Goal: Information Seeking & Learning: Learn about a topic

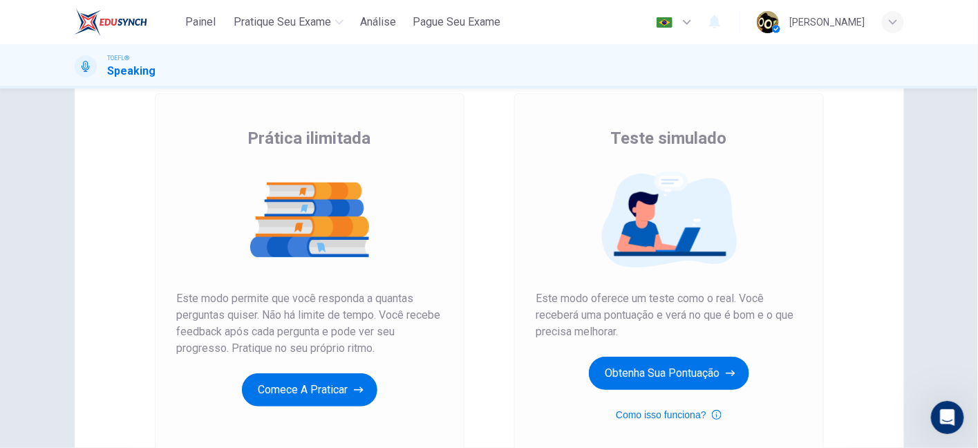
scroll to position [71, 0]
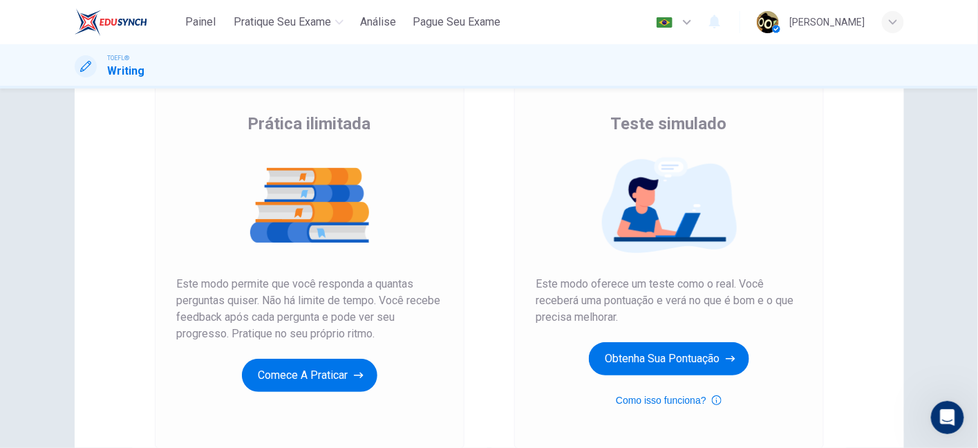
scroll to position [99, 0]
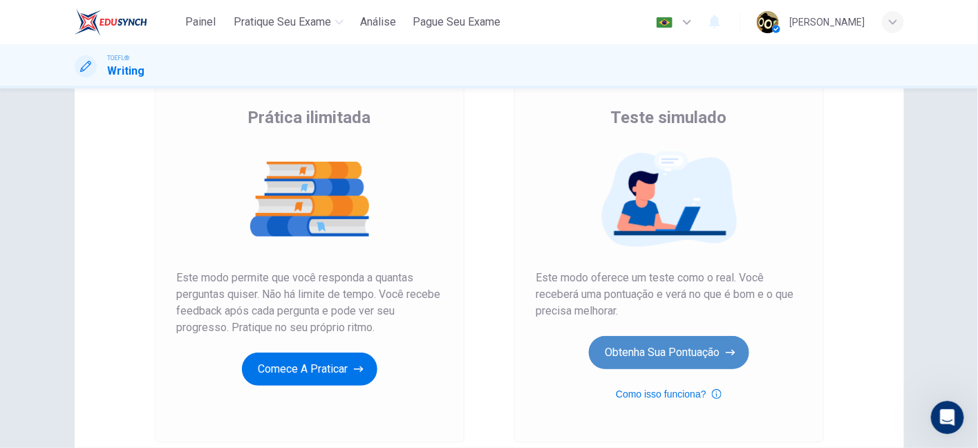
click at [659, 357] on button "Obtenha sua pontuação" at bounding box center [669, 352] width 160 height 33
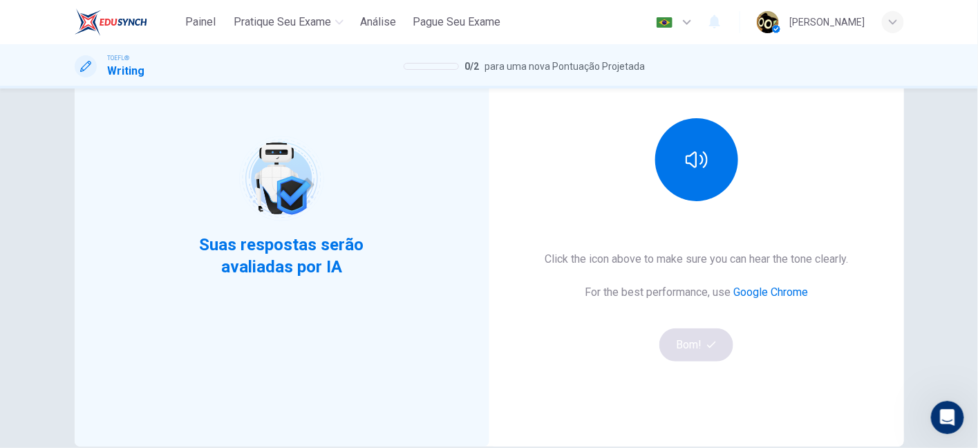
scroll to position [150, 0]
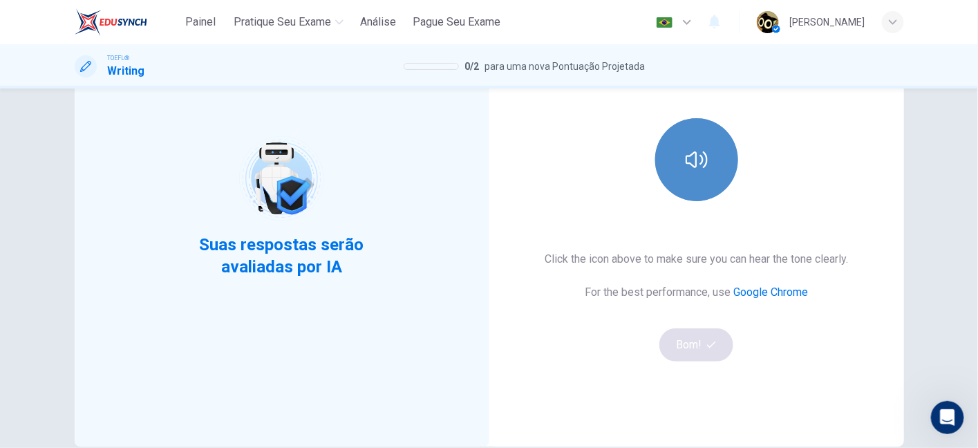
click at [683, 131] on button "button" at bounding box center [696, 159] width 83 height 83
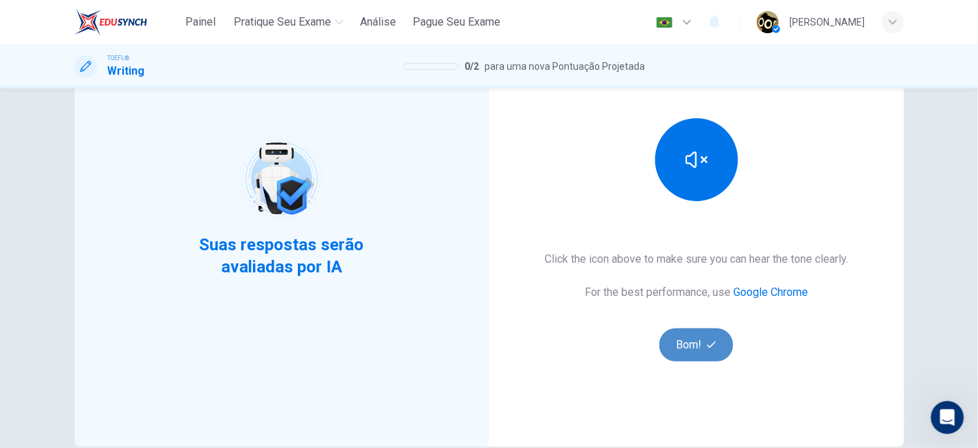
click at [690, 346] on button "Bom!" at bounding box center [696, 344] width 74 height 33
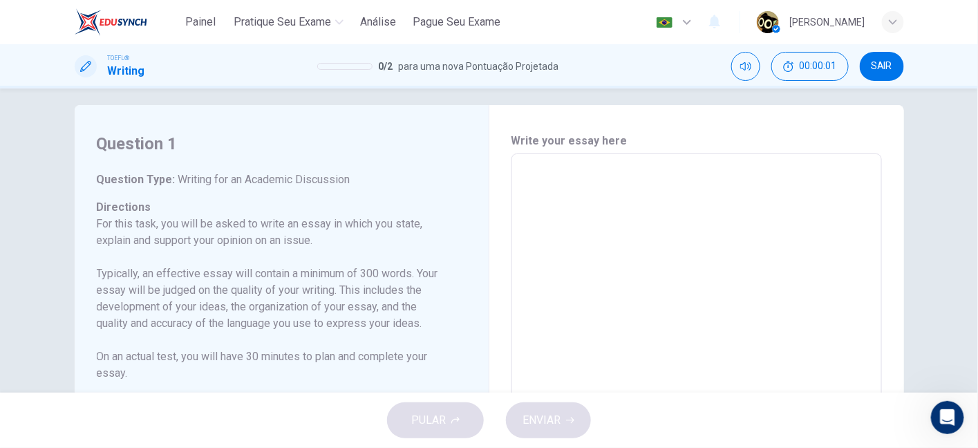
scroll to position [0, 0]
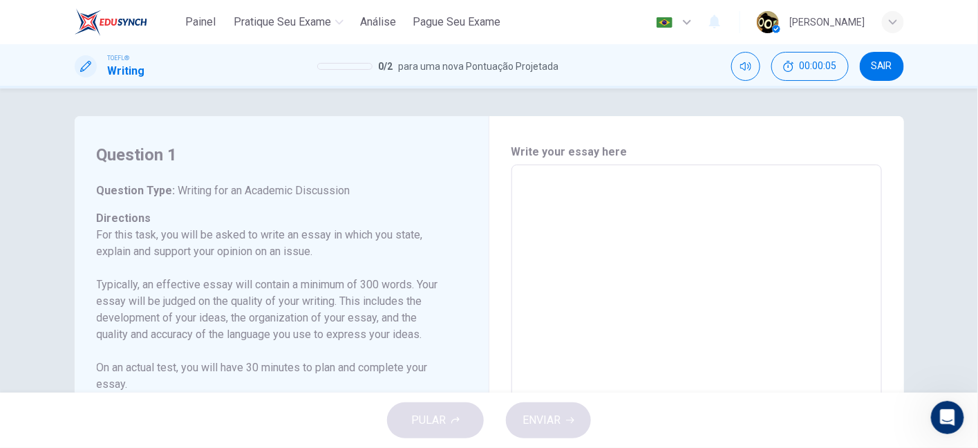
click at [124, 18] on img at bounding box center [111, 22] width 73 height 28
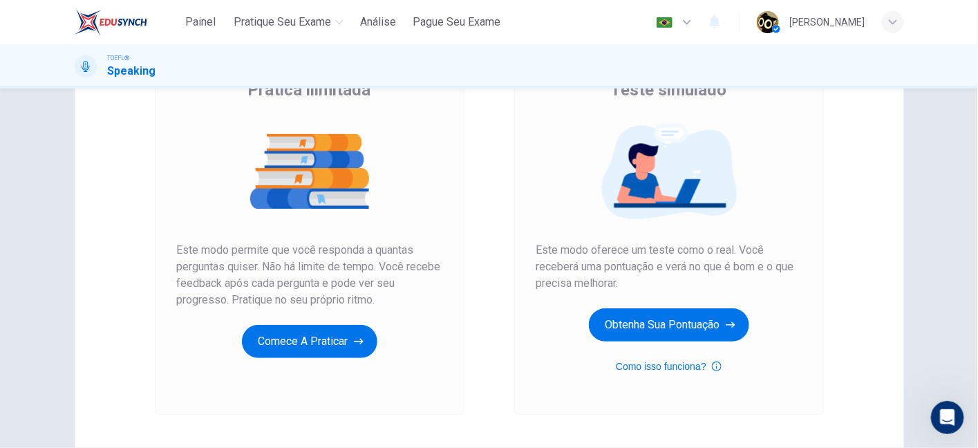
scroll to position [128, 0]
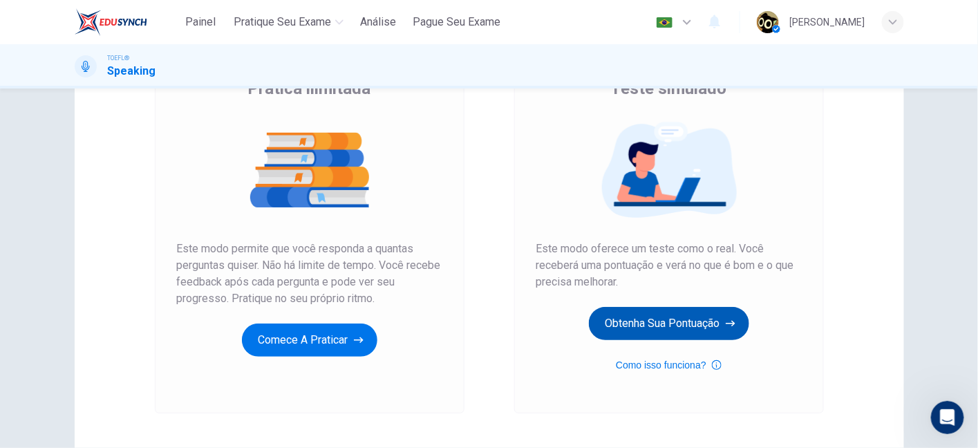
click at [661, 319] on button "Obtenha sua pontuação" at bounding box center [669, 323] width 160 height 33
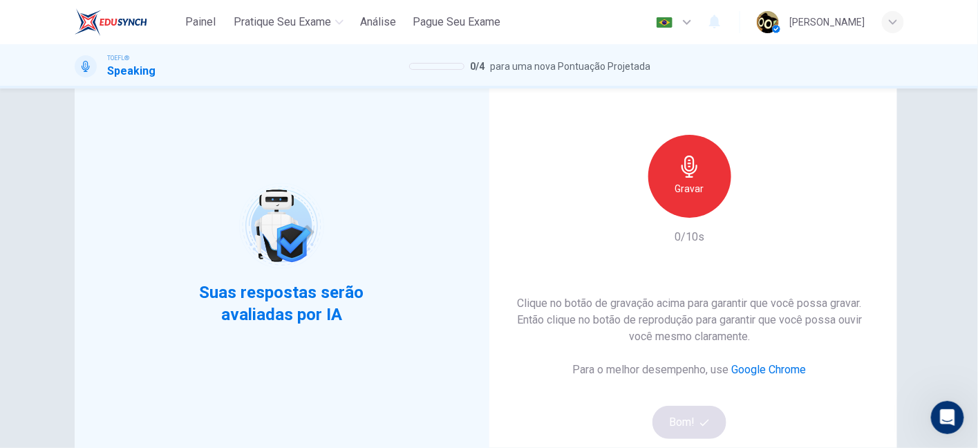
scroll to position [66, 0]
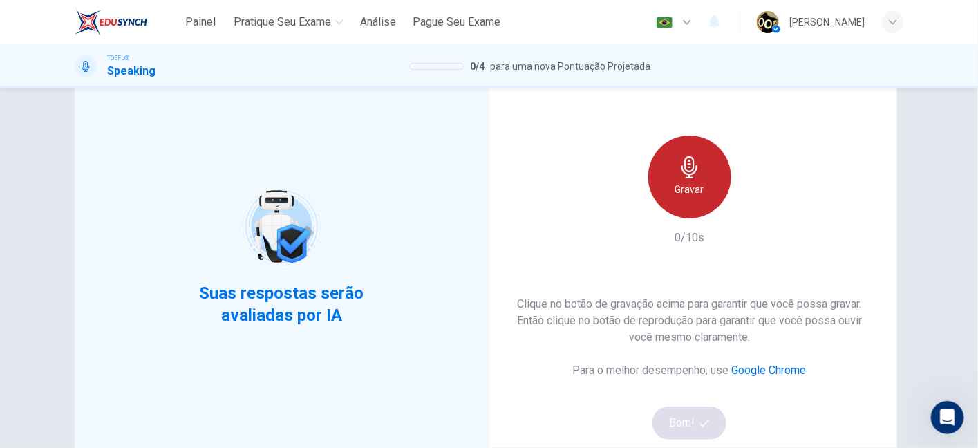
click at [693, 182] on h6 "Gravar" at bounding box center [689, 189] width 29 height 17
click at [693, 182] on h6 "Parar" at bounding box center [689, 189] width 24 height 17
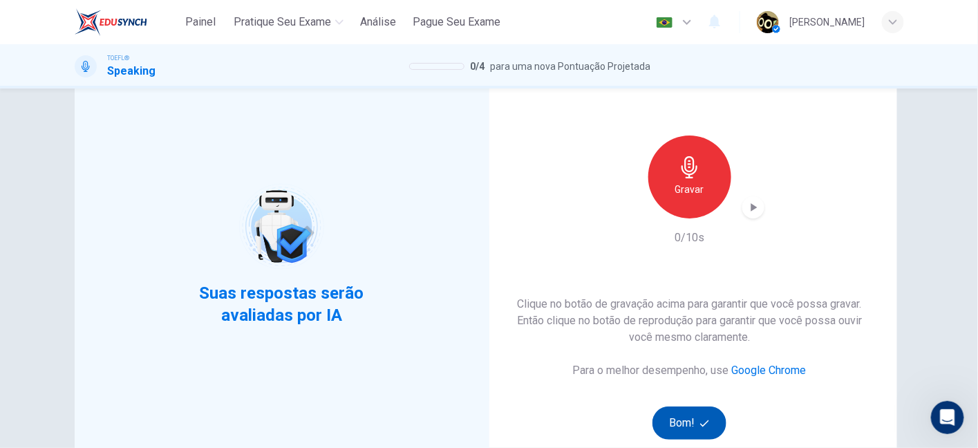
click at [669, 417] on button "Bom!" at bounding box center [689, 422] width 74 height 33
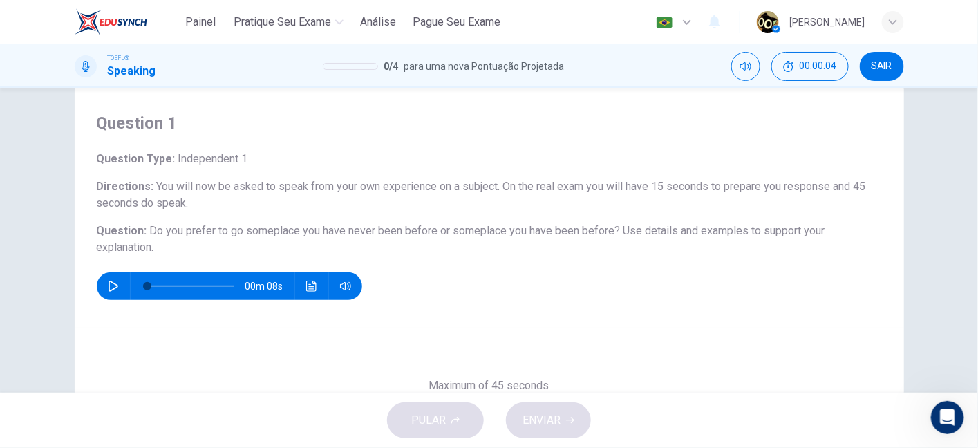
scroll to position [31, 0]
drag, startPoint x: 330, startPoint y: 184, endPoint x: 378, endPoint y: 184, distance: 48.4
click at [378, 184] on span "You will now be asked to speak from your own experience on a subject. On the re…" at bounding box center [481, 195] width 769 height 30
drag, startPoint x: 329, startPoint y: 187, endPoint x: 496, endPoint y: 198, distance: 167.6
click at [496, 198] on h6 "Directions : You will now be asked to speak from your own experience on a subje…" at bounding box center [489, 195] width 785 height 33
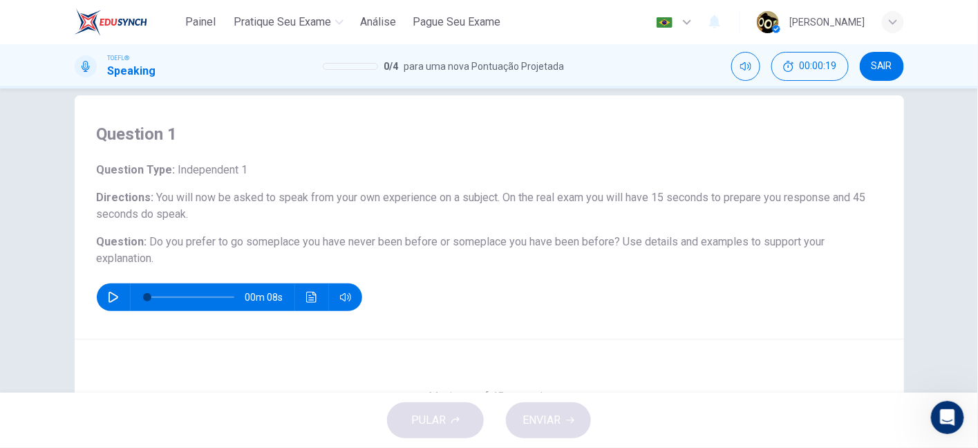
scroll to position [18, 0]
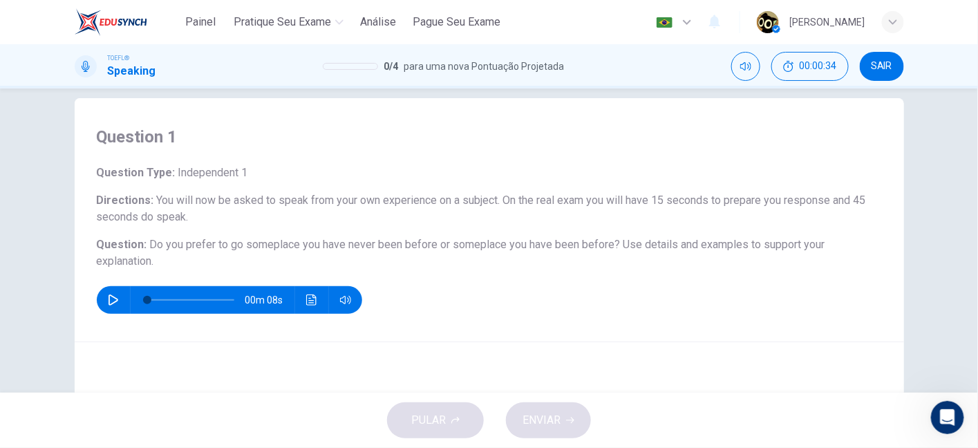
drag, startPoint x: 283, startPoint y: 247, endPoint x: 433, endPoint y: 243, distance: 150.7
click at [433, 243] on span "Do you prefer to go someplace you have never been before or someplace you have …" at bounding box center [385, 244] width 471 height 13
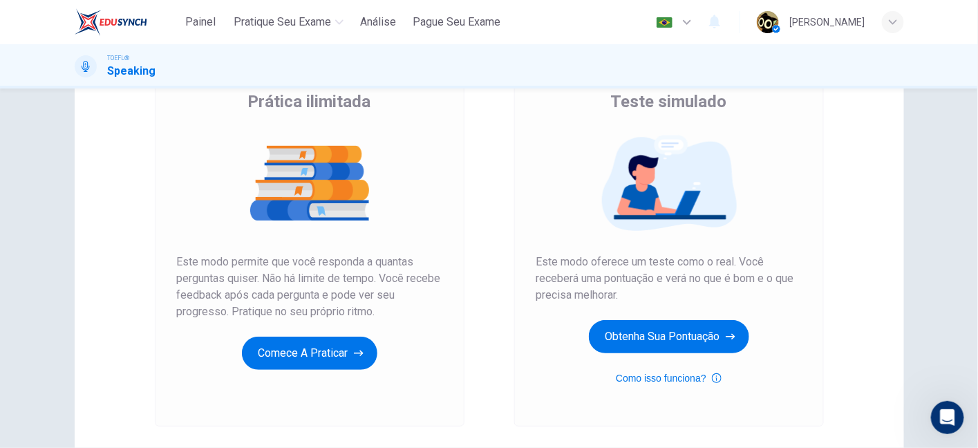
scroll to position [118, 0]
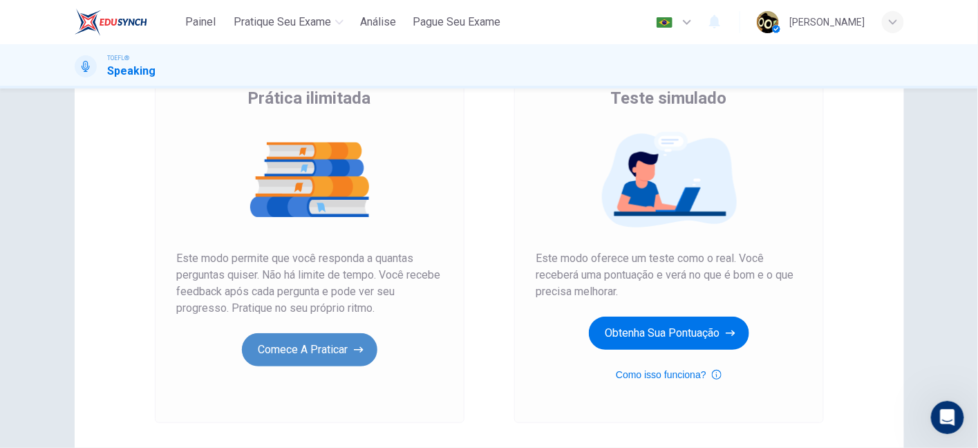
click at [311, 350] on button "Comece a praticar" at bounding box center [309, 349] width 135 height 33
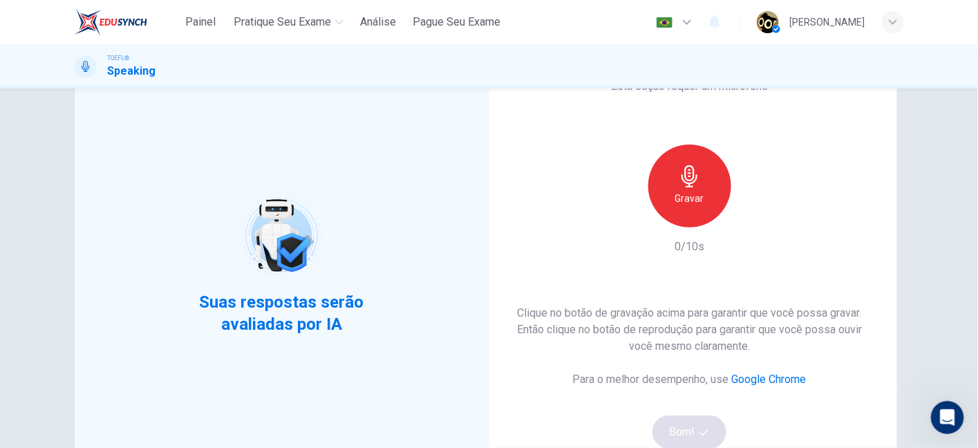
scroll to position [57, 0]
drag, startPoint x: 110, startPoint y: 26, endPoint x: 553, endPoint y: 74, distance: 446.2
click at [110, 26] on img at bounding box center [111, 22] width 73 height 28
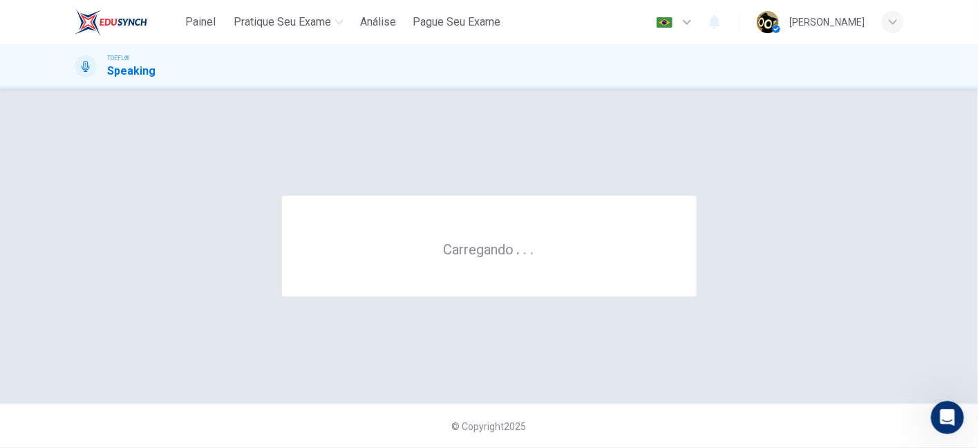
scroll to position [0, 0]
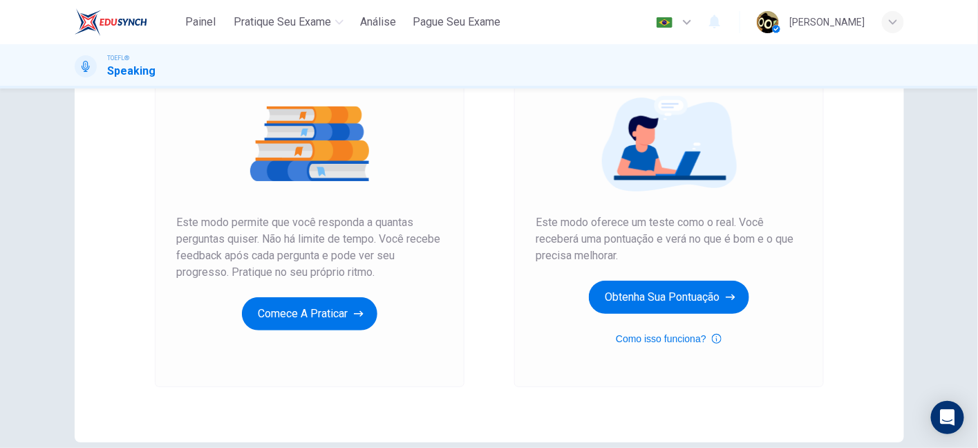
scroll to position [85, 0]
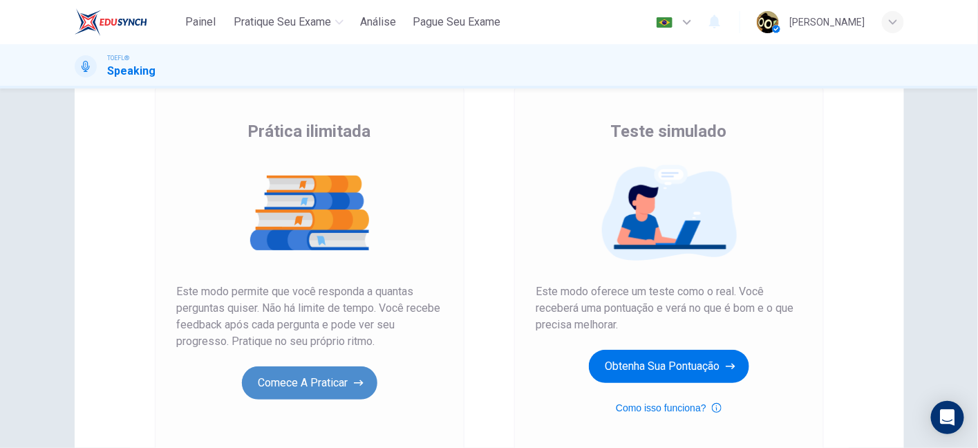
click at [323, 386] on button "Comece a praticar" at bounding box center [309, 382] width 135 height 33
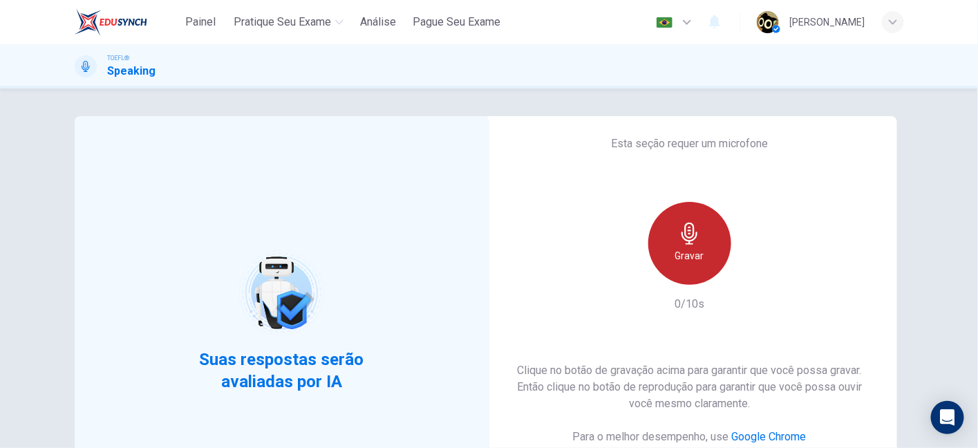
click at [676, 252] on h6 "Gravar" at bounding box center [689, 255] width 29 height 17
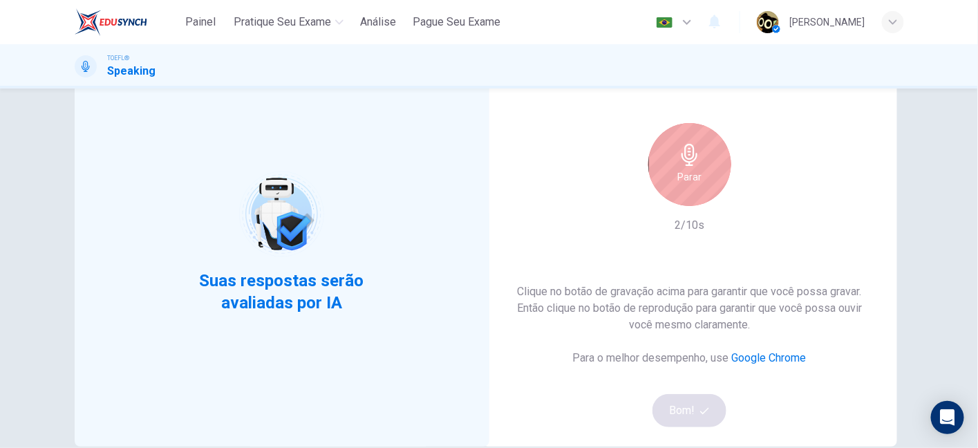
scroll to position [80, 0]
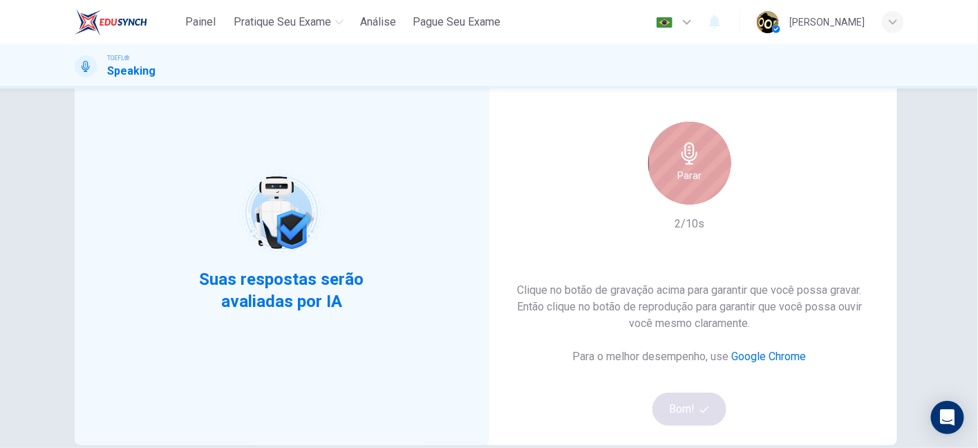
click at [659, 167] on div "Parar" at bounding box center [689, 163] width 83 height 83
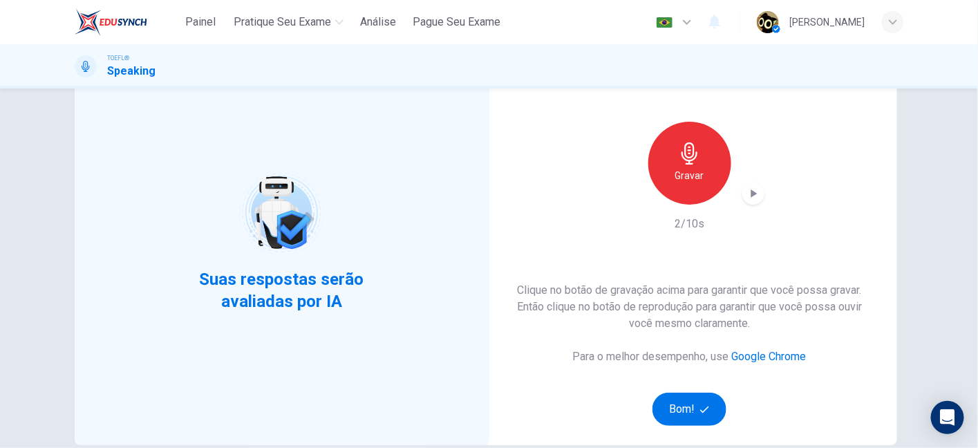
click at [749, 199] on icon "button" at bounding box center [753, 194] width 14 height 14
click at [598, 231] on div "Esta seção requer um microfone Gravar 2/10s Clique no botão de gravação acima p…" at bounding box center [689, 240] width 415 height 409
click at [699, 151] on div "Gravar" at bounding box center [689, 163] width 83 height 83
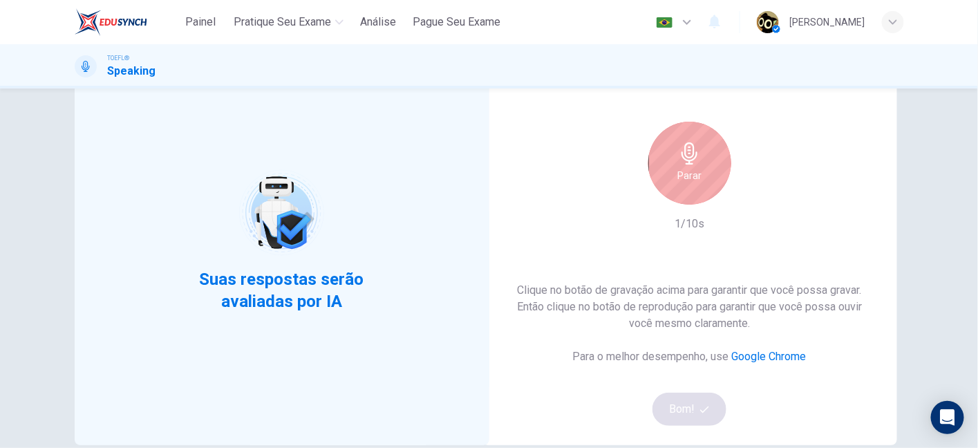
click at [712, 151] on div "Parar" at bounding box center [689, 163] width 83 height 83
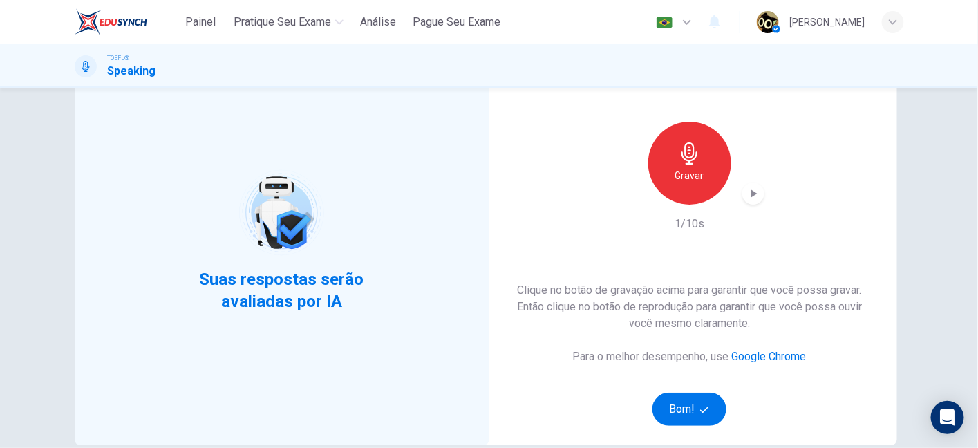
click at [755, 189] on icon "button" at bounding box center [753, 194] width 14 height 14
click at [681, 409] on button "Bom!" at bounding box center [689, 408] width 74 height 33
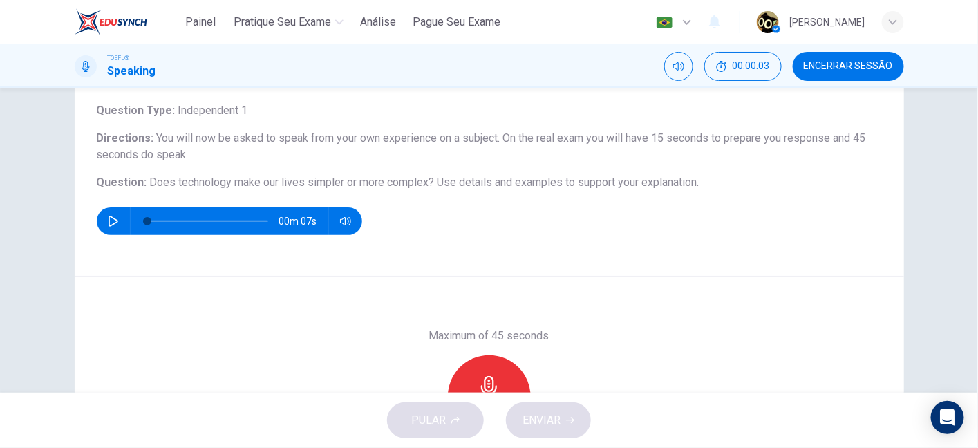
drag, startPoint x: 144, startPoint y: 182, endPoint x: 266, endPoint y: 187, distance: 122.4
click at [266, 187] on span "Does technology make our lives simpler or more complex?" at bounding box center [292, 182] width 285 height 13
drag, startPoint x: 319, startPoint y: 184, endPoint x: 412, endPoint y: 184, distance: 93.3
click at [412, 184] on span "Does technology make our lives simpler or more complex?" at bounding box center [292, 182] width 285 height 13
drag, startPoint x: 435, startPoint y: 178, endPoint x: 674, endPoint y: 187, distance: 238.5
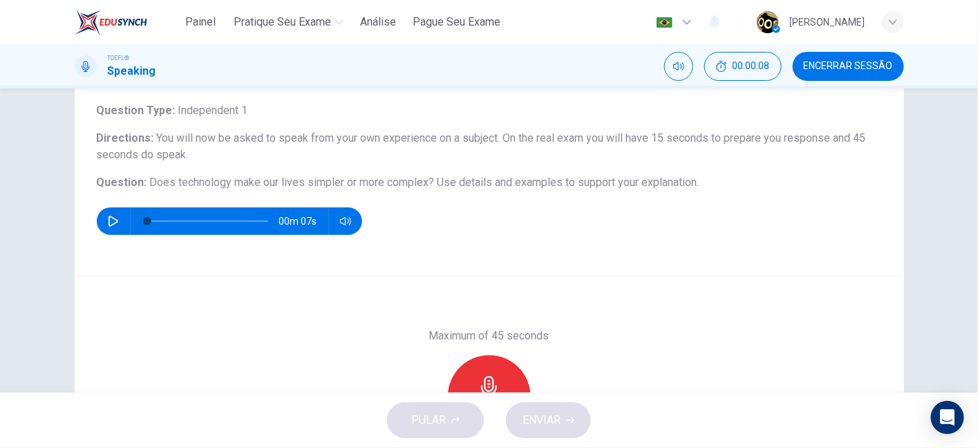
click at [674, 187] on span "Use details and examples to support your explanation." at bounding box center [568, 182] width 262 height 13
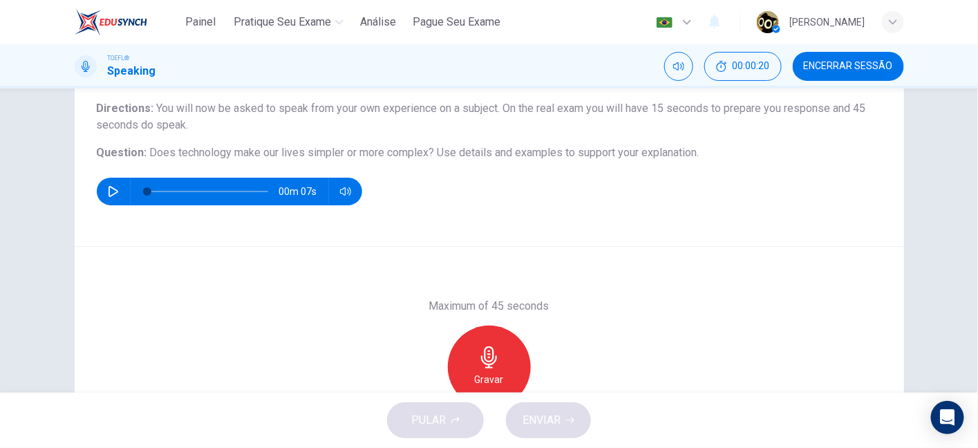
scroll to position [122, 0]
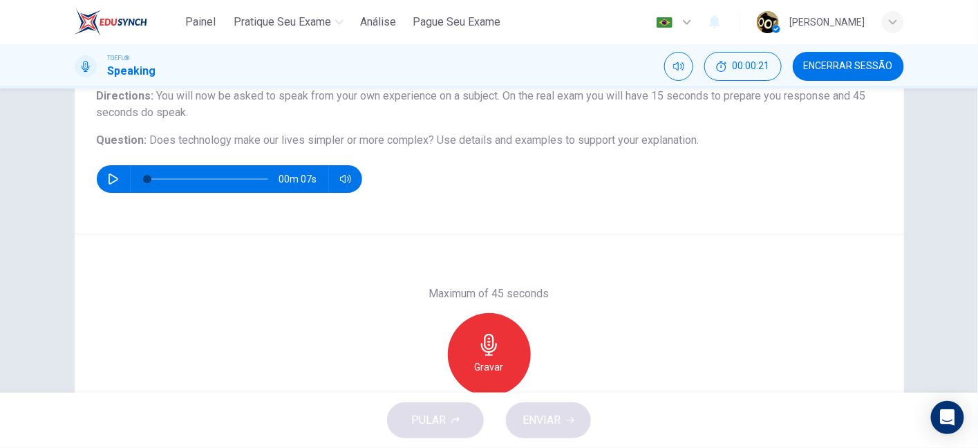
drag, startPoint x: 365, startPoint y: 135, endPoint x: 520, endPoint y: 143, distance: 155.7
click at [520, 143] on h6 "Question : Does technology make our lives simpler or more complex? Use details …" at bounding box center [489, 140] width 785 height 17
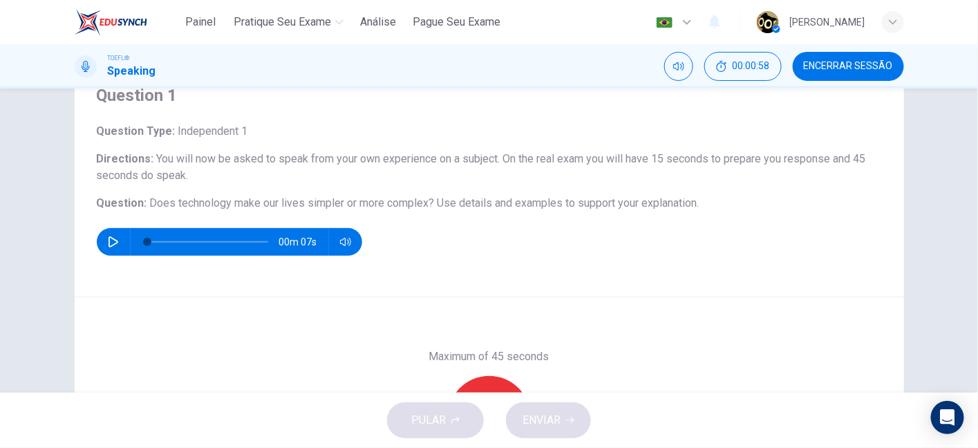
scroll to position [33, 0]
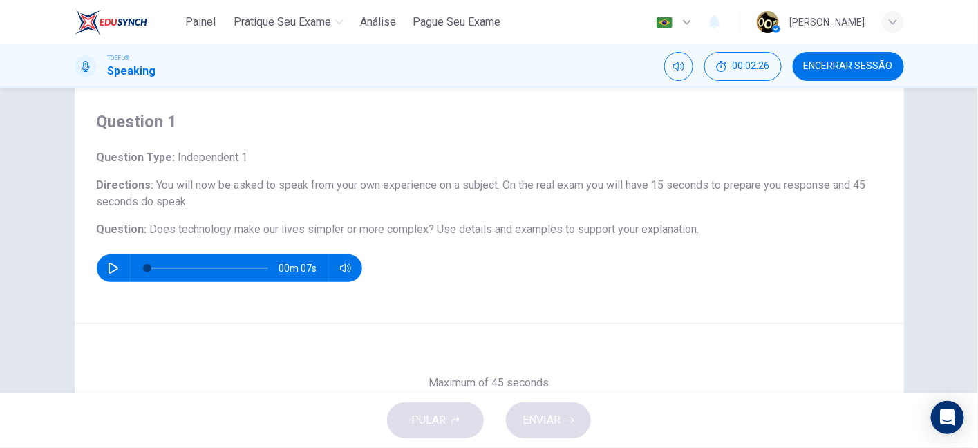
drag, startPoint x: 303, startPoint y: 228, endPoint x: 484, endPoint y: 215, distance: 181.5
click at [484, 215] on div "Question Type : Independent 1 Directions : You will now be asked to speak from …" at bounding box center [489, 215] width 785 height 133
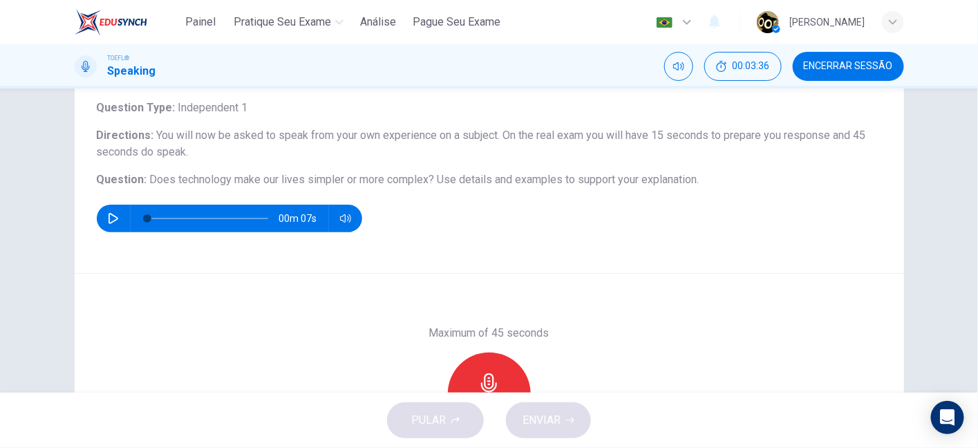
scroll to position [75, 0]
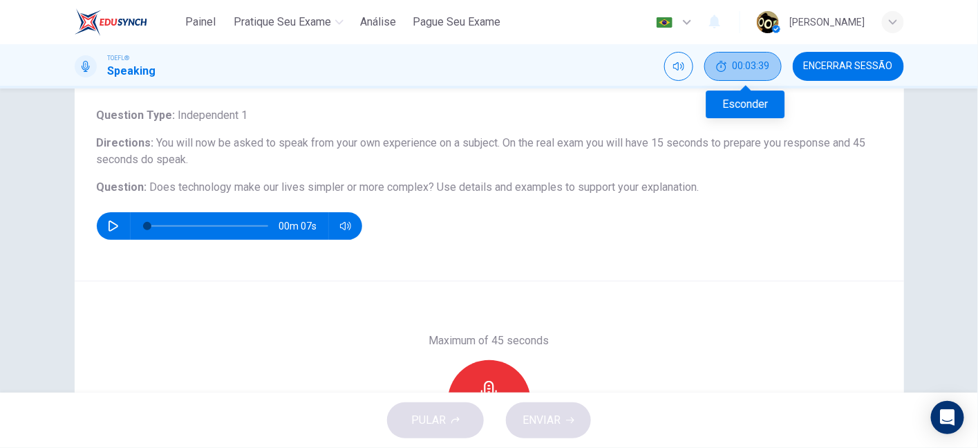
click at [767, 58] on button "00:03:39" at bounding box center [742, 66] width 77 height 29
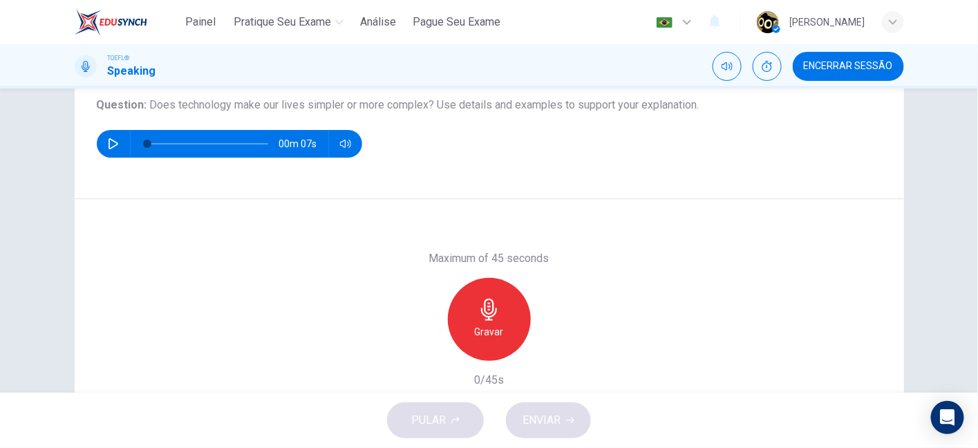
scroll to position [160, 0]
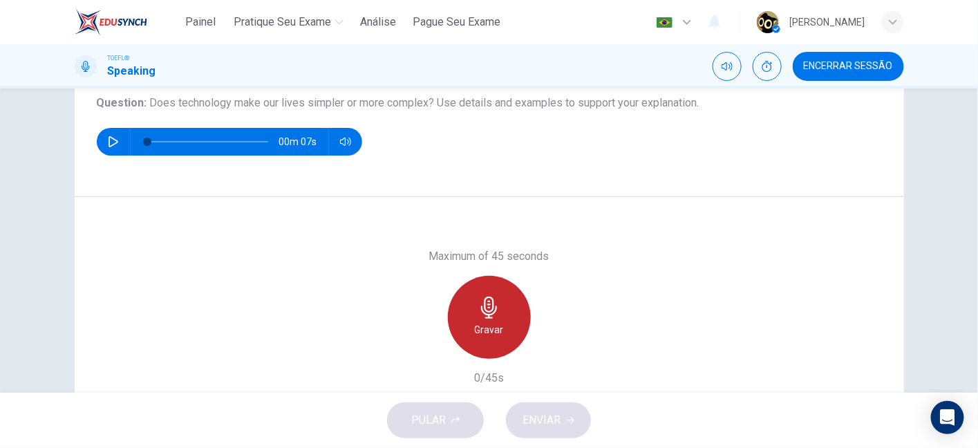
click at [483, 321] on h6 "Gravar" at bounding box center [489, 329] width 29 height 17
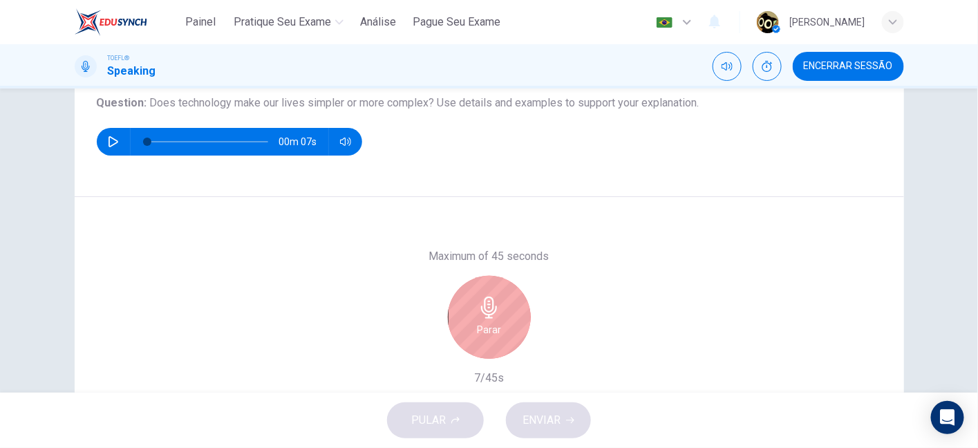
click at [483, 321] on h6 "Parar" at bounding box center [489, 329] width 24 height 17
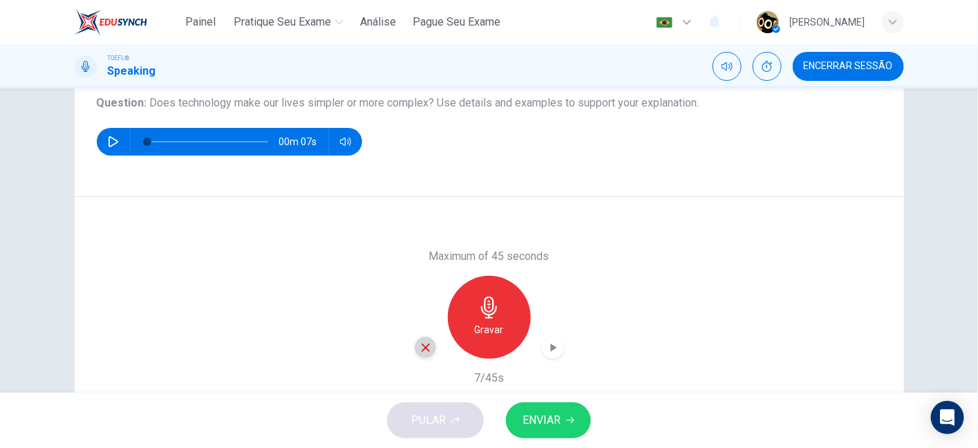
click at [428, 347] on div "button" at bounding box center [426, 348] width 22 height 22
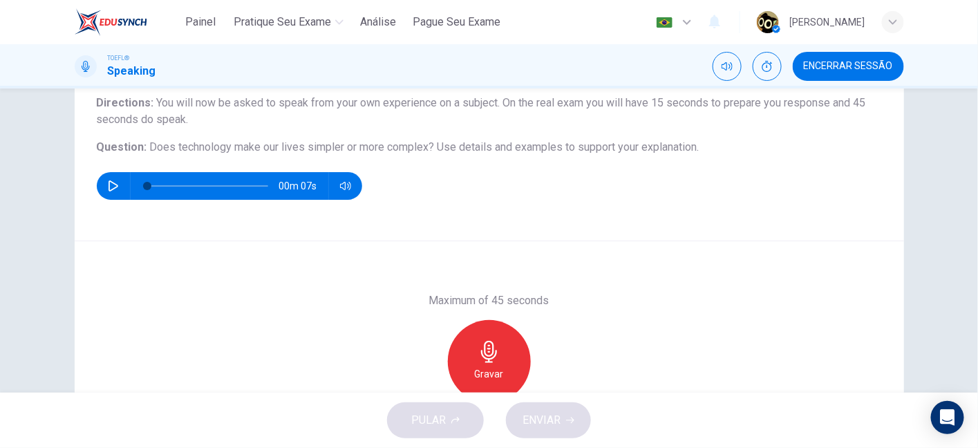
scroll to position [113, 0]
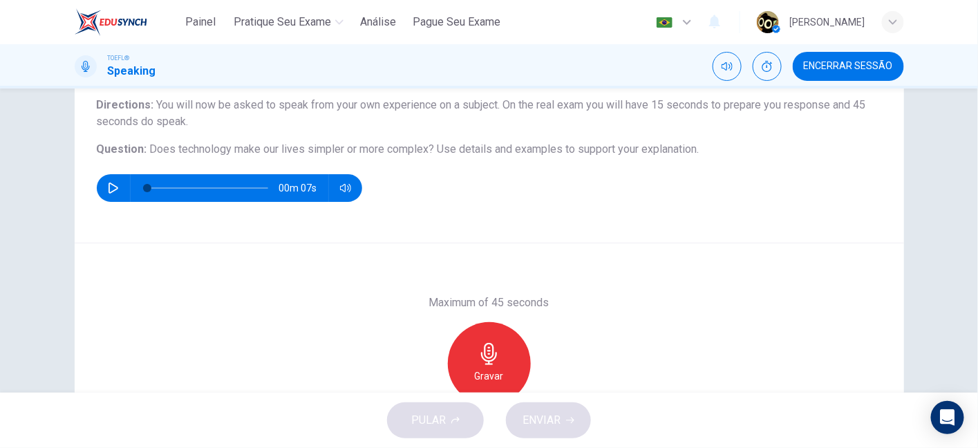
click at [494, 352] on icon "button" at bounding box center [489, 354] width 22 height 22
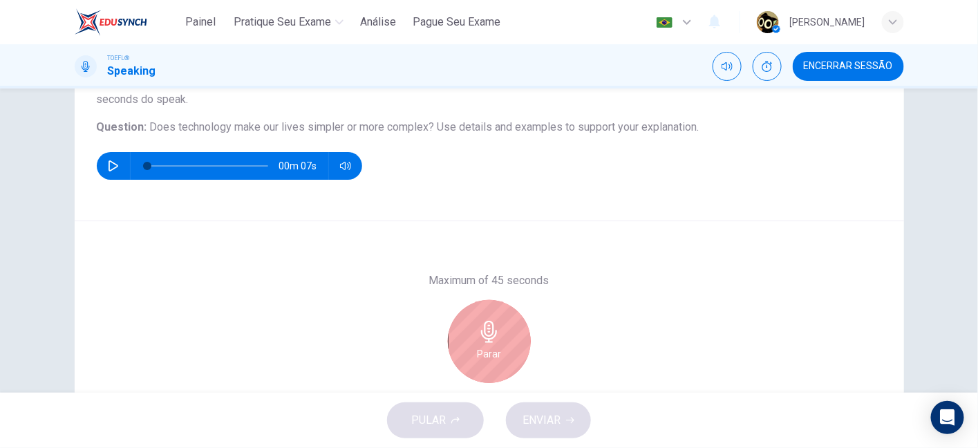
scroll to position [138, 0]
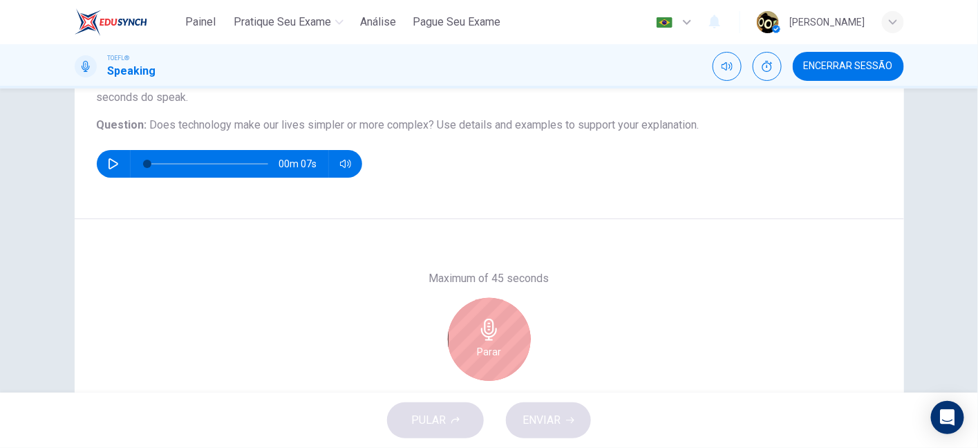
click at [462, 374] on div "Parar" at bounding box center [489, 339] width 149 height 83
click at [507, 332] on div "Parar" at bounding box center [489, 339] width 83 height 83
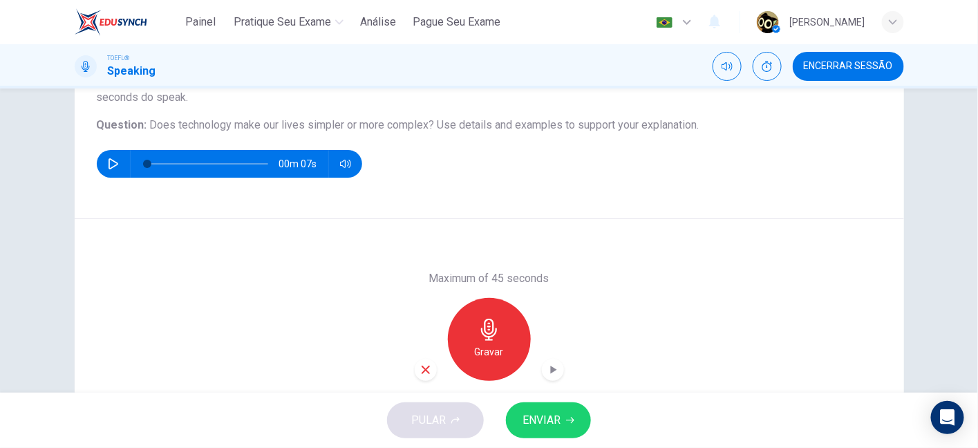
scroll to position [194, 0]
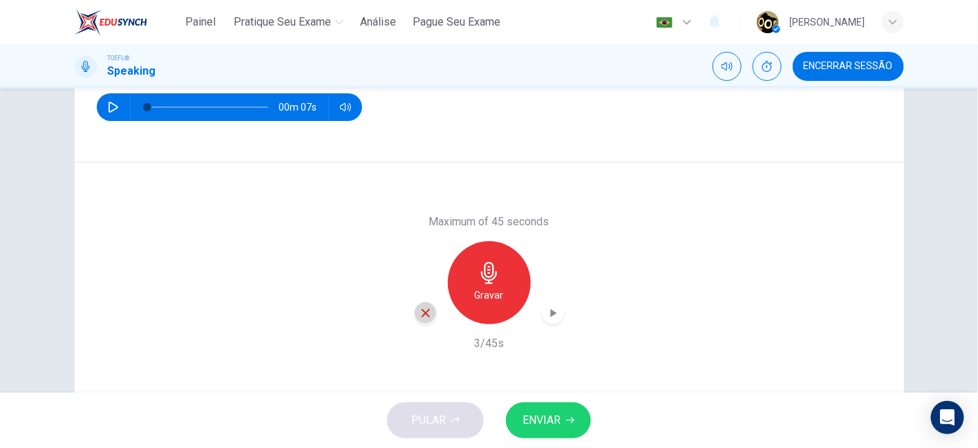
click at [419, 311] on icon "button" at bounding box center [425, 313] width 12 height 12
click at [519, 268] on div "Gravar" at bounding box center [489, 282] width 83 height 83
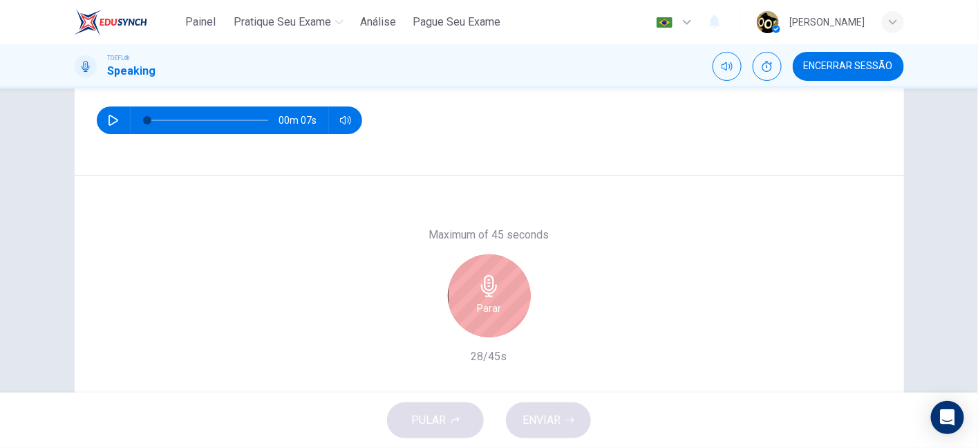
scroll to position [203, 0]
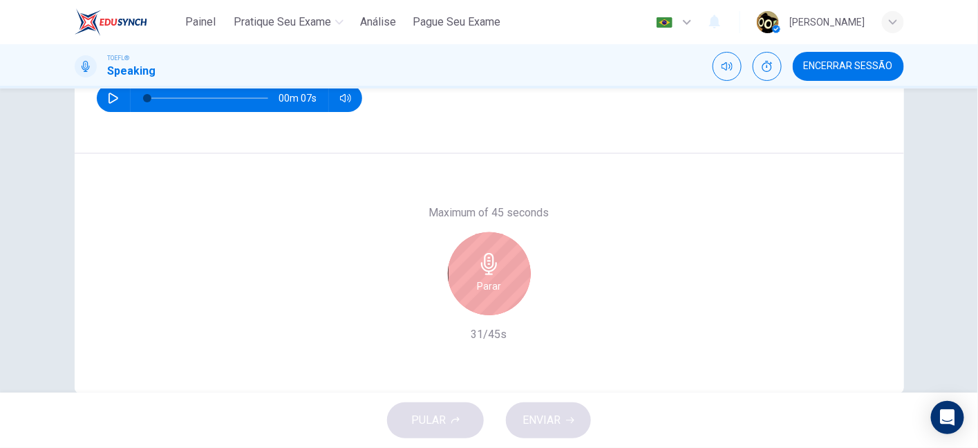
click at [504, 265] on div "Parar" at bounding box center [489, 273] width 83 height 83
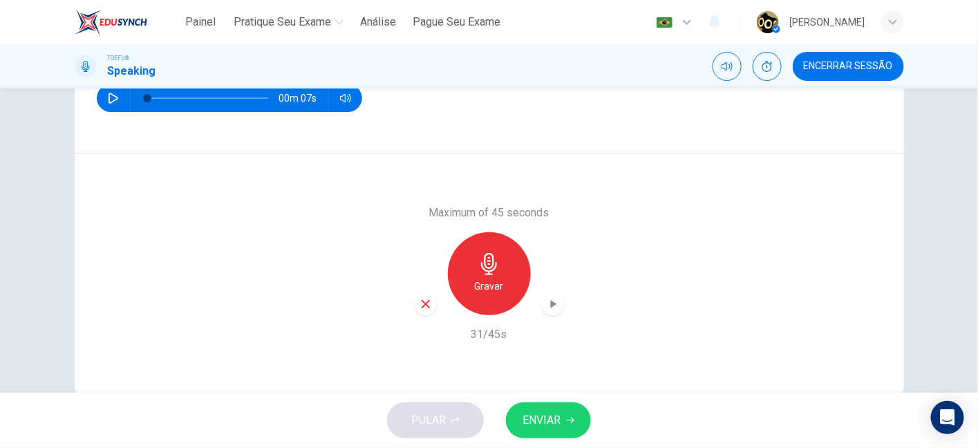
scroll to position [231, 0]
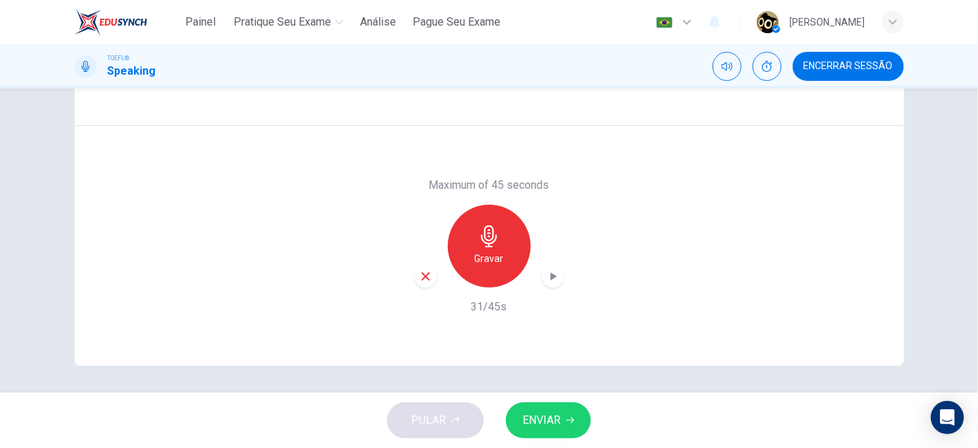
click at [428, 269] on div "button" at bounding box center [426, 276] width 22 height 22
click at [511, 229] on div "Gravar" at bounding box center [489, 246] width 83 height 83
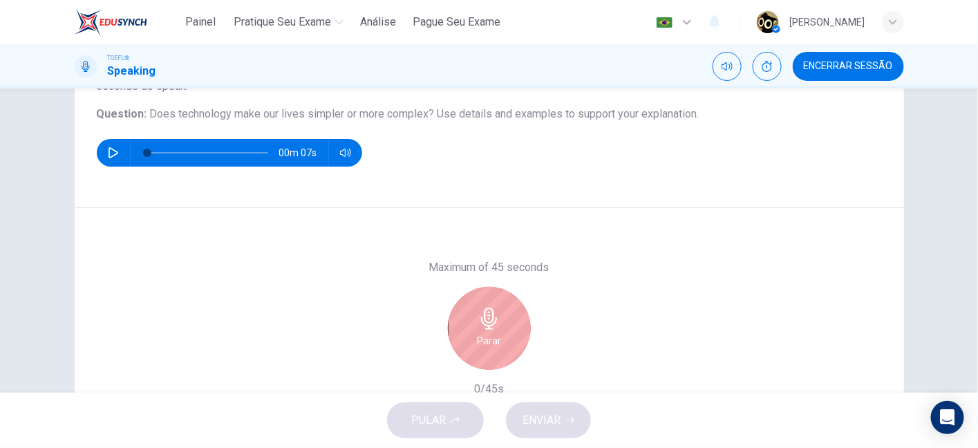
scroll to position [146, 0]
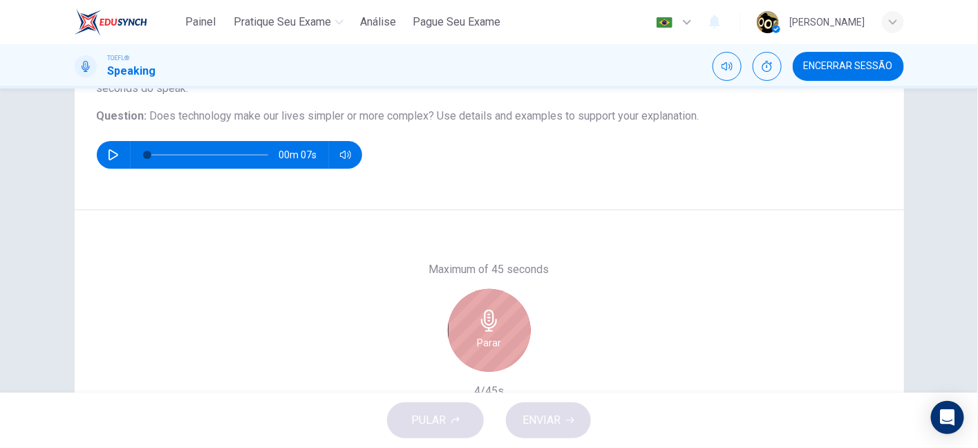
click at [523, 315] on div "Parar" at bounding box center [489, 330] width 83 height 83
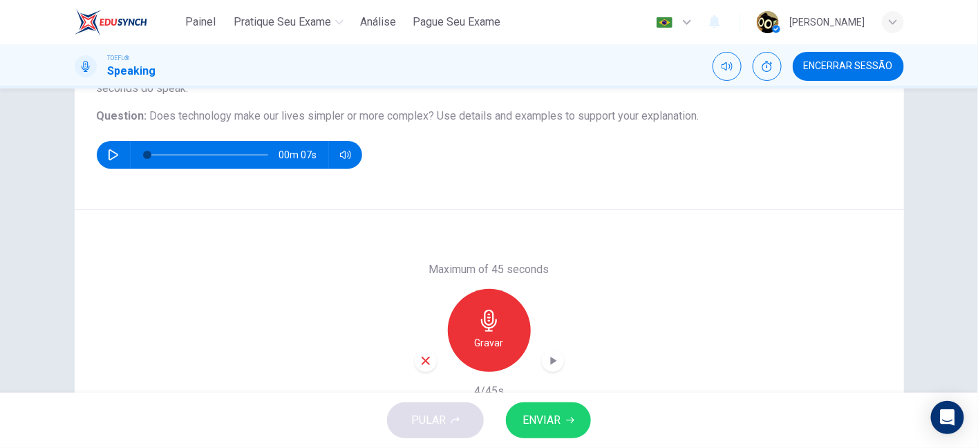
scroll to position [150, 0]
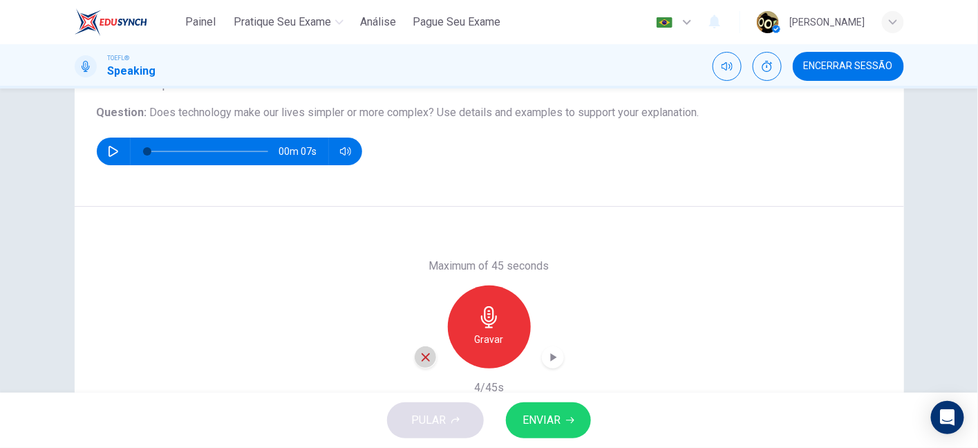
click at [431, 355] on div "button" at bounding box center [426, 357] width 22 height 22
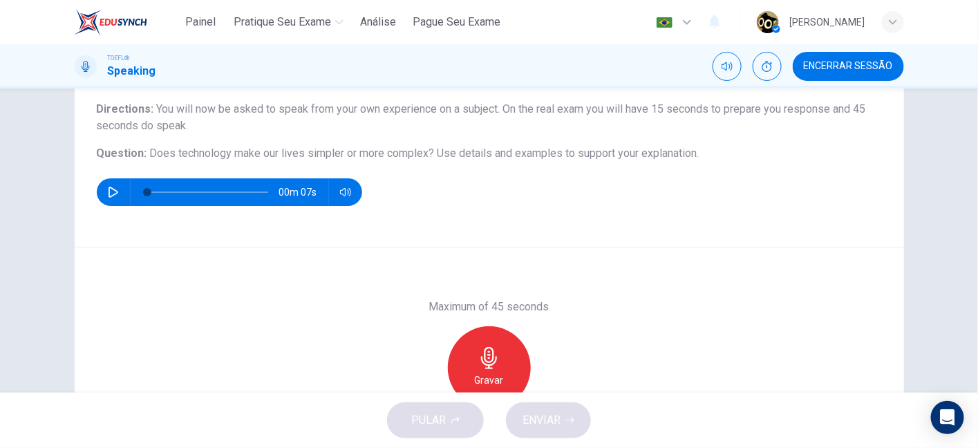
click at [493, 352] on icon "button" at bounding box center [489, 358] width 22 height 22
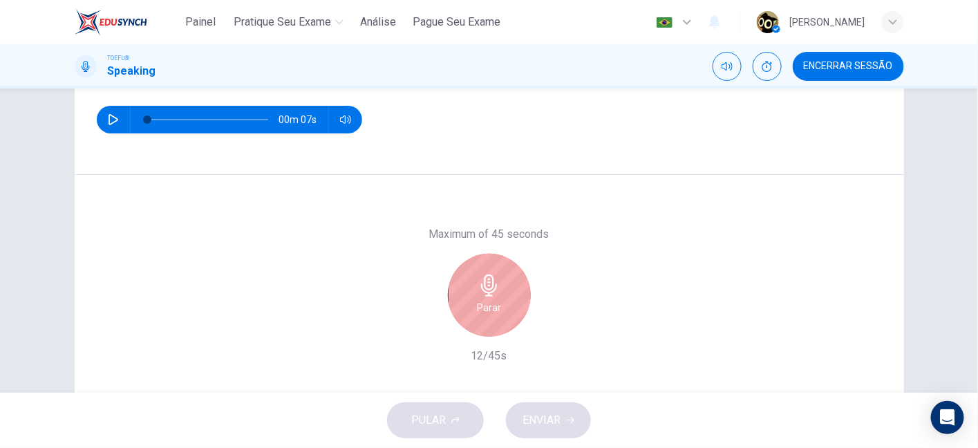
scroll to position [221, 0]
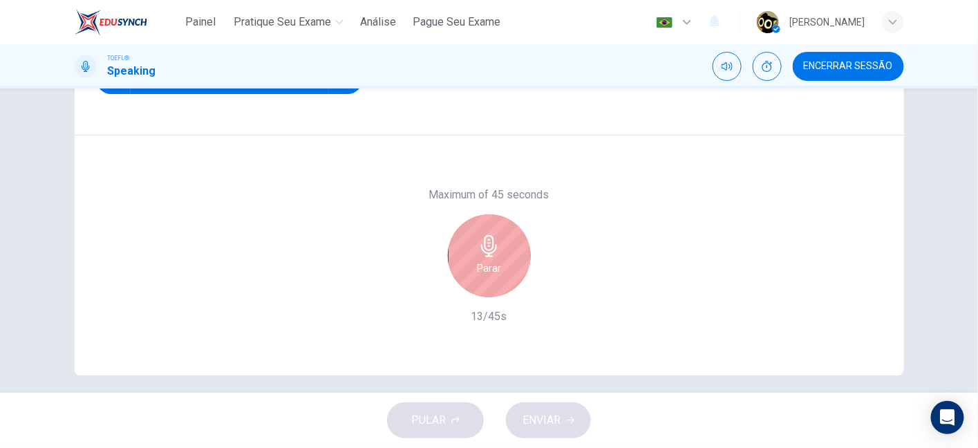
click at [466, 268] on div "Parar" at bounding box center [489, 255] width 83 height 83
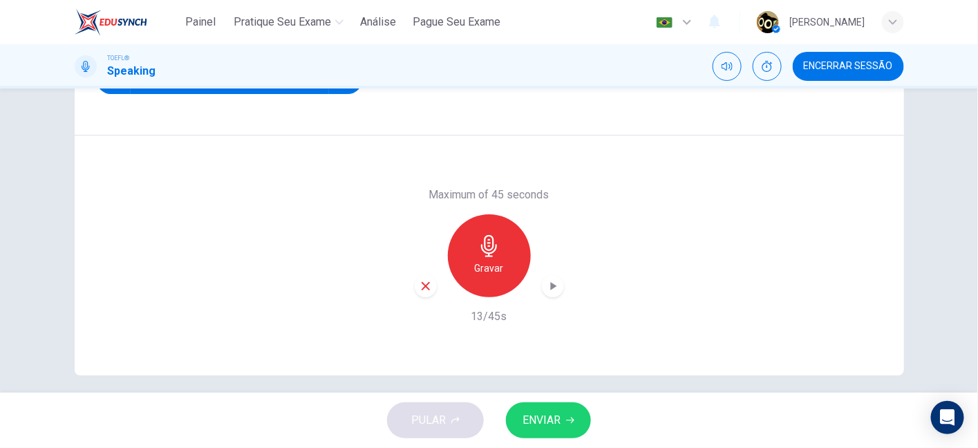
click at [420, 294] on div "button" at bounding box center [426, 286] width 22 height 22
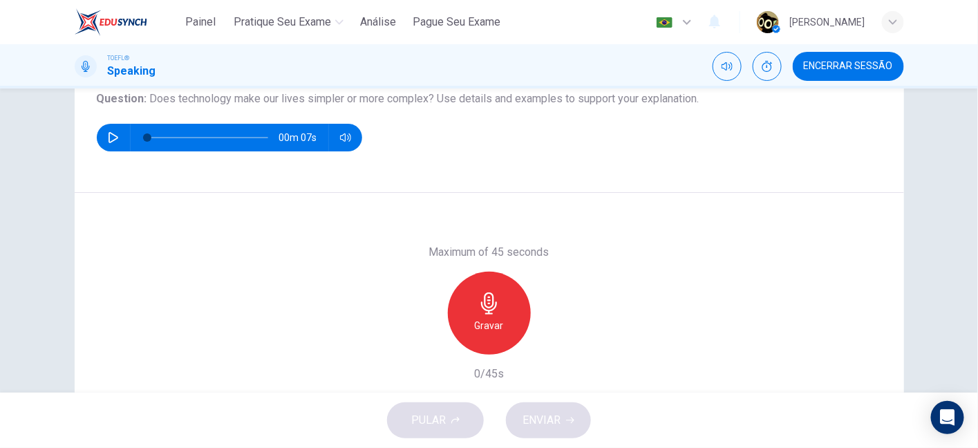
click at [498, 296] on div "Gravar" at bounding box center [489, 313] width 83 height 83
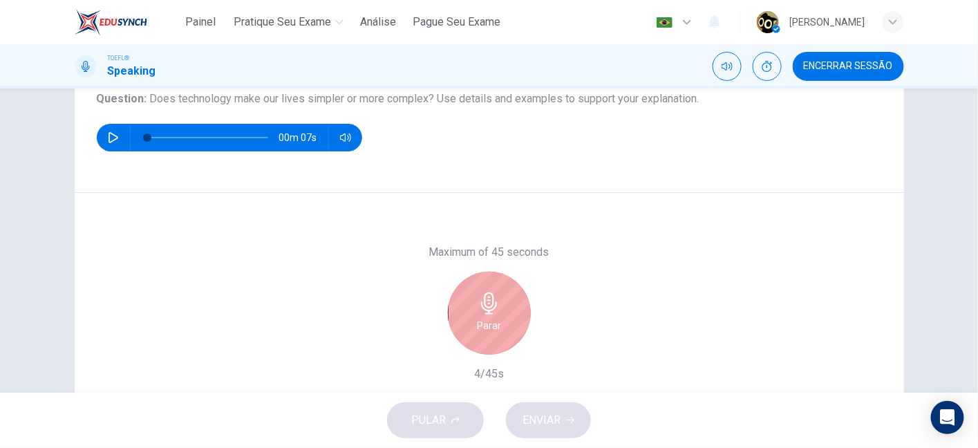
scroll to position [231, 0]
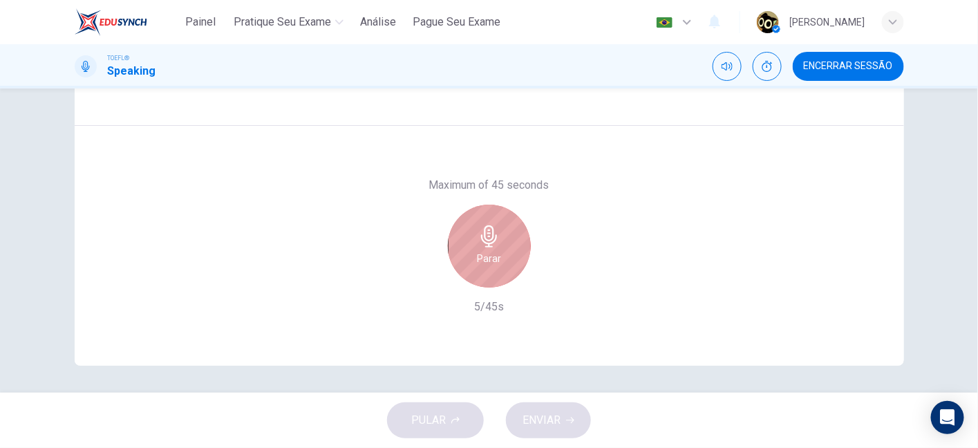
click at [487, 236] on icon "button" at bounding box center [489, 236] width 22 height 22
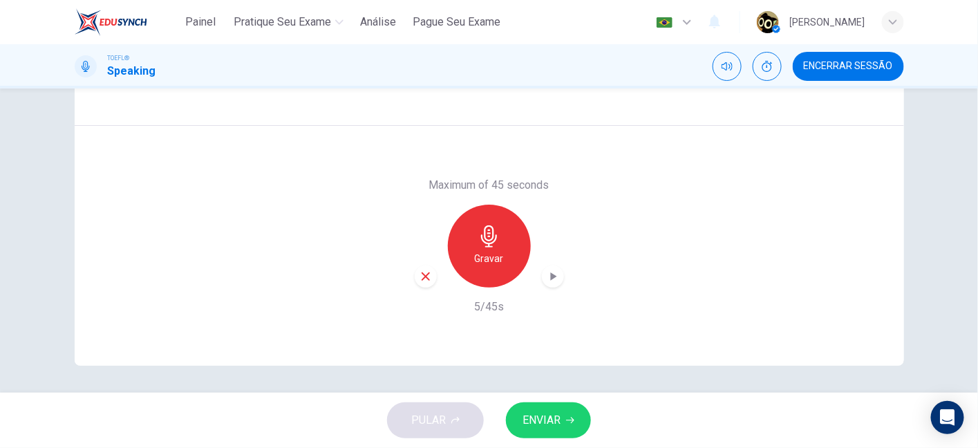
click at [428, 276] on div "button" at bounding box center [426, 276] width 22 height 22
click at [507, 243] on div "Gravar" at bounding box center [489, 246] width 83 height 83
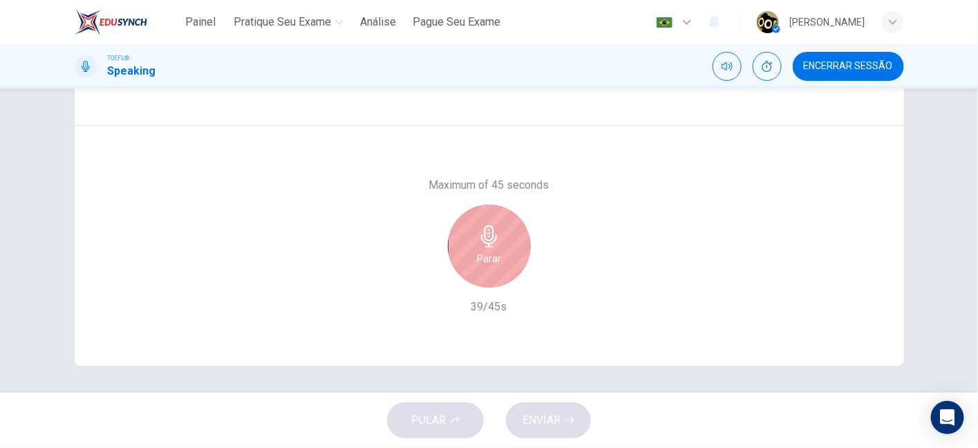
click at [503, 218] on div "Parar" at bounding box center [489, 246] width 83 height 83
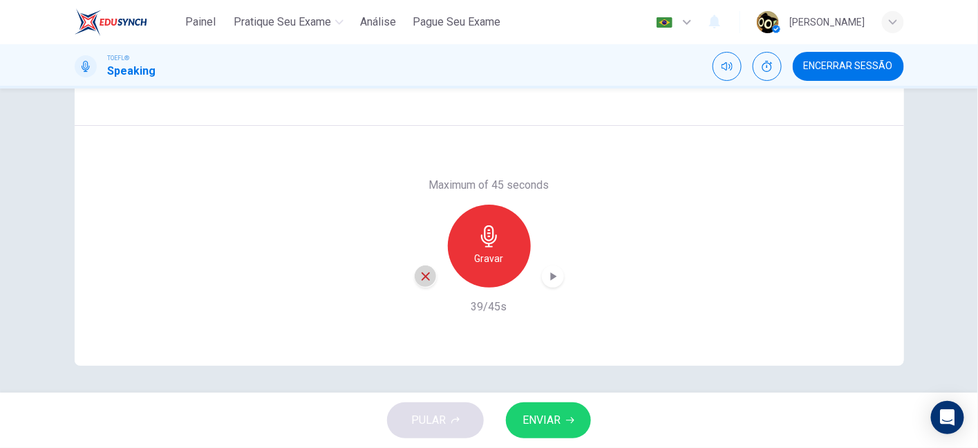
click at [422, 272] on icon "button" at bounding box center [425, 276] width 12 height 12
click at [509, 222] on div "Gravar" at bounding box center [489, 246] width 83 height 83
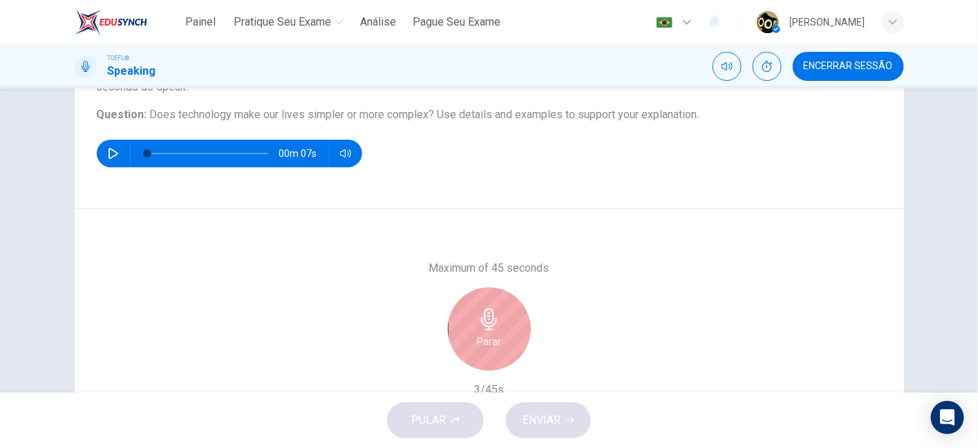
scroll to position [150, 0]
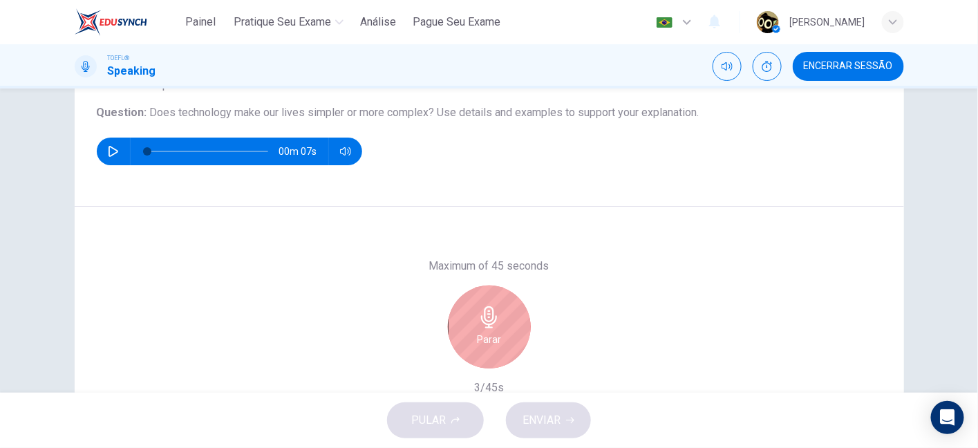
click at [419, 323] on div "Parar" at bounding box center [489, 326] width 149 height 83
click at [463, 329] on div "Parar" at bounding box center [489, 326] width 83 height 83
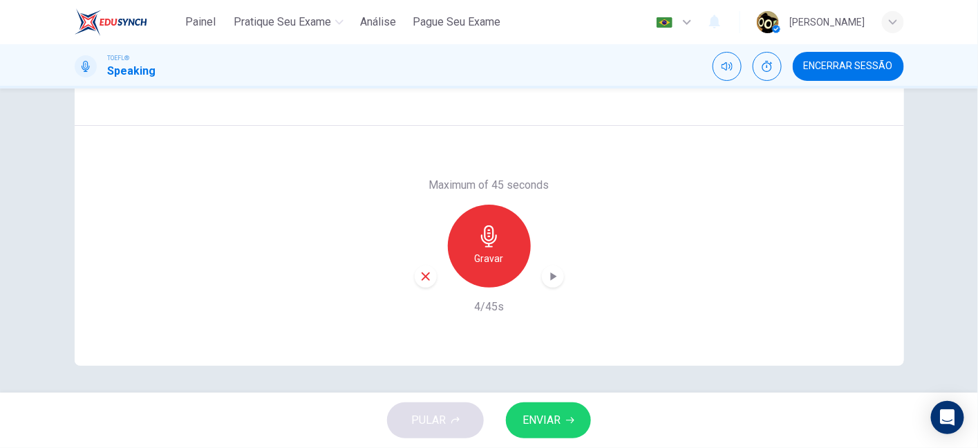
scroll to position [231, 0]
click at [422, 283] on div "button" at bounding box center [426, 276] width 22 height 22
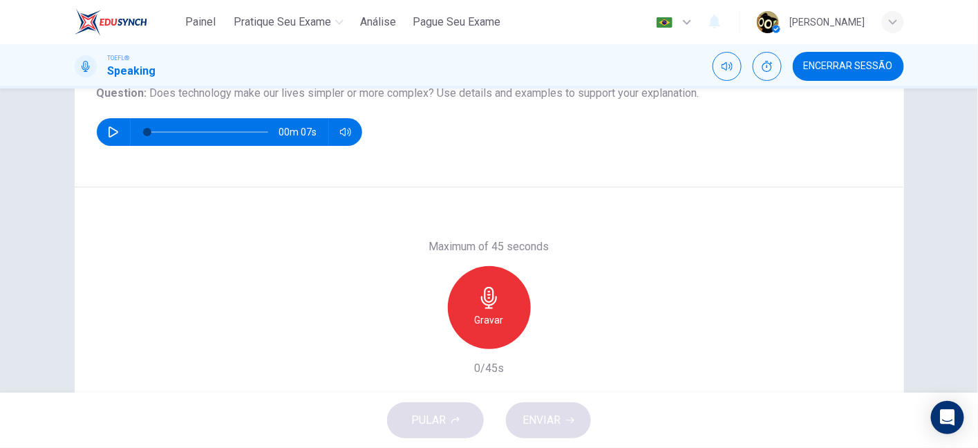
click at [500, 311] on div "Gravar" at bounding box center [489, 307] width 83 height 83
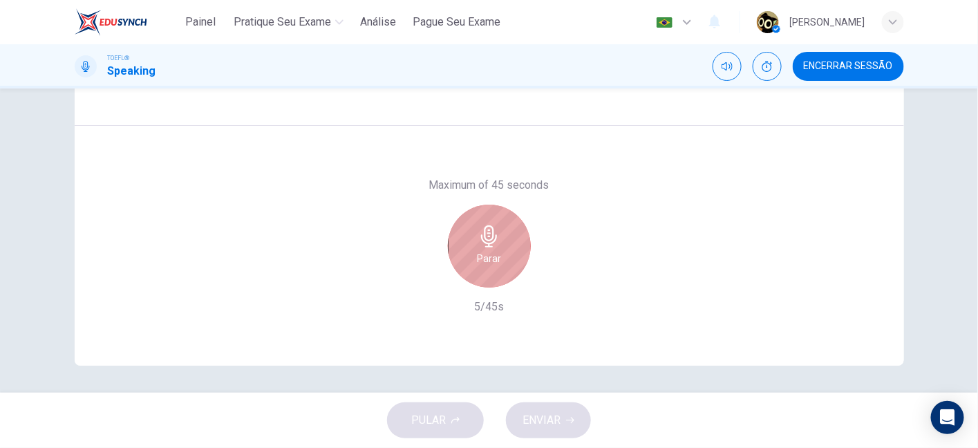
click at [490, 225] on icon "button" at bounding box center [489, 236] width 22 height 22
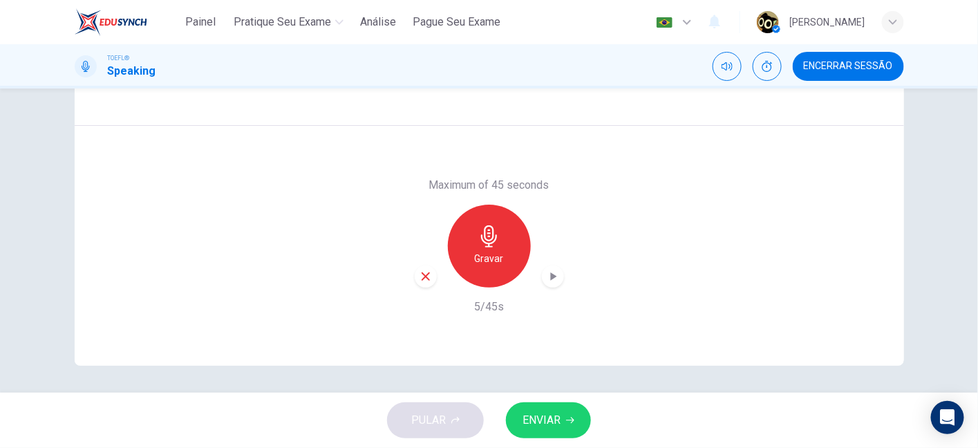
click at [419, 281] on icon "button" at bounding box center [425, 276] width 12 height 12
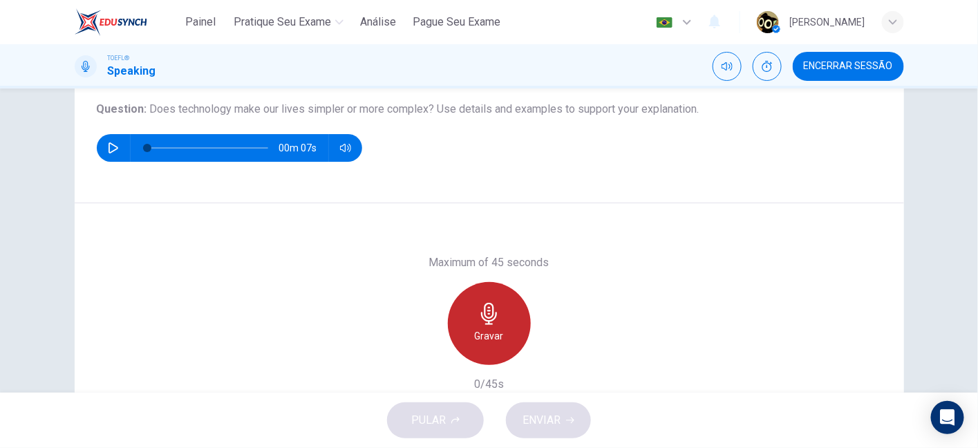
click at [482, 306] on icon "button" at bounding box center [489, 314] width 22 height 22
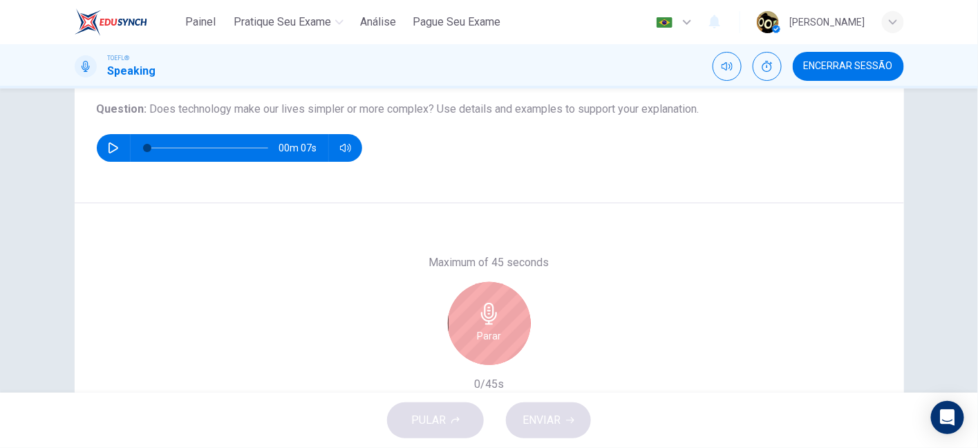
scroll to position [231, 0]
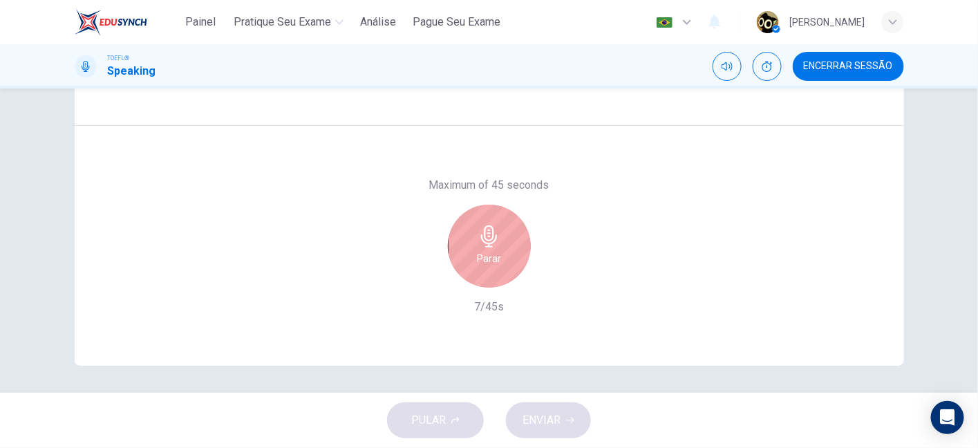
click at [495, 242] on icon "button" at bounding box center [489, 236] width 22 height 22
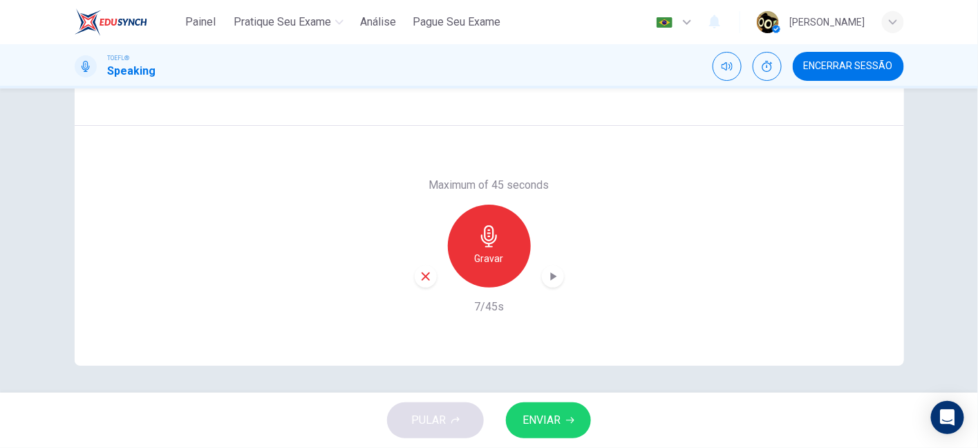
click at [420, 278] on icon "button" at bounding box center [425, 276] width 12 height 12
click at [494, 234] on icon "button" at bounding box center [489, 236] width 22 height 22
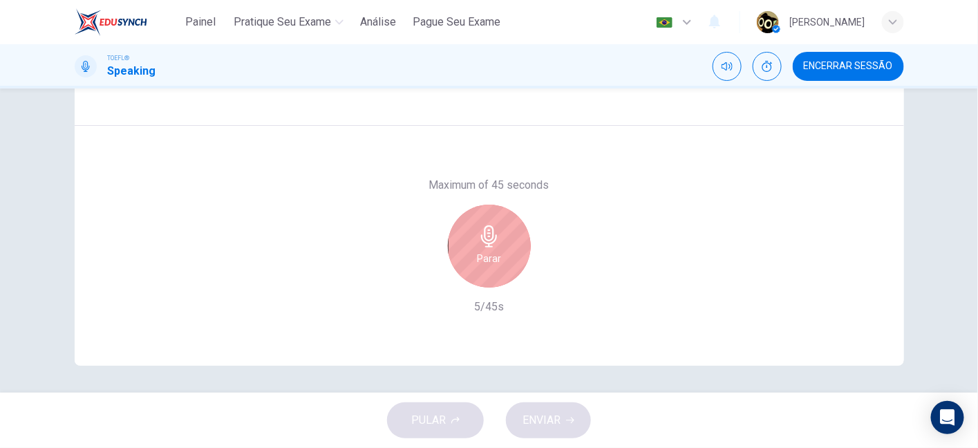
click at [502, 231] on div "Parar" at bounding box center [489, 246] width 83 height 83
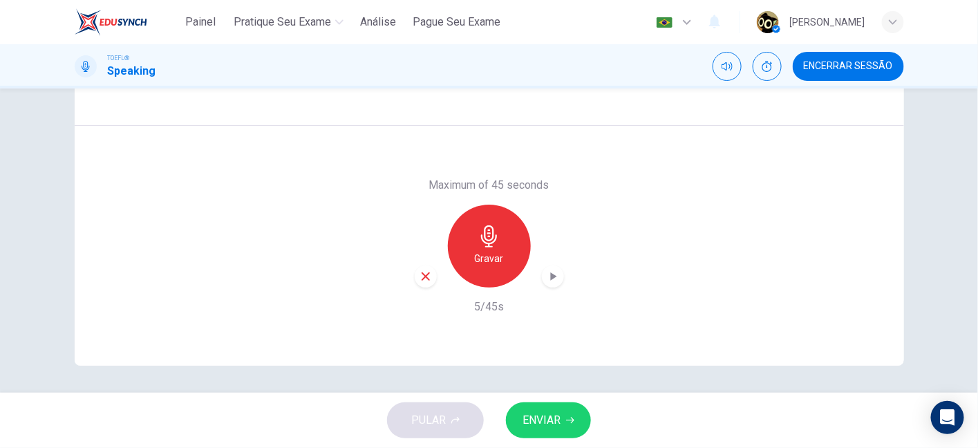
click at [428, 276] on div "button" at bounding box center [426, 276] width 22 height 22
click at [486, 261] on h6 "Gravar" at bounding box center [489, 258] width 29 height 17
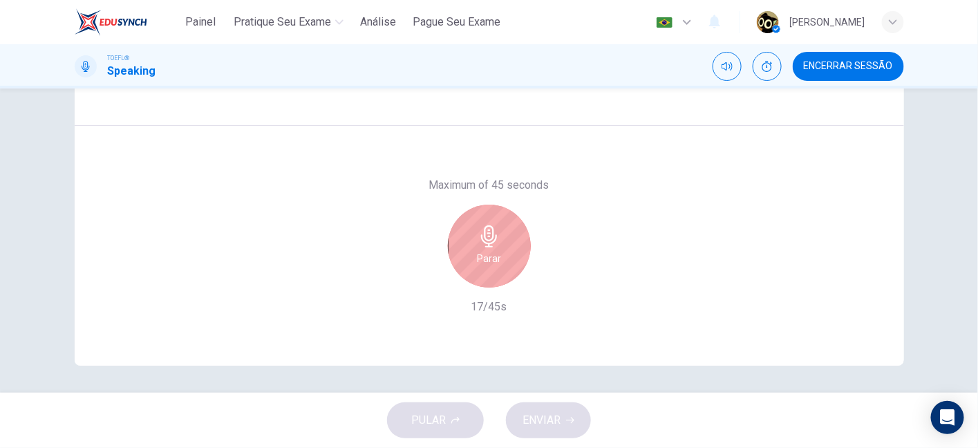
click at [509, 254] on div "Parar" at bounding box center [489, 246] width 83 height 83
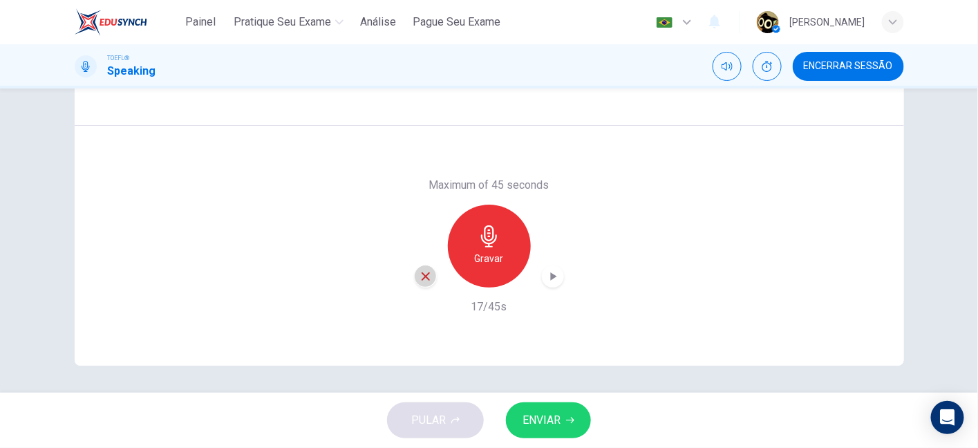
click at [426, 275] on icon "button" at bounding box center [425, 276] width 12 height 12
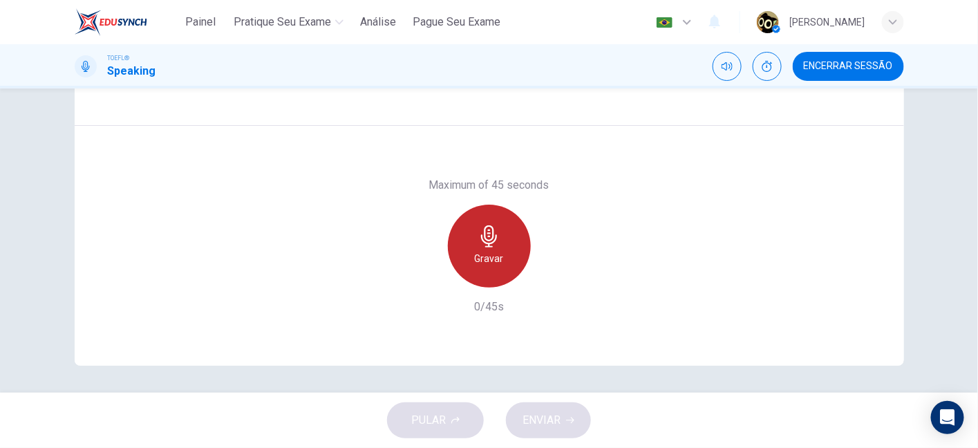
click at [485, 230] on icon "button" at bounding box center [489, 236] width 22 height 22
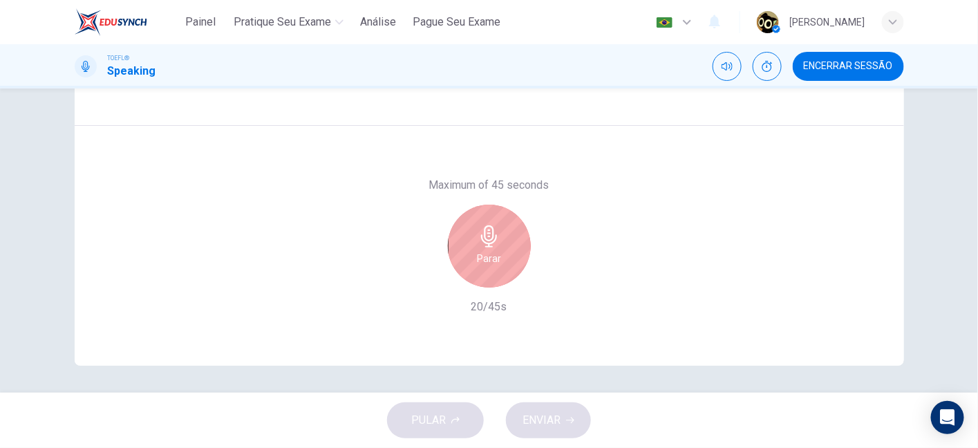
click at [485, 230] on icon "button" at bounding box center [489, 236] width 22 height 22
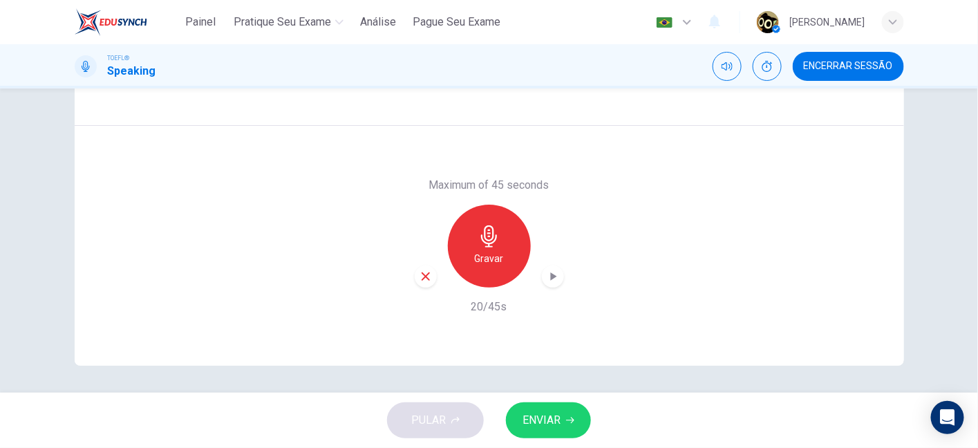
click at [423, 287] on div "Maximum of 45 seconds Gravar 20/45s" at bounding box center [489, 246] width 149 height 138
click at [421, 277] on icon "button" at bounding box center [425, 276] width 12 height 12
click at [467, 267] on div "Gravar" at bounding box center [489, 246] width 83 height 83
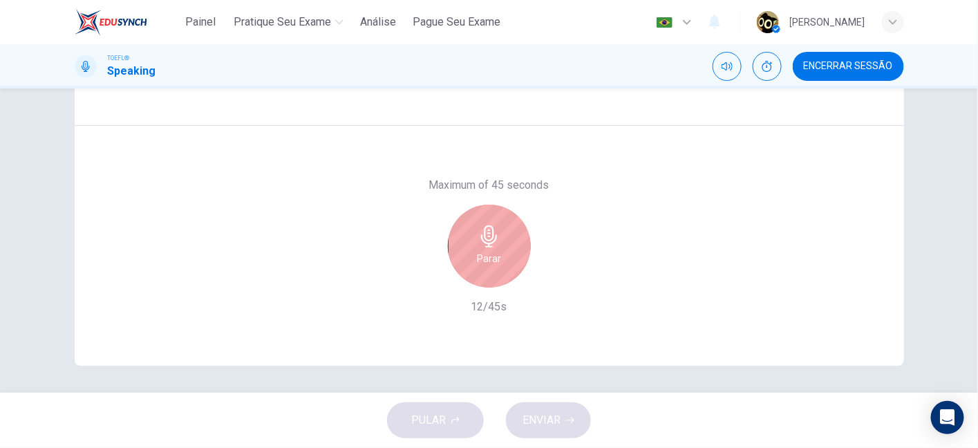
click at [467, 267] on div "Parar" at bounding box center [489, 246] width 83 height 83
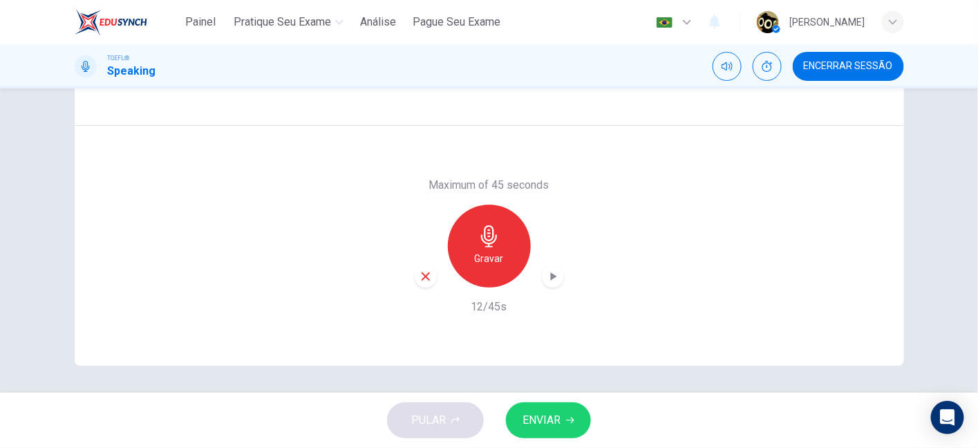
click at [419, 277] on icon "button" at bounding box center [425, 276] width 12 height 12
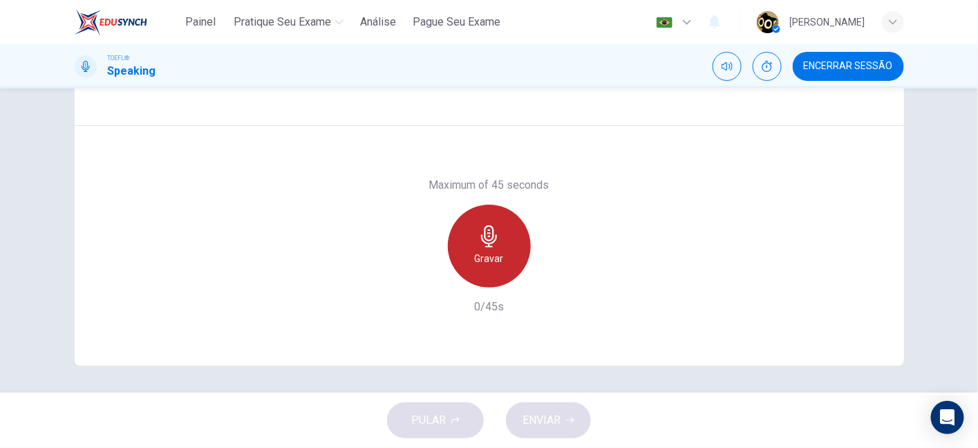
click at [475, 254] on h6 "Gravar" at bounding box center [489, 258] width 29 height 17
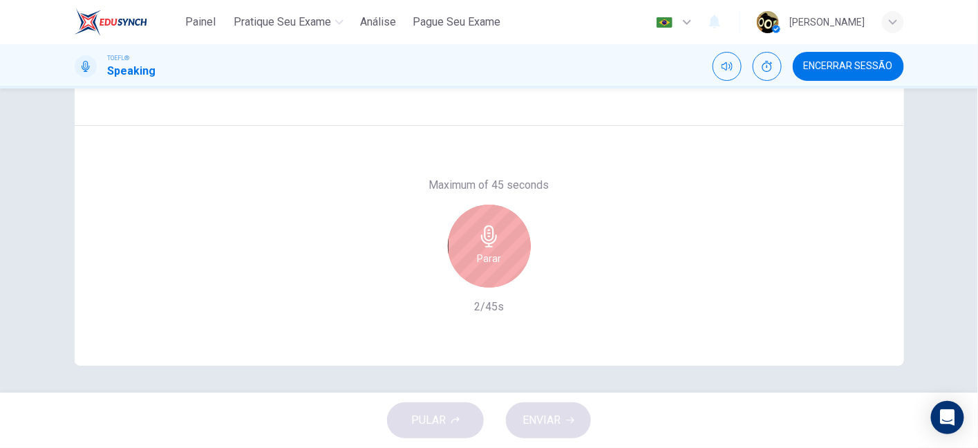
click at [477, 258] on h6 "Parar" at bounding box center [489, 258] width 24 height 17
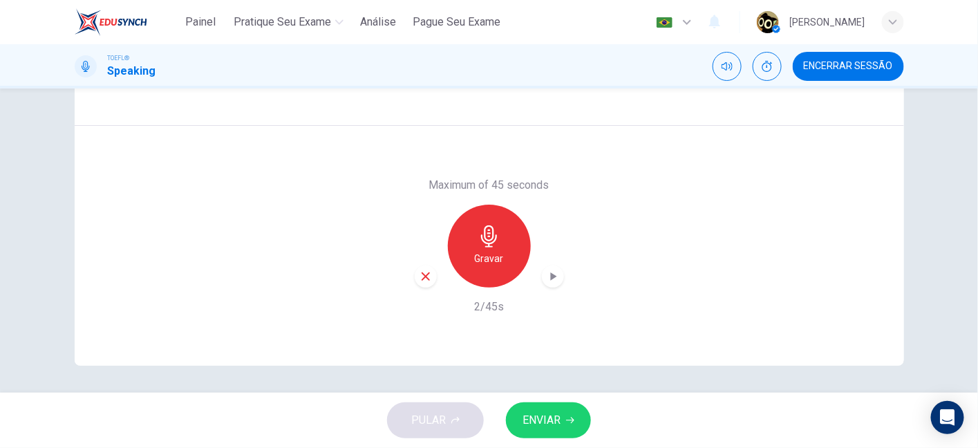
click at [430, 276] on div "button" at bounding box center [426, 276] width 22 height 22
click at [489, 257] on h6 "Gravar" at bounding box center [489, 258] width 29 height 17
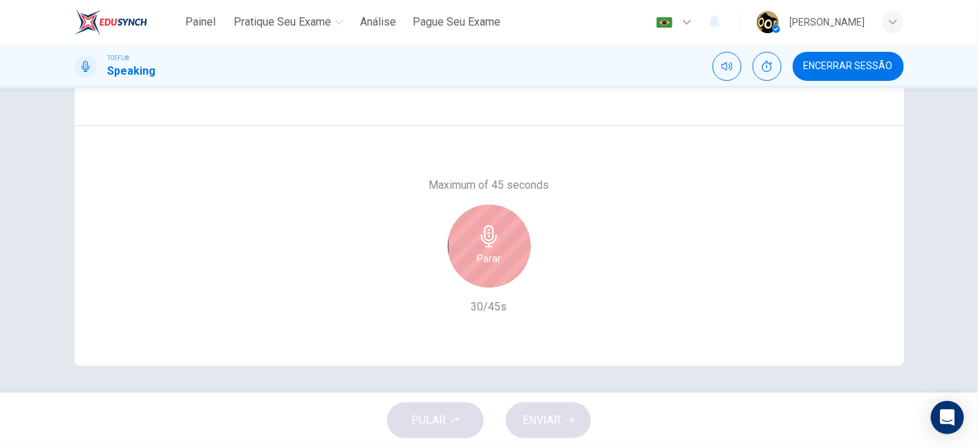
click at [489, 257] on h6 "Parar" at bounding box center [489, 258] width 24 height 17
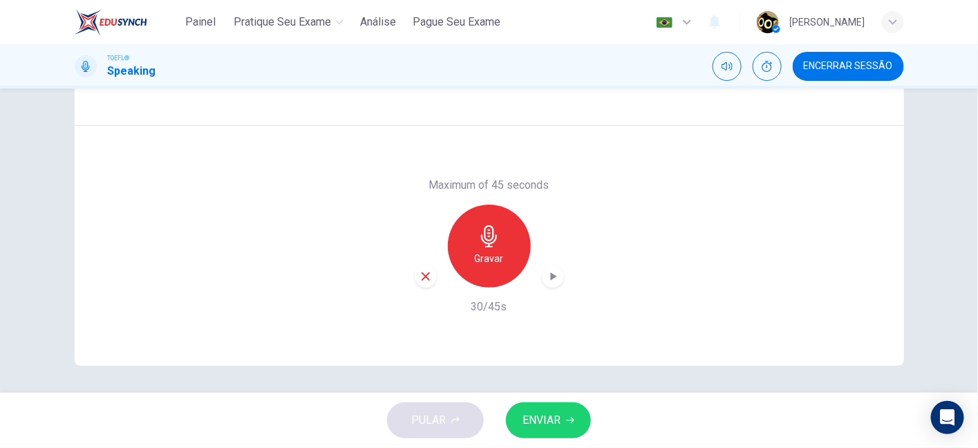
click at [419, 280] on icon "button" at bounding box center [425, 276] width 12 height 12
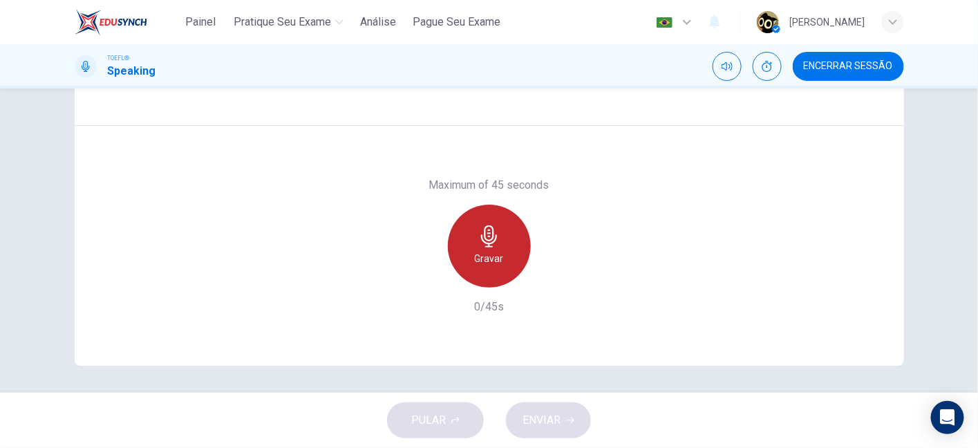
click at [499, 254] on h6 "Gravar" at bounding box center [489, 258] width 29 height 17
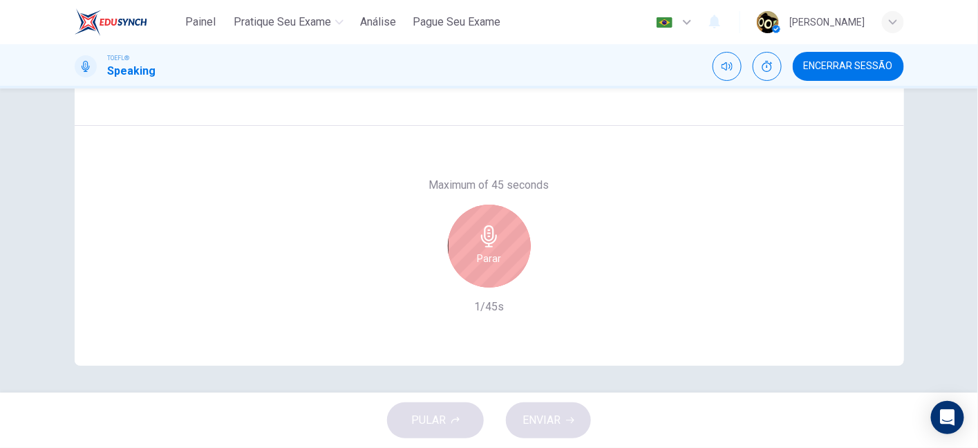
click at [490, 259] on h6 "Parar" at bounding box center [489, 258] width 24 height 17
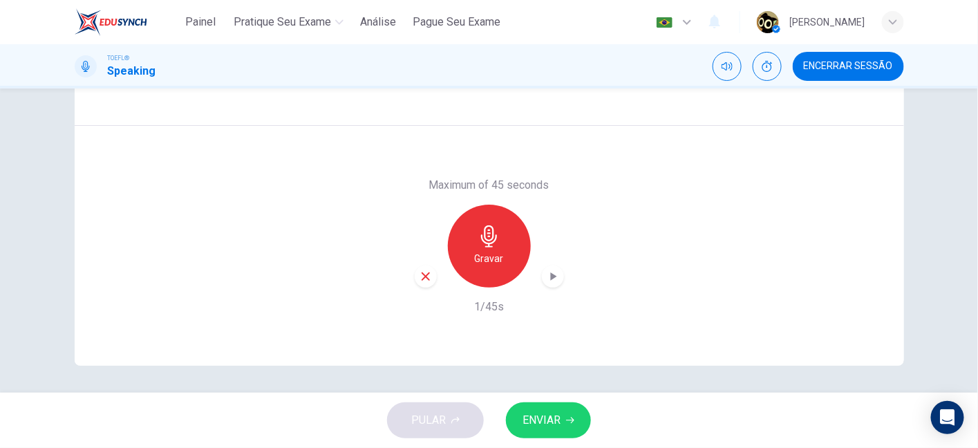
click at [428, 278] on div "button" at bounding box center [426, 276] width 22 height 22
click at [532, 229] on div "Gravar" at bounding box center [489, 246] width 149 height 83
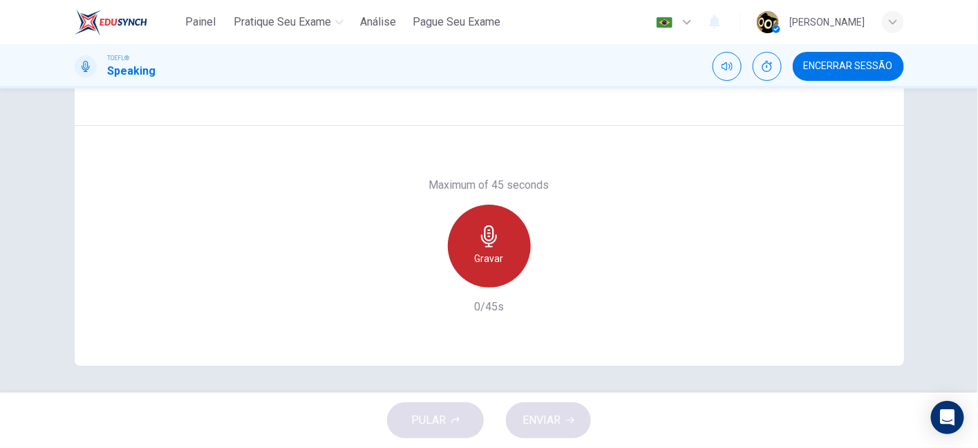
click at [487, 221] on div "Gravar" at bounding box center [489, 246] width 83 height 83
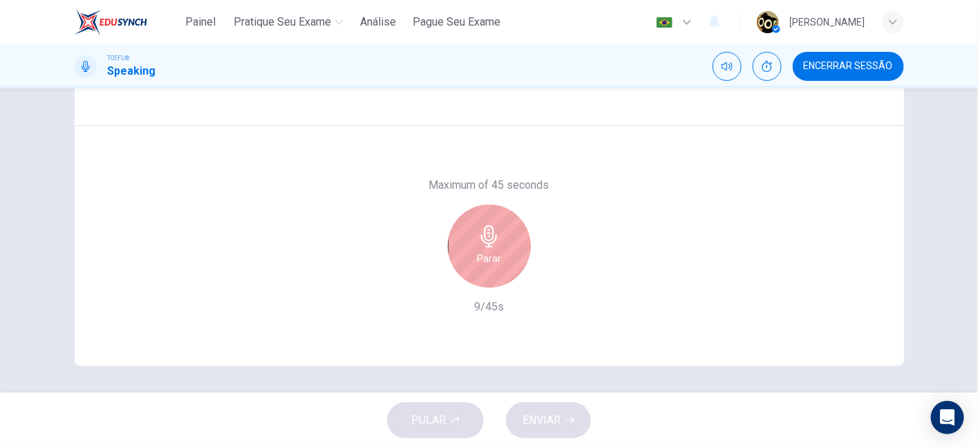
click at [487, 221] on div "Parar" at bounding box center [489, 246] width 83 height 83
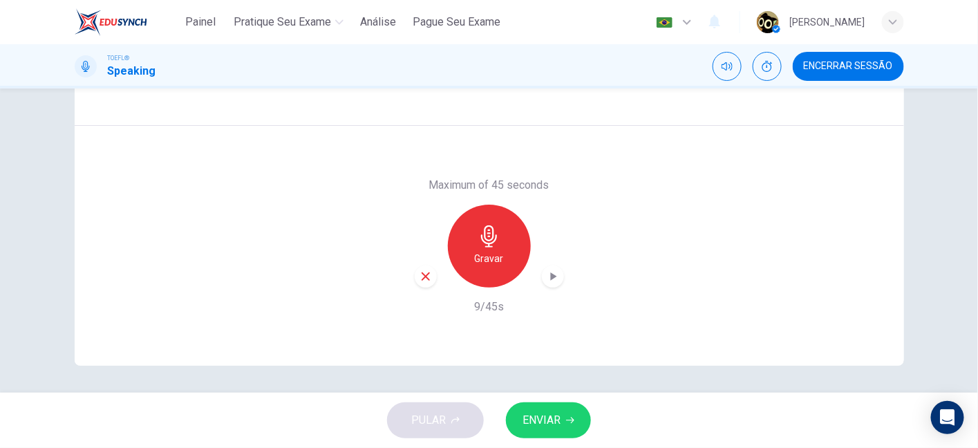
click at [419, 267] on div "button" at bounding box center [426, 276] width 22 height 22
click at [467, 254] on div "Gravar" at bounding box center [489, 246] width 83 height 83
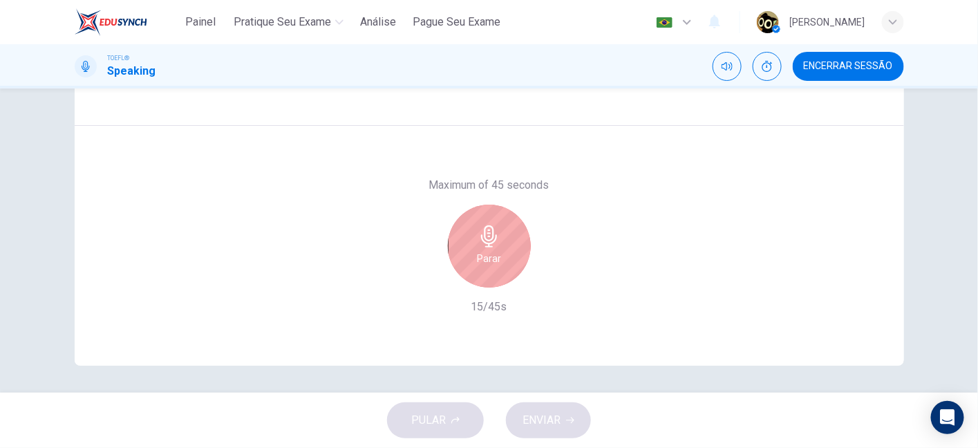
click at [467, 254] on div "Parar" at bounding box center [489, 246] width 83 height 83
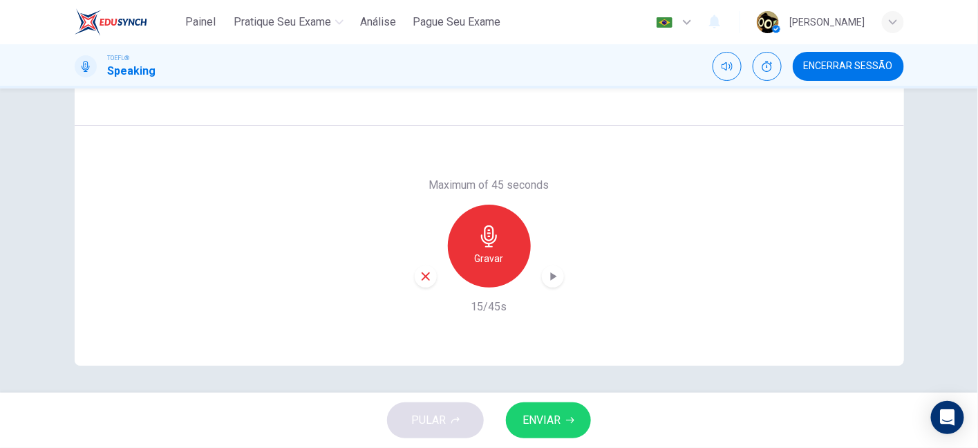
click at [422, 279] on icon "button" at bounding box center [425, 276] width 12 height 12
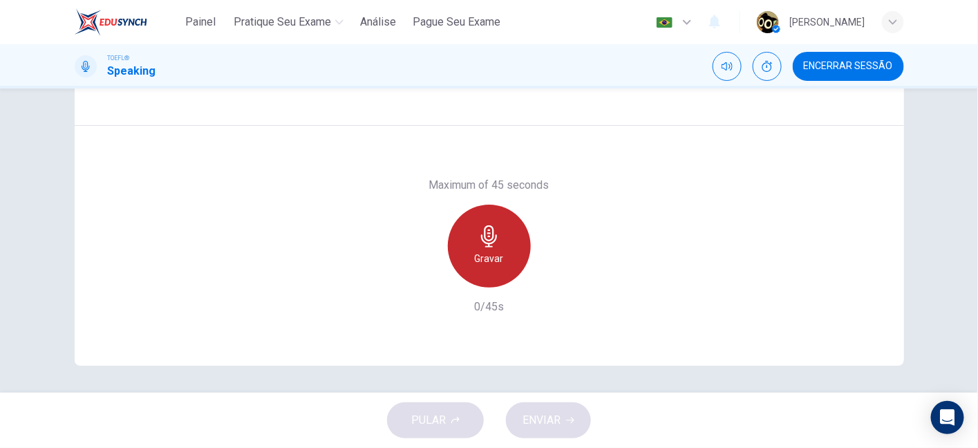
click at [489, 245] on icon "button" at bounding box center [489, 236] width 16 height 22
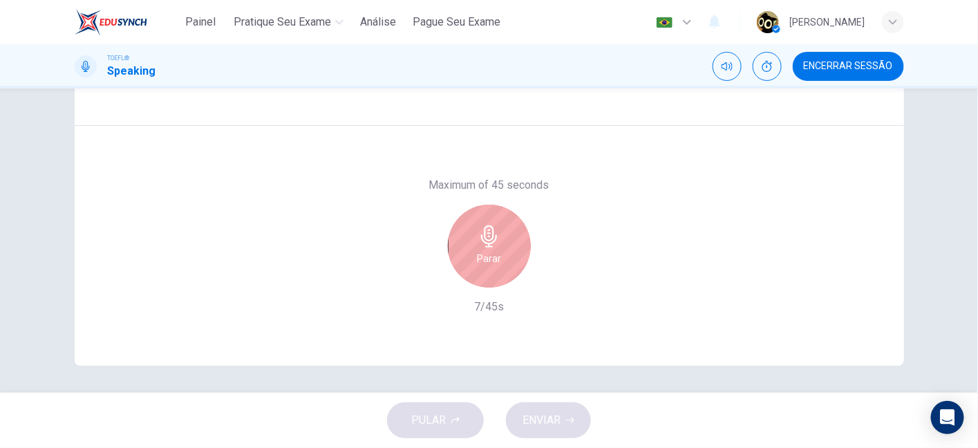
click at [477, 248] on div "Parar" at bounding box center [489, 246] width 83 height 83
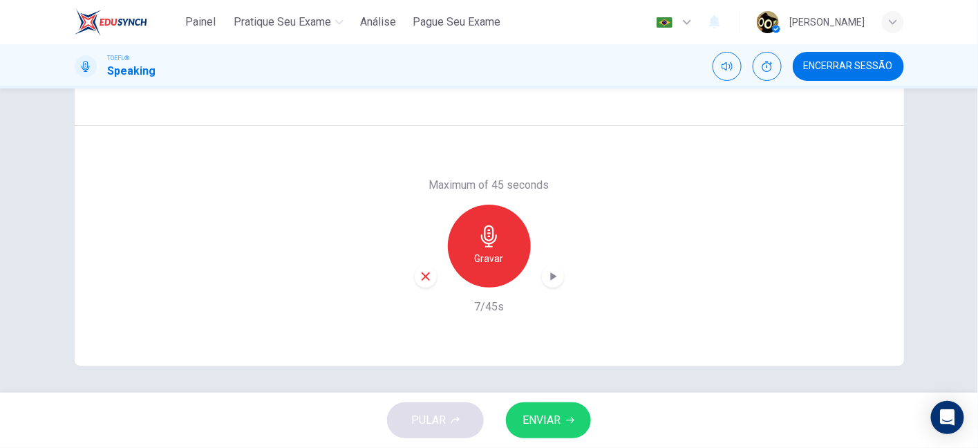
click at [406, 293] on div "Maximum of 45 seconds Gravar 7/45s" at bounding box center [489, 246] width 829 height 240
click at [419, 270] on icon "button" at bounding box center [425, 276] width 12 height 12
click at [482, 252] on h6 "Gravar" at bounding box center [489, 258] width 29 height 17
click at [491, 234] on icon "button" at bounding box center [489, 236] width 22 height 22
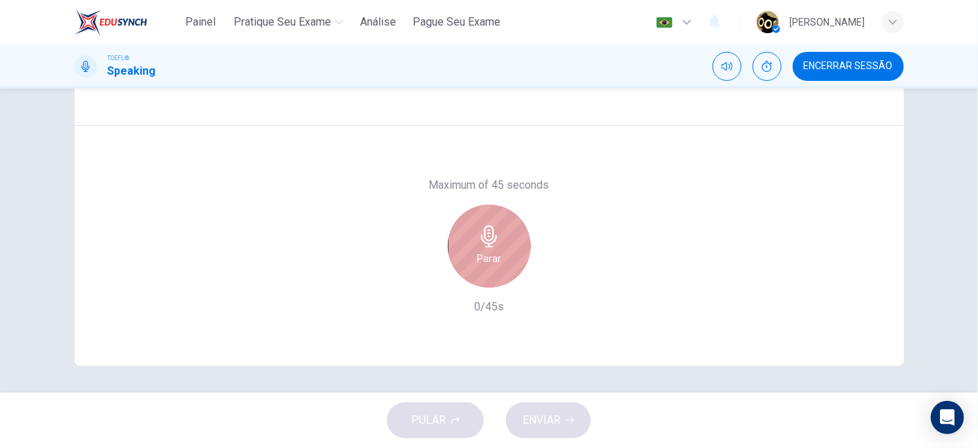
click at [491, 234] on icon "button" at bounding box center [489, 236] width 22 height 22
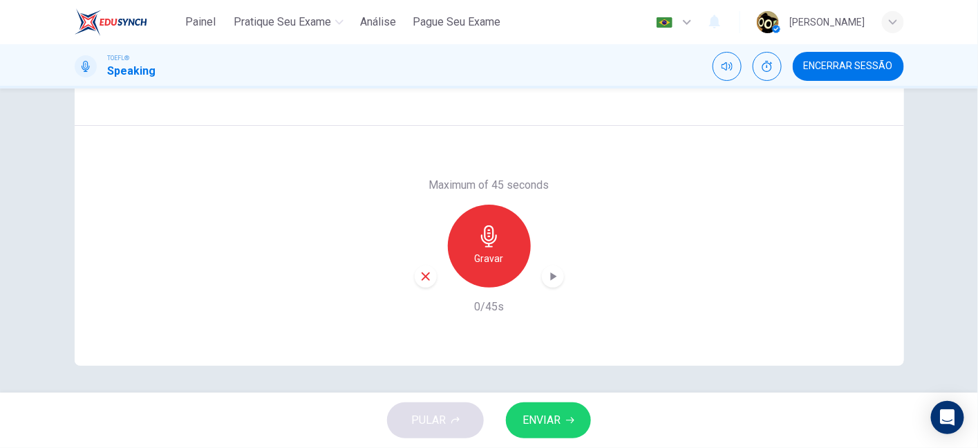
click at [420, 283] on div "button" at bounding box center [426, 276] width 22 height 22
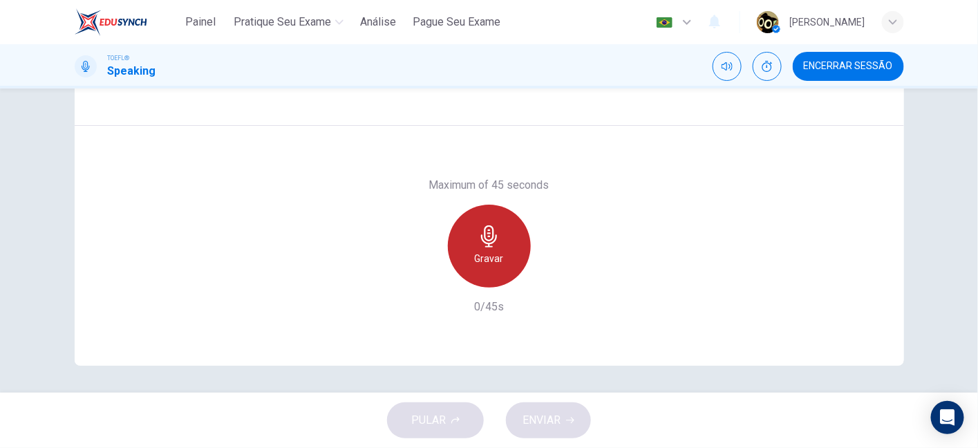
click at [495, 252] on h6 "Gravar" at bounding box center [489, 258] width 29 height 17
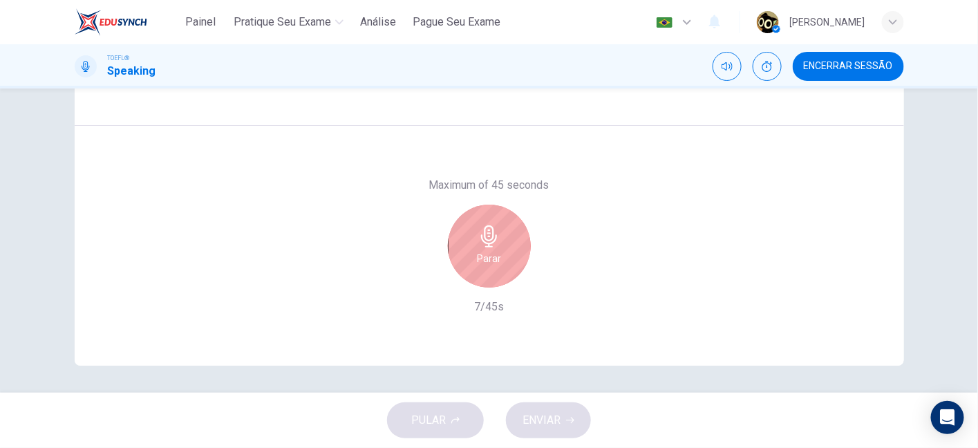
click at [495, 252] on h6 "Parar" at bounding box center [489, 258] width 24 height 17
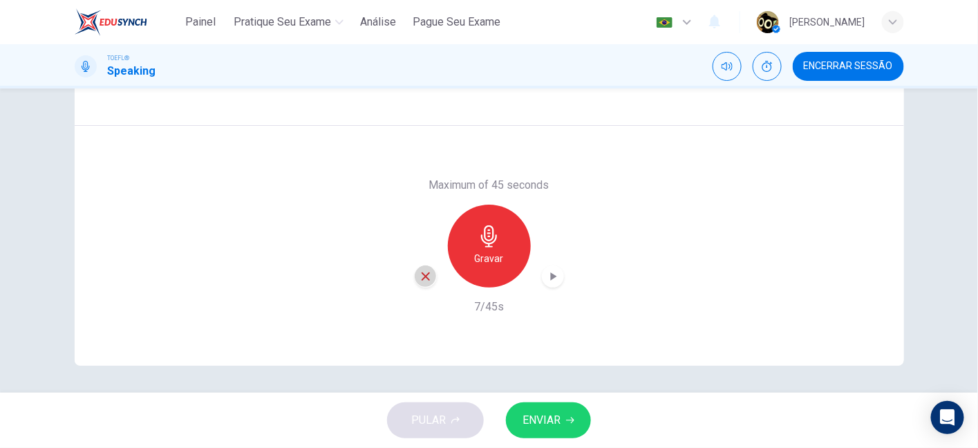
click at [422, 278] on icon "button" at bounding box center [425, 276] width 12 height 12
click at [494, 247] on div "Gravar" at bounding box center [489, 246] width 83 height 83
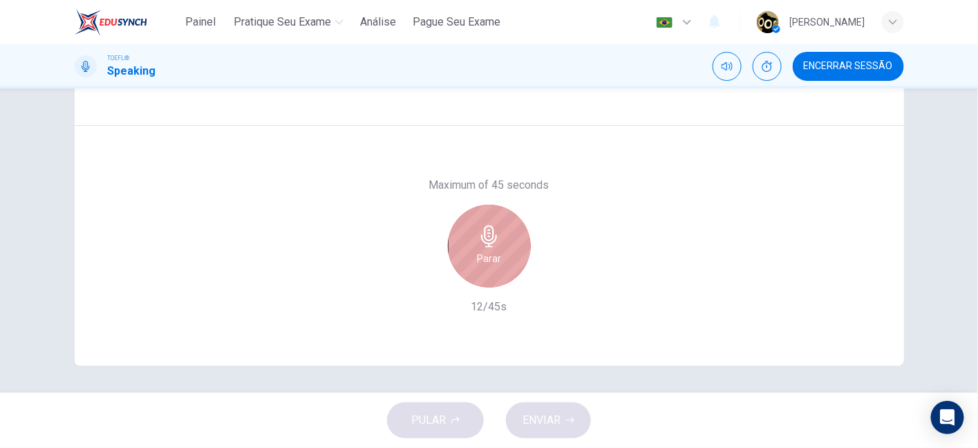
click at [494, 247] on div "Parar" at bounding box center [489, 246] width 83 height 83
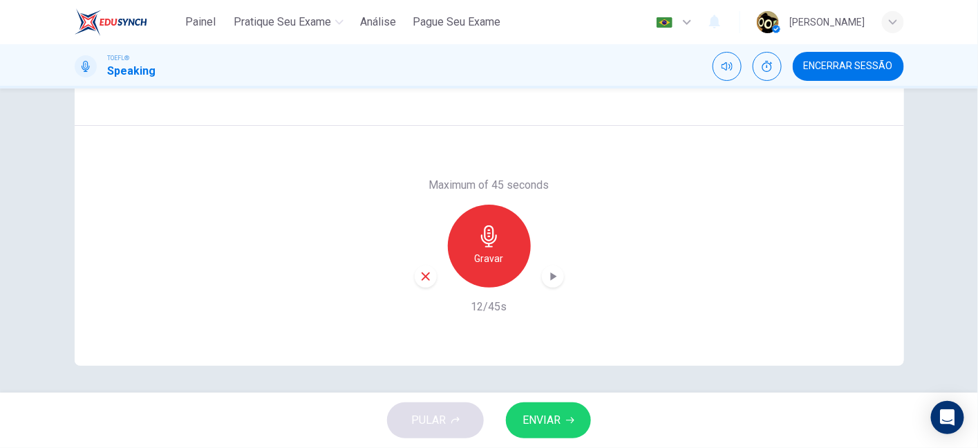
click at [423, 275] on icon "button" at bounding box center [425, 276] width 12 height 12
click at [491, 241] on icon "button" at bounding box center [489, 236] width 22 height 22
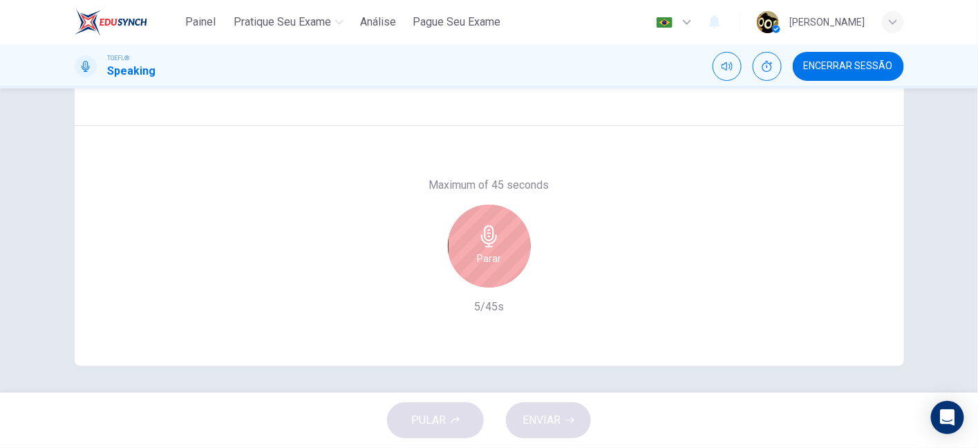
drag, startPoint x: 491, startPoint y: 241, endPoint x: 512, endPoint y: 238, distance: 21.7
click at [512, 238] on div "Parar" at bounding box center [489, 246] width 83 height 83
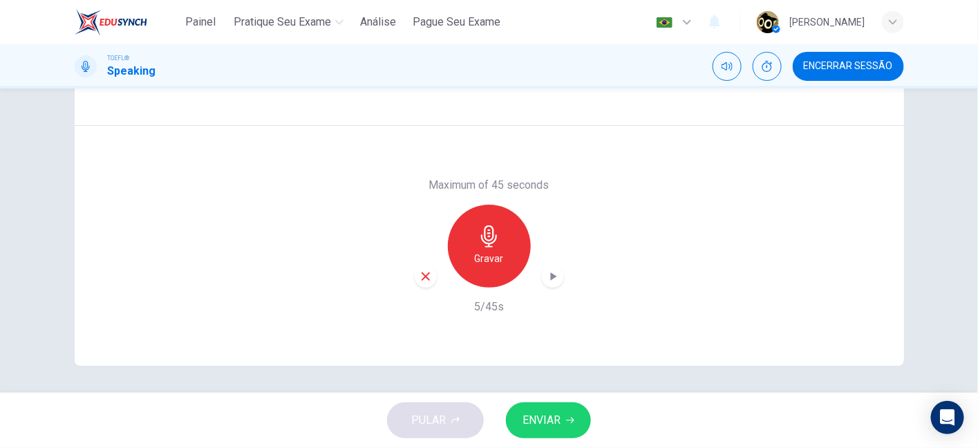
click at [422, 277] on icon "button" at bounding box center [426, 276] width 8 height 8
click at [495, 234] on icon "button" at bounding box center [489, 236] width 22 height 22
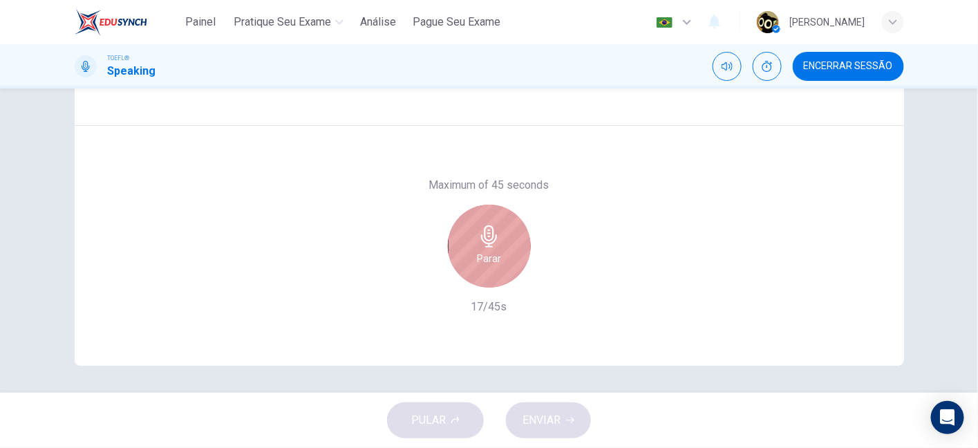
click at [495, 234] on icon "button" at bounding box center [489, 236] width 22 height 22
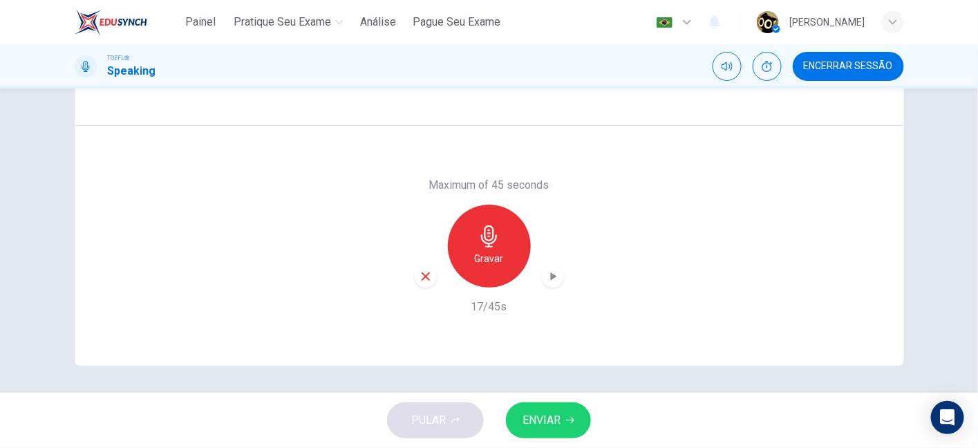
click at [419, 275] on icon "button" at bounding box center [425, 276] width 12 height 12
click at [466, 236] on div "Gravar" at bounding box center [489, 246] width 83 height 83
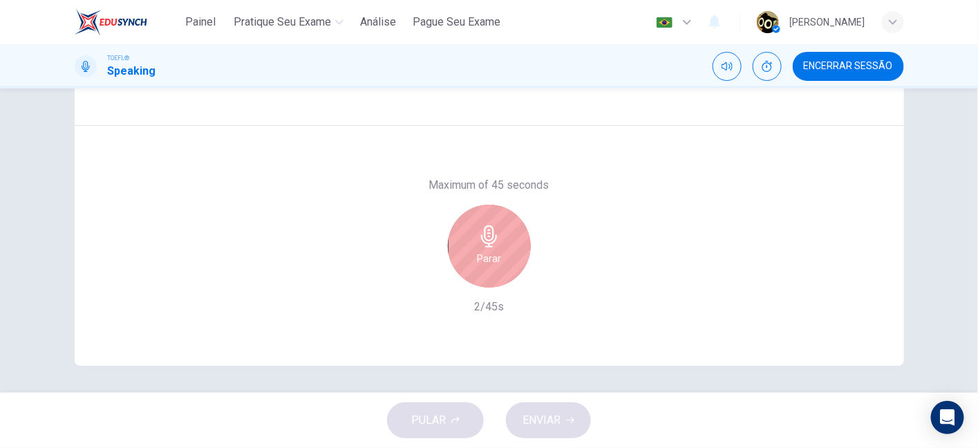
click at [466, 236] on div "Parar" at bounding box center [489, 246] width 83 height 83
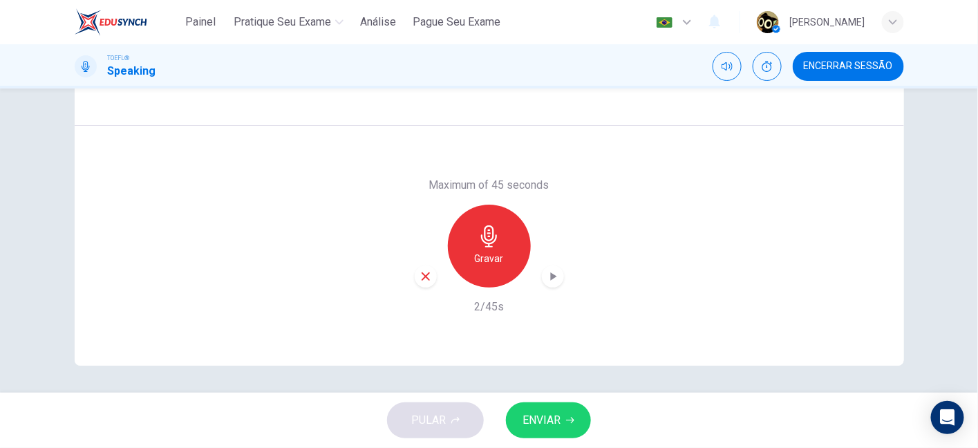
click at [466, 236] on div "Gravar" at bounding box center [489, 246] width 83 height 83
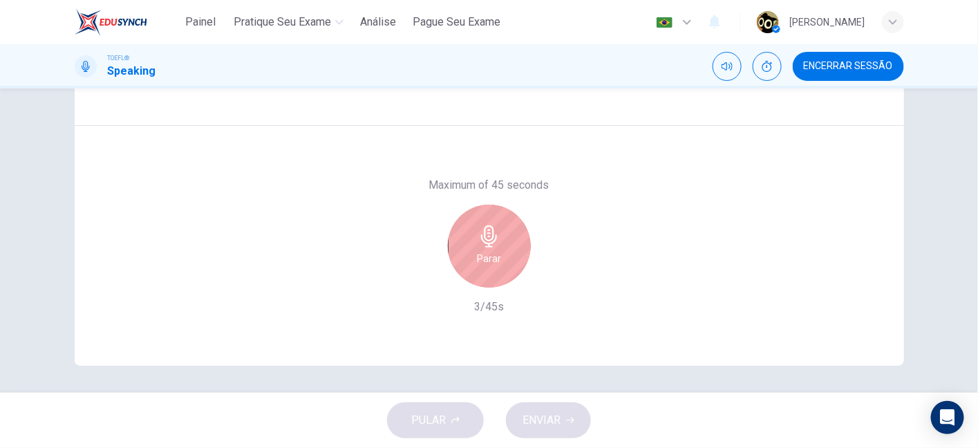
click at [466, 236] on div "Parar" at bounding box center [489, 246] width 83 height 83
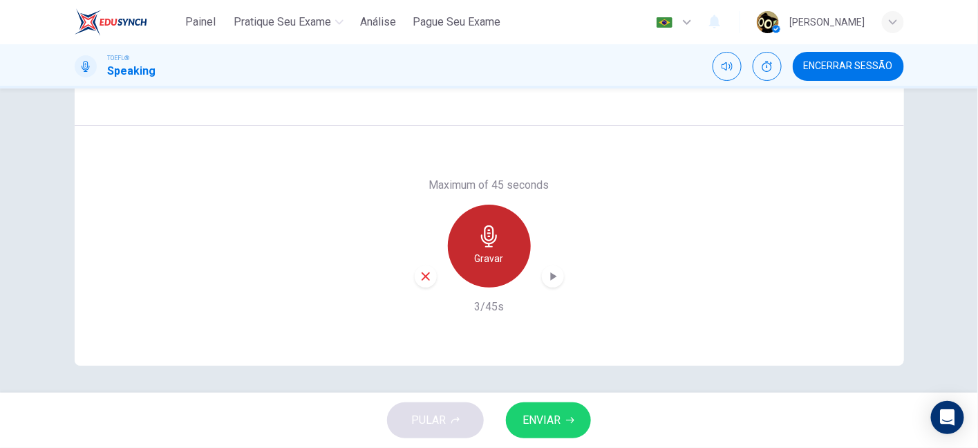
click at [466, 236] on div "Gravar" at bounding box center [489, 246] width 83 height 83
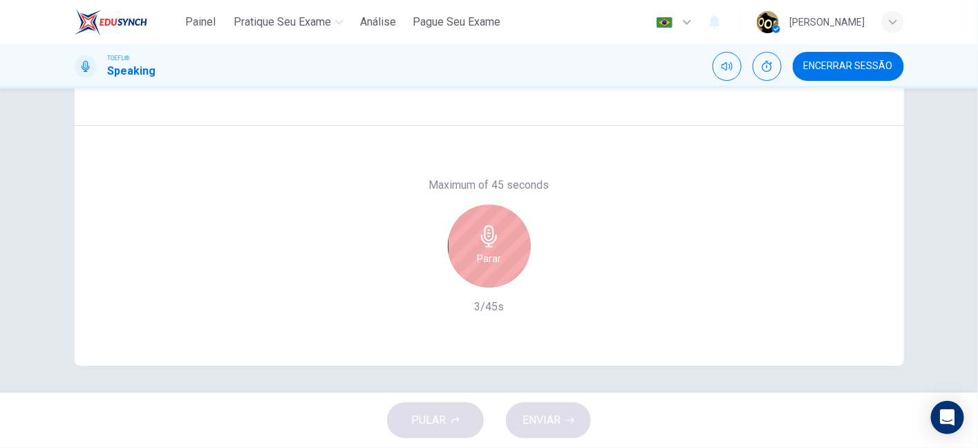
click at [466, 236] on div "Parar" at bounding box center [489, 246] width 83 height 83
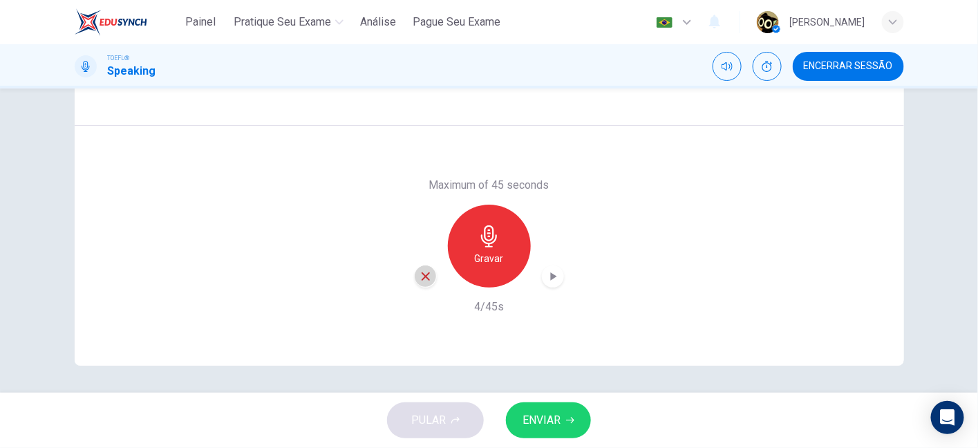
click at [427, 270] on icon "button" at bounding box center [425, 276] width 12 height 12
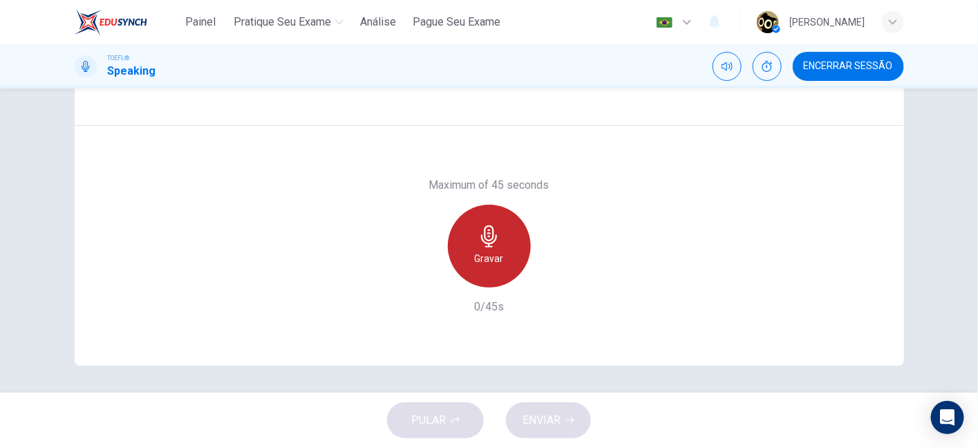
click at [477, 258] on h6 "Gravar" at bounding box center [489, 258] width 29 height 17
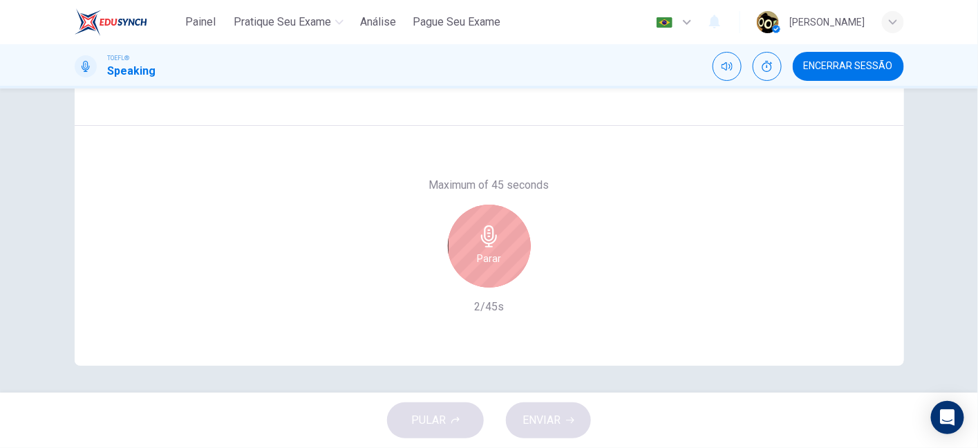
click at [477, 258] on h6 "Parar" at bounding box center [489, 258] width 24 height 17
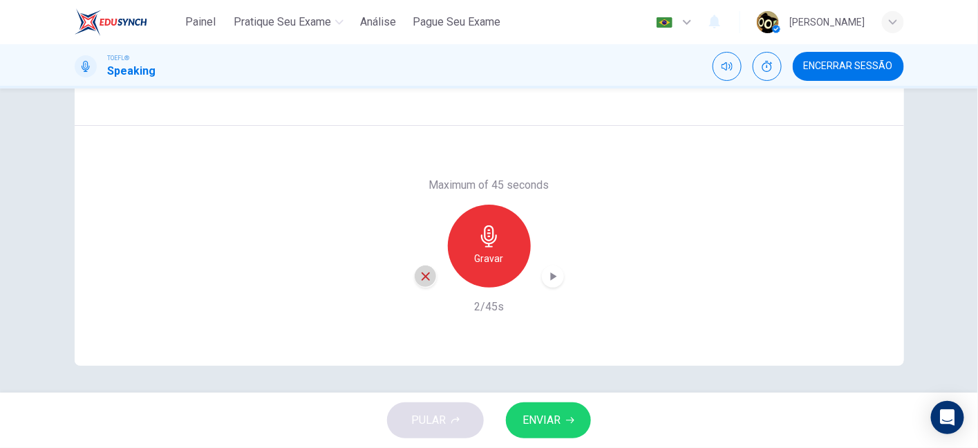
click at [419, 277] on icon "button" at bounding box center [425, 276] width 12 height 12
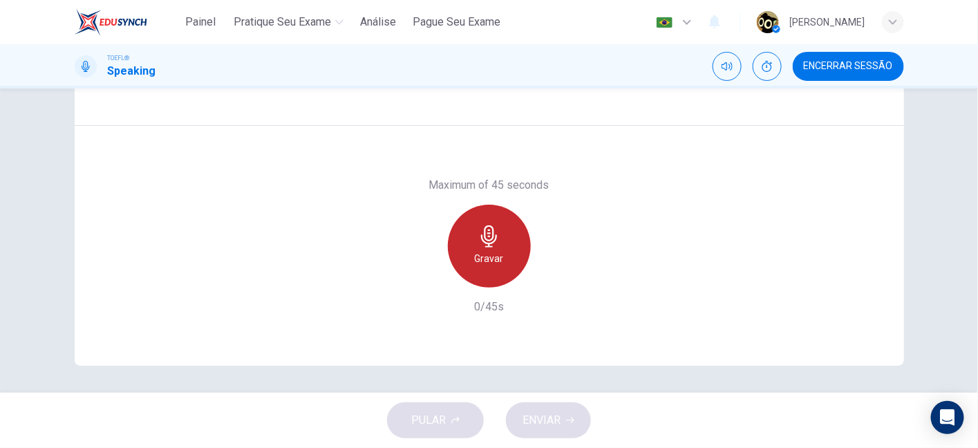
click at [495, 250] on h6 "Gravar" at bounding box center [489, 258] width 29 height 17
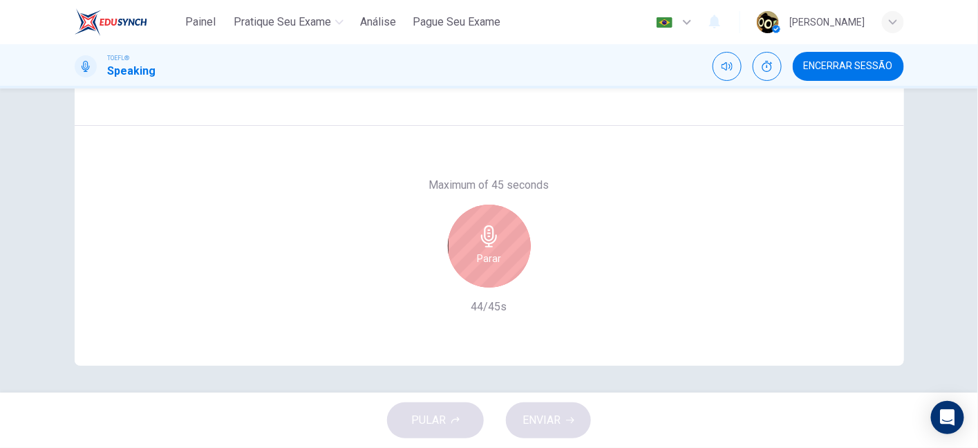
click at [495, 250] on h6 "Parar" at bounding box center [489, 258] width 24 height 17
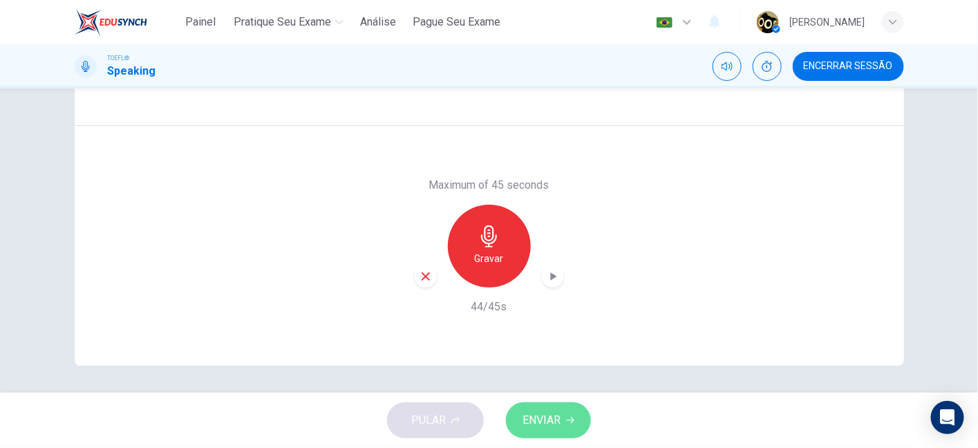
click at [548, 413] on span "ENVIAR" at bounding box center [541, 419] width 38 height 19
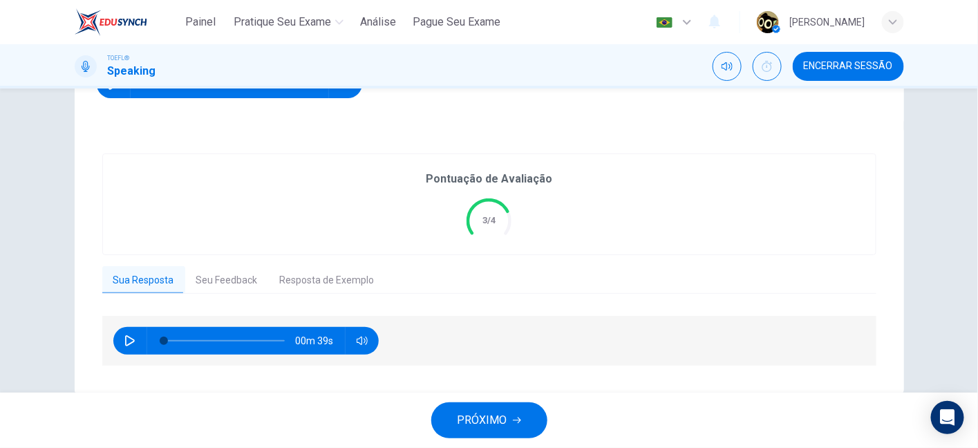
scroll to position [219, 0]
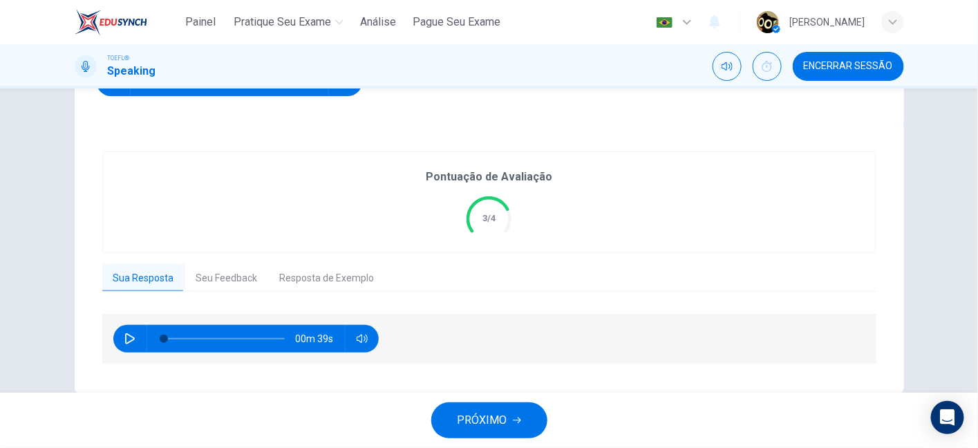
click at [222, 277] on button "Seu Feedback" at bounding box center [227, 278] width 84 height 29
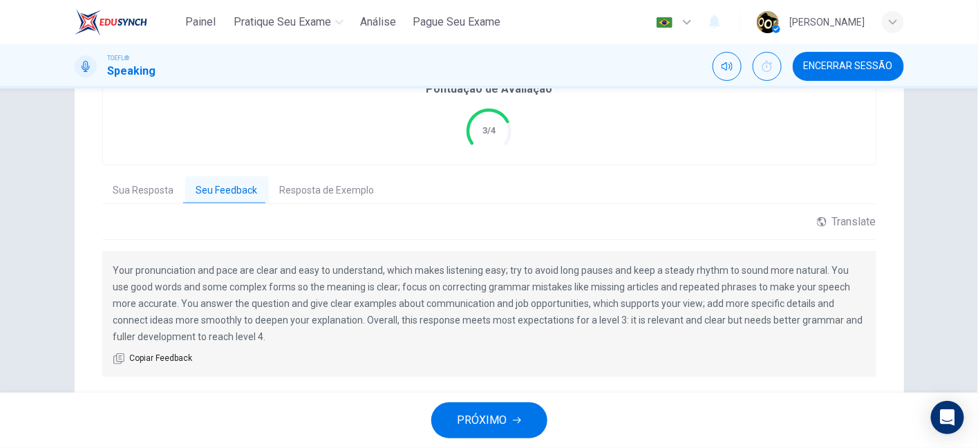
scroll to position [347, 0]
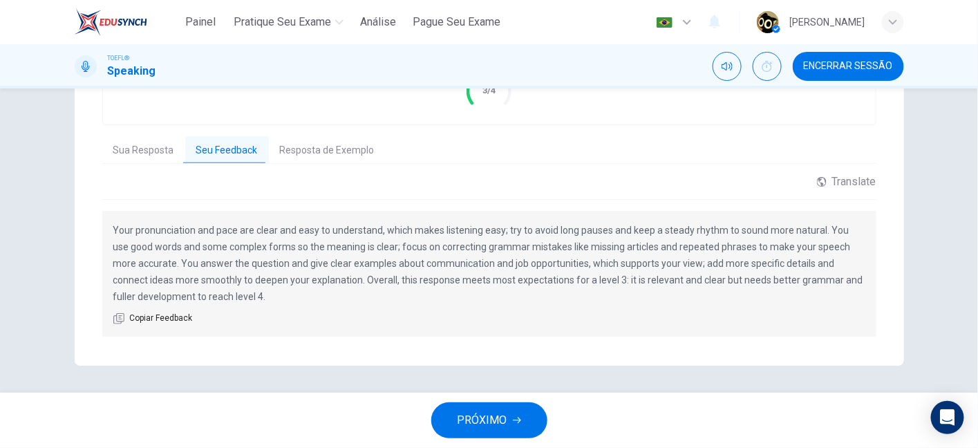
drag, startPoint x: 212, startPoint y: 228, endPoint x: 302, endPoint y: 228, distance: 89.8
click at [302, 228] on p "Your pronunciation and pace are clear and easy to understand, which makes liste…" at bounding box center [489, 263] width 752 height 83
drag, startPoint x: 302, startPoint y: 228, endPoint x: 422, endPoint y: 230, distance: 119.6
click at [422, 230] on p "Your pronunciation and pace are clear and easy to understand, which makes liste…" at bounding box center [489, 263] width 752 height 83
drag, startPoint x: 475, startPoint y: 232, endPoint x: 545, endPoint y: 229, distance: 69.9
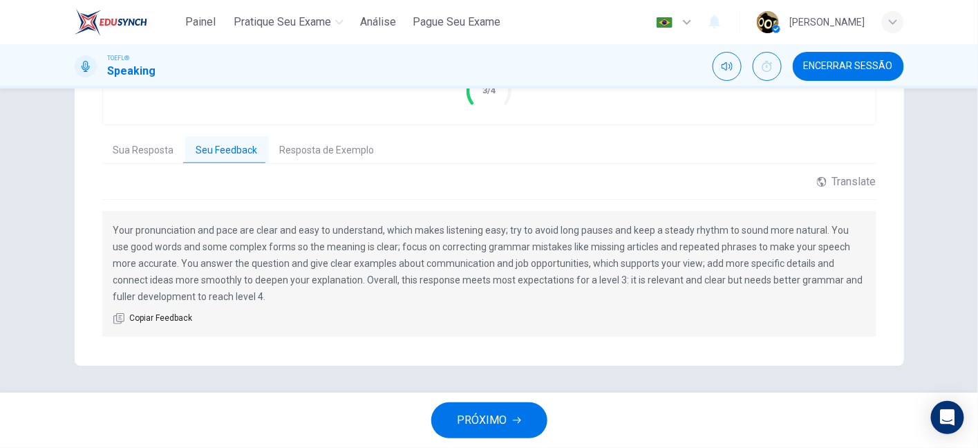
click at [545, 229] on p "Your pronunciation and pace are clear and easy to understand, which makes liste…" at bounding box center [489, 263] width 752 height 83
drag, startPoint x: 545, startPoint y: 229, endPoint x: 657, endPoint y: 225, distance: 112.0
click at [657, 225] on p "Your pronunciation and pace are clear and easy to understand, which makes liste…" at bounding box center [489, 263] width 752 height 83
drag, startPoint x: 659, startPoint y: 226, endPoint x: 749, endPoint y: 225, distance: 89.8
click at [749, 225] on p "Your pronunciation and pace are clear and easy to understand, which makes liste…" at bounding box center [489, 263] width 752 height 83
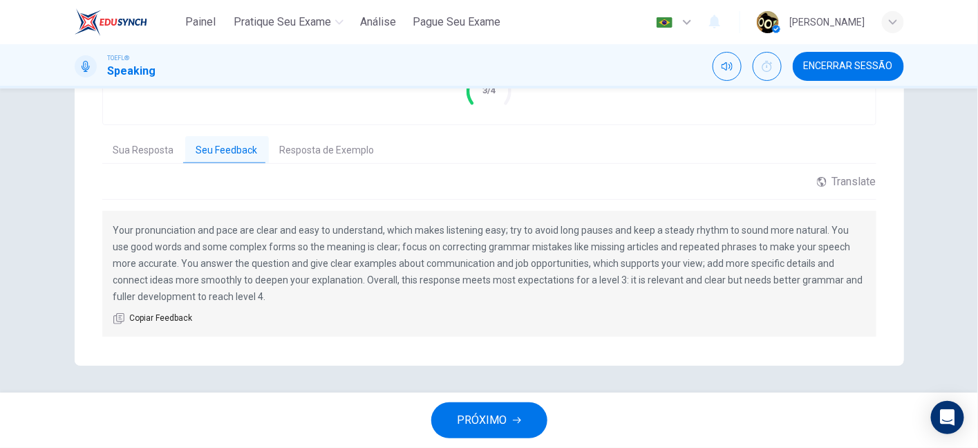
drag, startPoint x: 371, startPoint y: 249, endPoint x: 439, endPoint y: 245, distance: 68.5
click at [439, 245] on p "Your pronunciation and pace are clear and easy to understand, which makes liste…" at bounding box center [489, 263] width 752 height 83
drag, startPoint x: 481, startPoint y: 252, endPoint x: 587, endPoint y: 247, distance: 105.8
click at [587, 247] on p "Your pronunciation and pace are clear and easy to understand, which makes liste…" at bounding box center [489, 263] width 752 height 83
drag, startPoint x: 587, startPoint y: 247, endPoint x: 657, endPoint y: 243, distance: 70.6
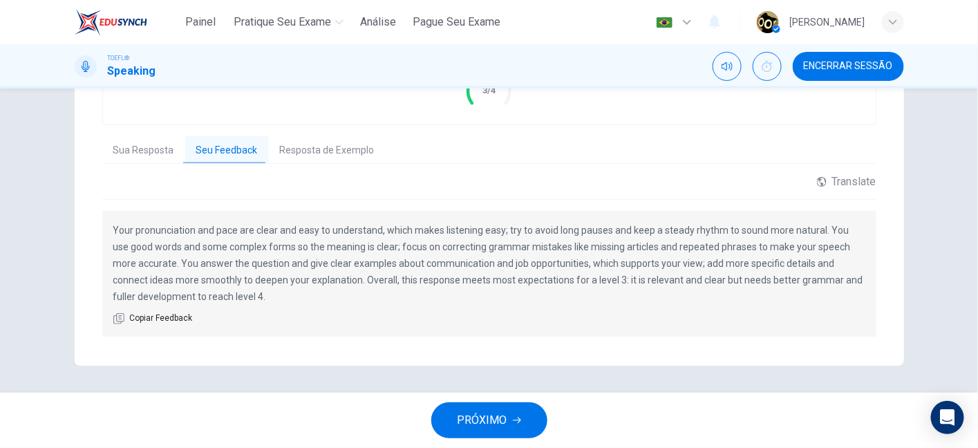
click at [657, 243] on p "Your pronunciation and pace are clear and easy to understand, which makes liste…" at bounding box center [489, 263] width 752 height 83
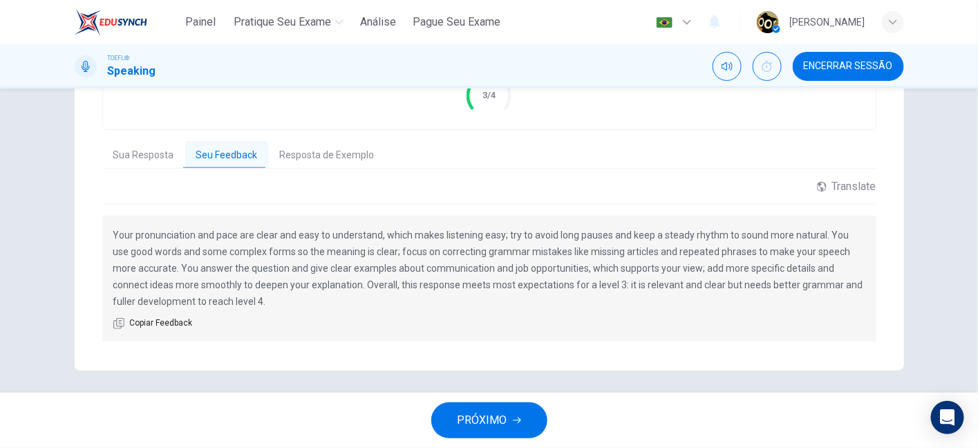
click at [147, 321] on span "Copiar Feedback" at bounding box center [161, 323] width 63 height 14
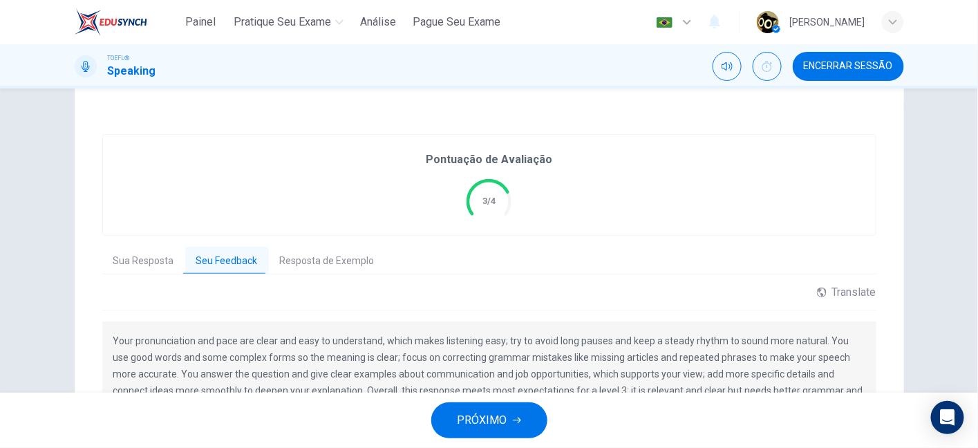
scroll to position [216, 0]
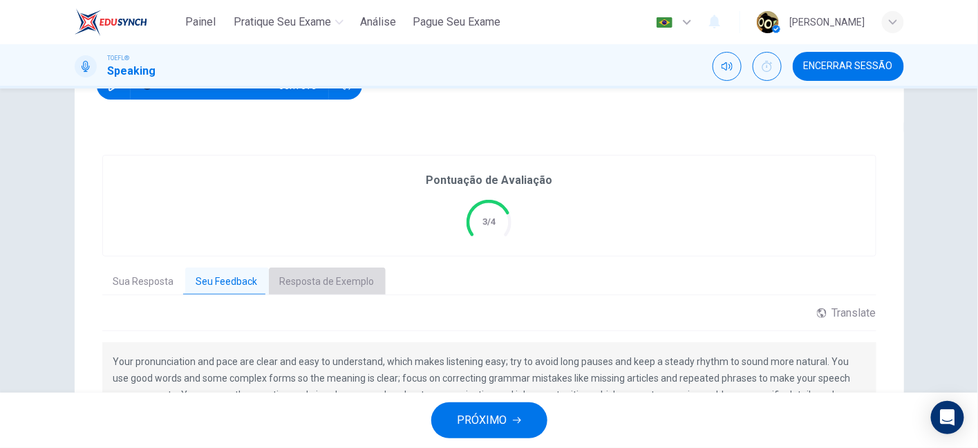
click at [331, 285] on button "Resposta de Exemplo" at bounding box center [327, 281] width 117 height 29
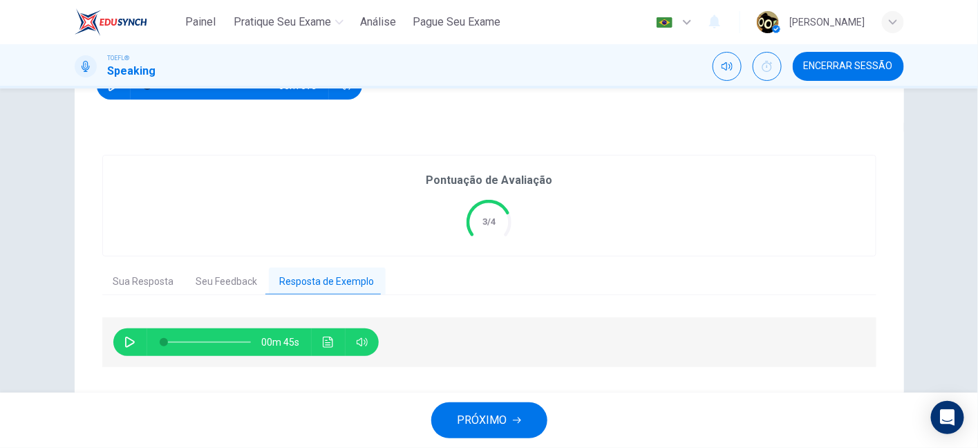
scroll to position [246, 0]
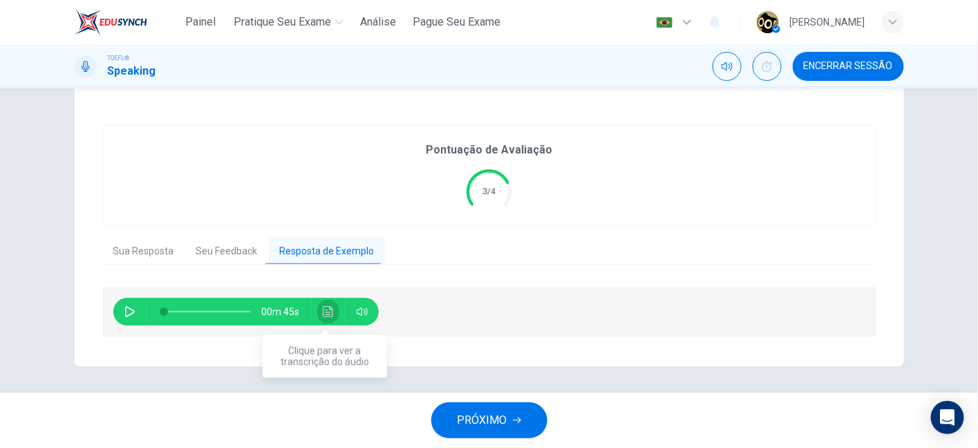
click at [332, 309] on button "Clique para ver a transcrição do áudio" at bounding box center [328, 312] width 22 height 28
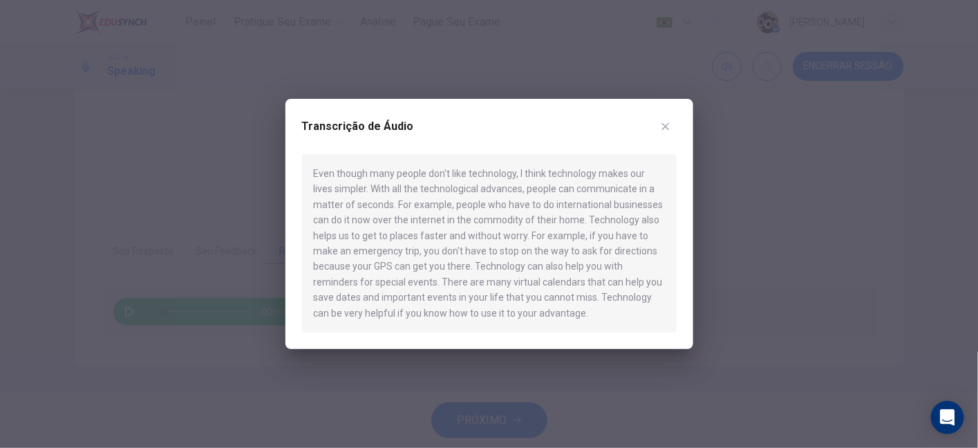
drag, startPoint x: 323, startPoint y: 155, endPoint x: 341, endPoint y: 173, distance: 25.4
click at [341, 173] on div "Even though many people don't like technology, I think technology makes our liv…" at bounding box center [489, 243] width 375 height 178
drag, startPoint x: 341, startPoint y: 173, endPoint x: 462, endPoint y: 208, distance: 126.6
click at [462, 208] on div "Even though many people don't like technology, I think technology makes our liv…" at bounding box center [489, 243] width 375 height 178
click at [676, 206] on div "Transcrição de Áudio Even though many people don't like technology, I think tec…" at bounding box center [489, 224] width 408 height 250
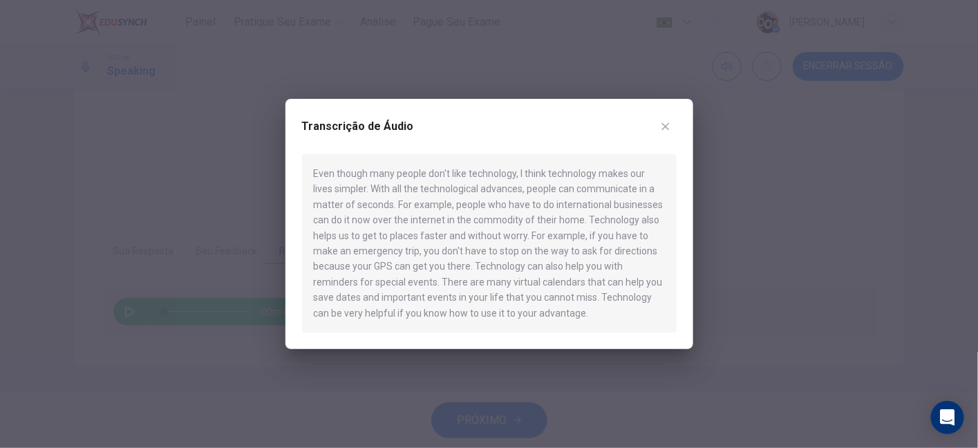
drag, startPoint x: 502, startPoint y: 169, endPoint x: 614, endPoint y: 169, distance: 111.9
click at [614, 169] on div "Even though many people don't like technology, I think technology makes our liv…" at bounding box center [489, 243] width 375 height 178
click at [662, 123] on icon "button" at bounding box center [665, 127] width 8 height 8
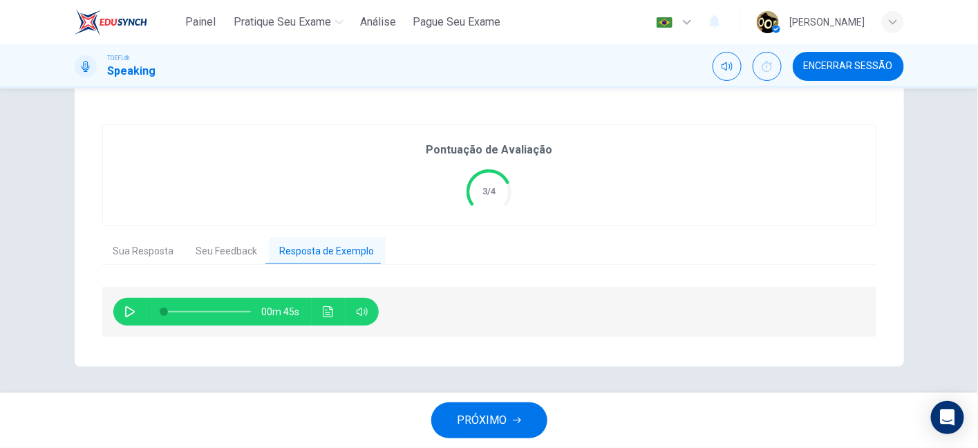
click at [198, 249] on button "Seu Feedback" at bounding box center [227, 251] width 84 height 29
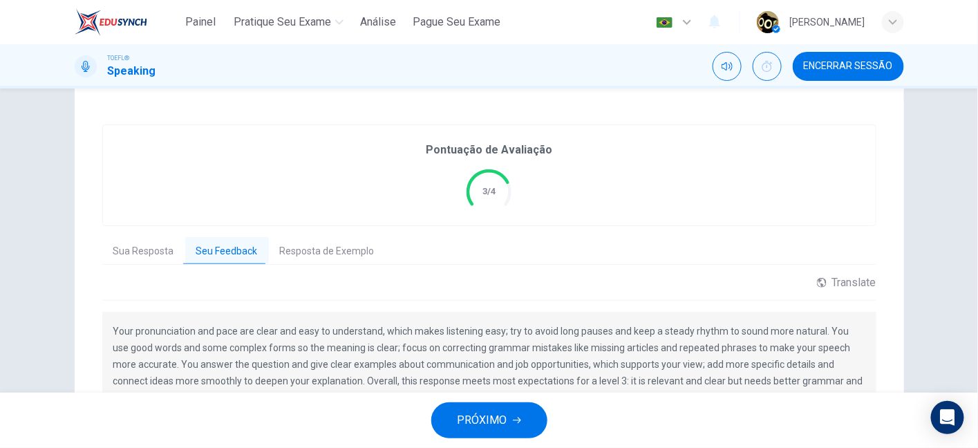
scroll to position [347, 0]
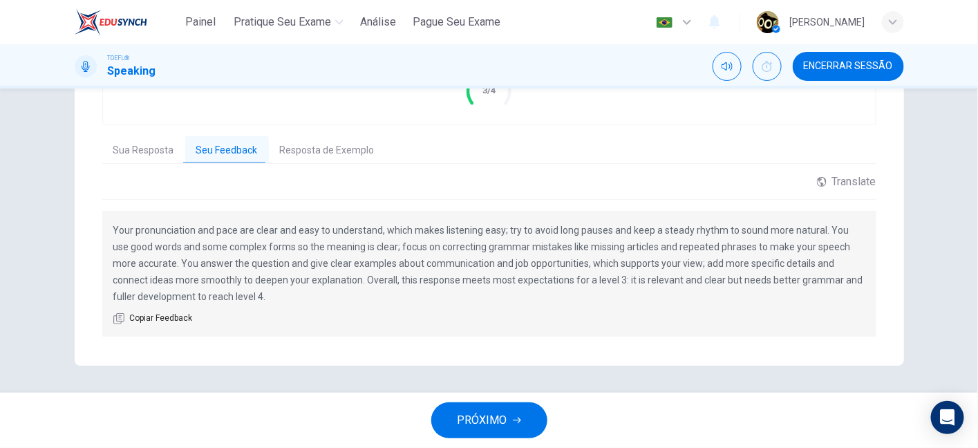
click at [131, 149] on button "Sua Resposta" at bounding box center [143, 150] width 83 height 29
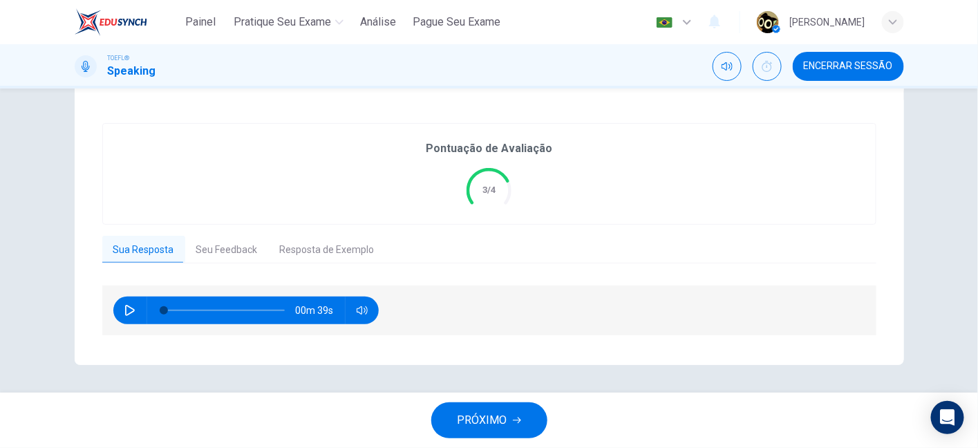
scroll to position [246, 0]
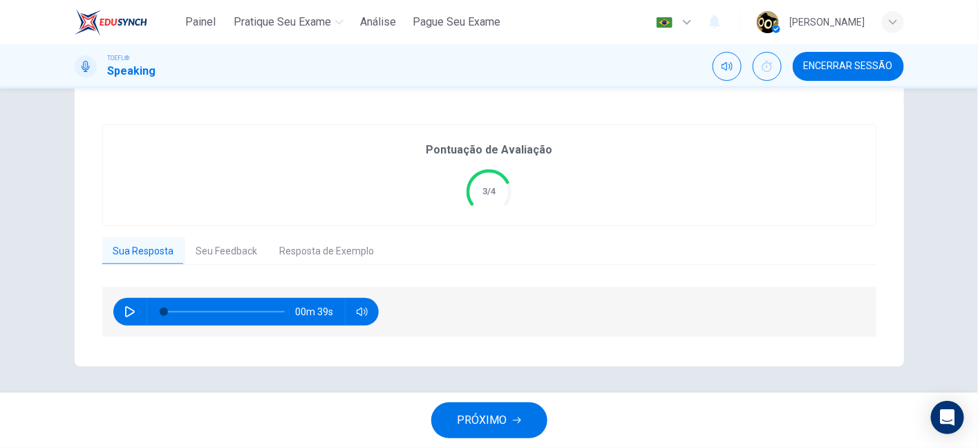
click at [200, 254] on button "Seu Feedback" at bounding box center [227, 251] width 84 height 29
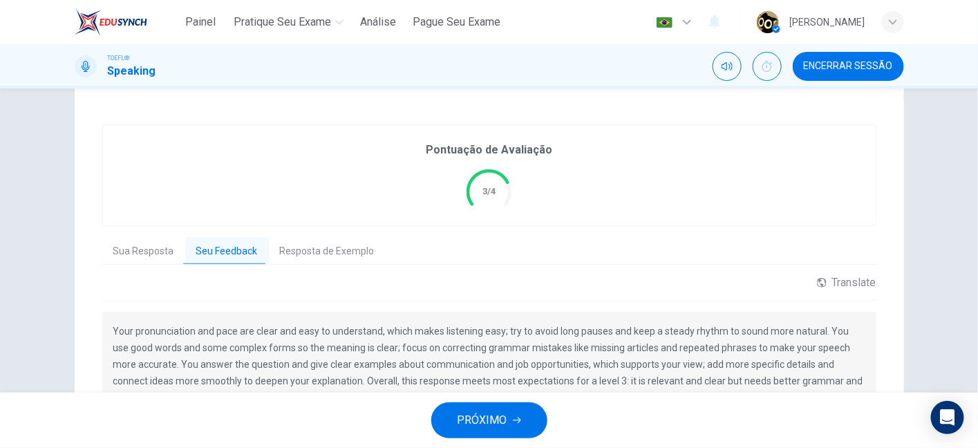
scroll to position [347, 0]
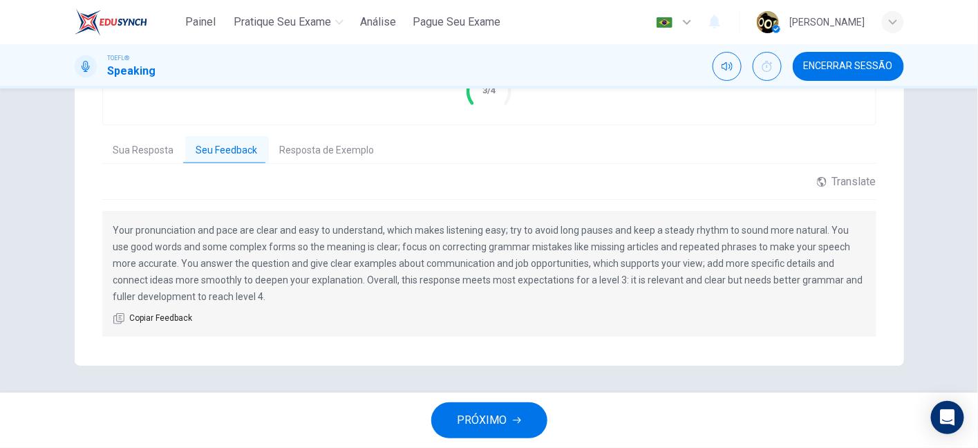
click at [299, 151] on button "Resposta de Exemplo" at bounding box center [327, 150] width 117 height 29
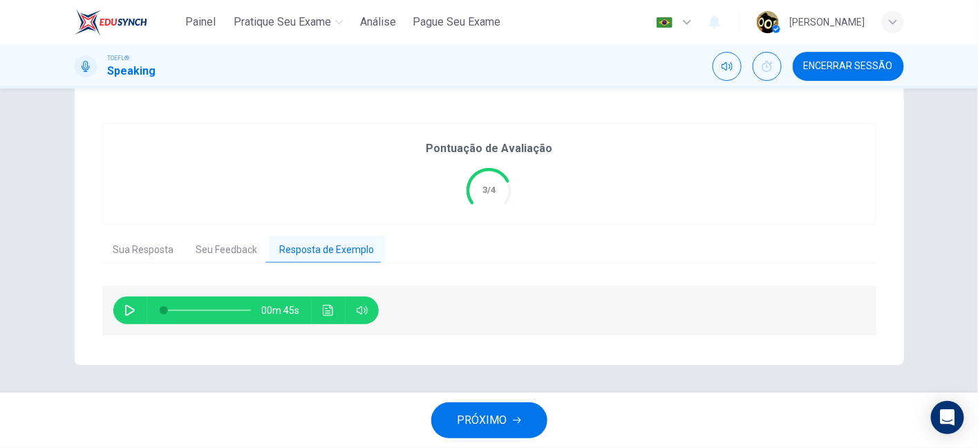
scroll to position [246, 0]
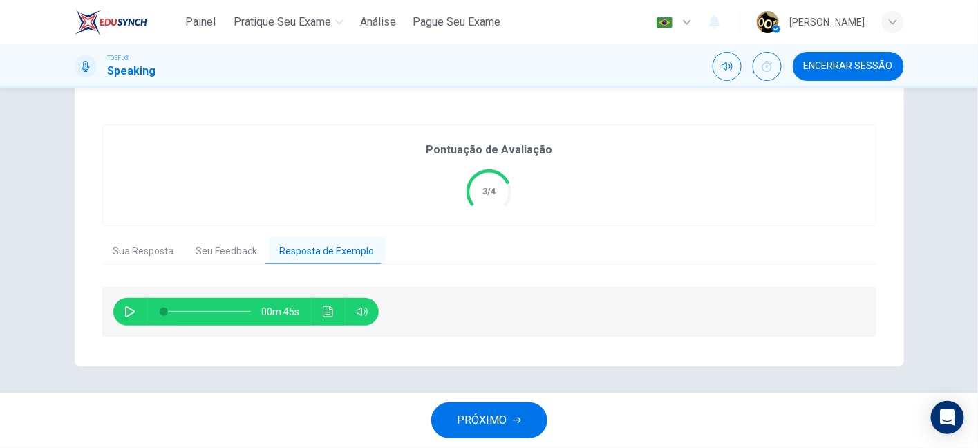
click at [323, 315] on icon "Clique para ver a transcrição do áudio" at bounding box center [328, 311] width 11 height 11
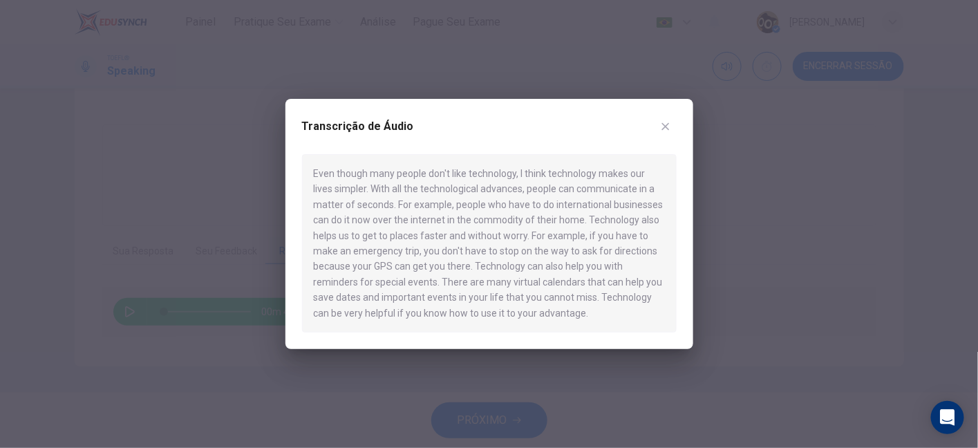
click at [664, 123] on icon "button" at bounding box center [665, 126] width 11 height 11
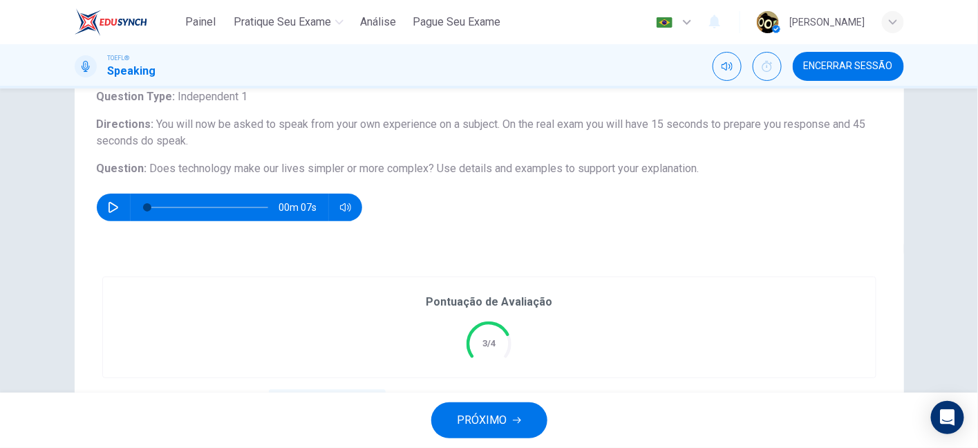
scroll to position [95, 0]
click at [492, 417] on span "PRÓXIMO" at bounding box center [482, 419] width 50 height 19
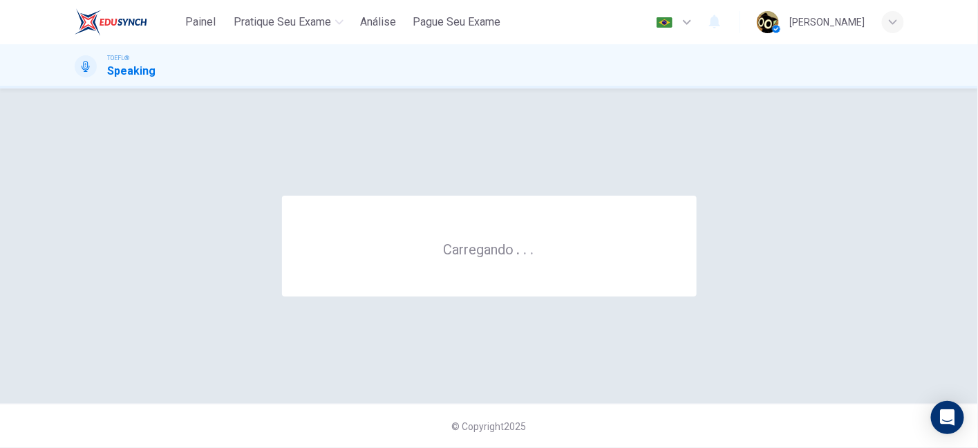
scroll to position [0, 0]
click at [500, 249] on h6 "Construindo seu caminho . . ." at bounding box center [488, 249] width 175 height 18
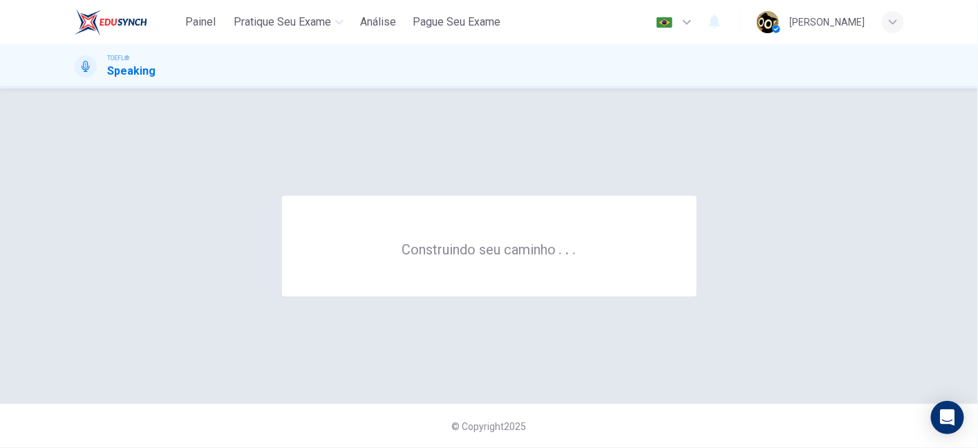
click at [558, 191] on div "Construindo seu caminho . . ." at bounding box center [489, 246] width 829 height 260
click at [70, 18] on div "Painel Pratique seu exame Análise Pague Seu Exame Português pt ​ Fernanda Milan…" at bounding box center [489, 22] width 873 height 44
click at [98, 26] on img at bounding box center [111, 22] width 73 height 28
click at [682, 299] on div "Construindo seu caminho . . ." at bounding box center [489, 246] width 829 height 260
click at [189, 23] on span "Painel" at bounding box center [200, 22] width 30 height 17
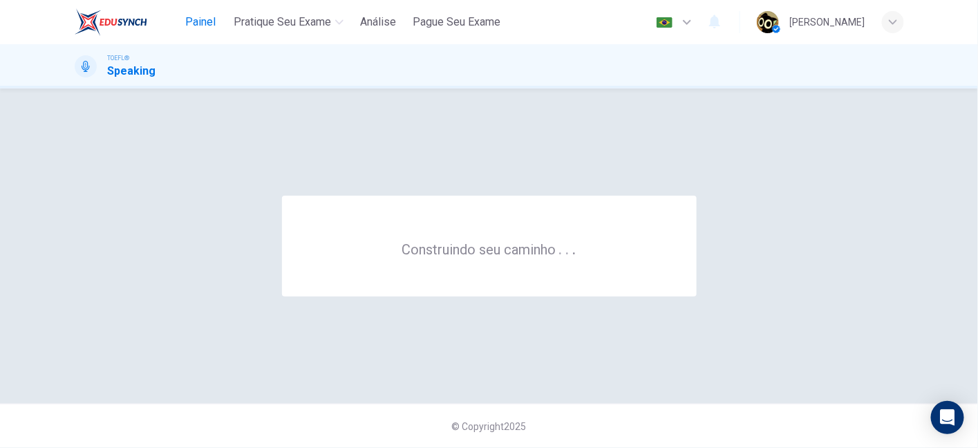
click at [208, 20] on span "Painel" at bounding box center [200, 22] width 30 height 17
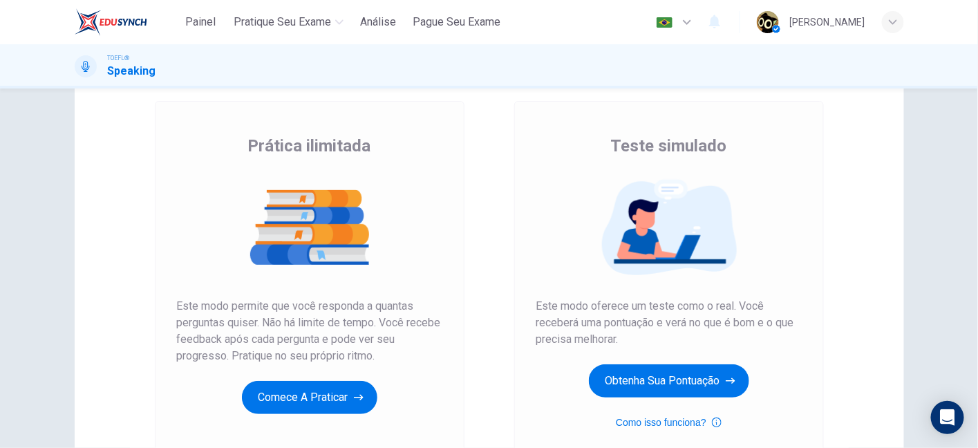
scroll to position [68, 0]
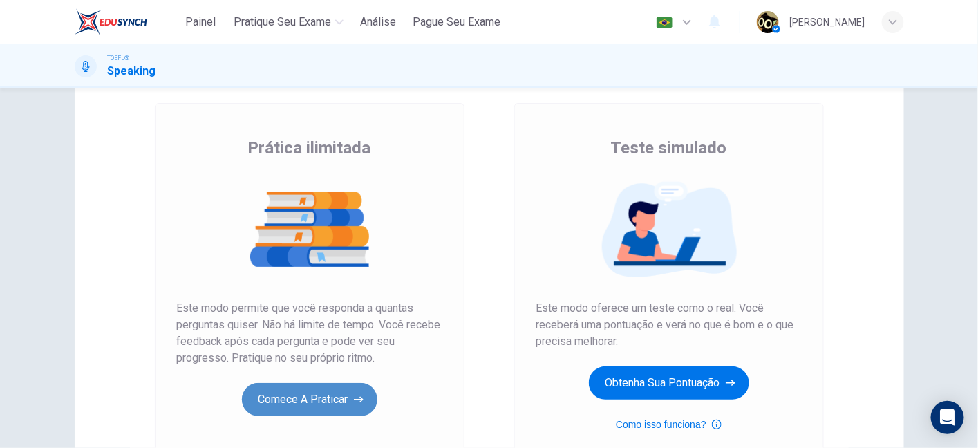
click at [366, 397] on button "Comece a praticar" at bounding box center [309, 399] width 135 height 33
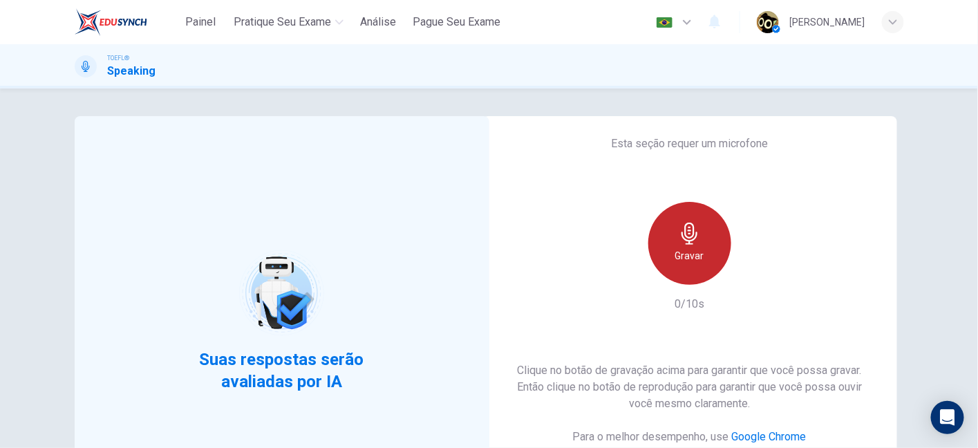
click at [682, 256] on h6 "Gravar" at bounding box center [689, 255] width 29 height 17
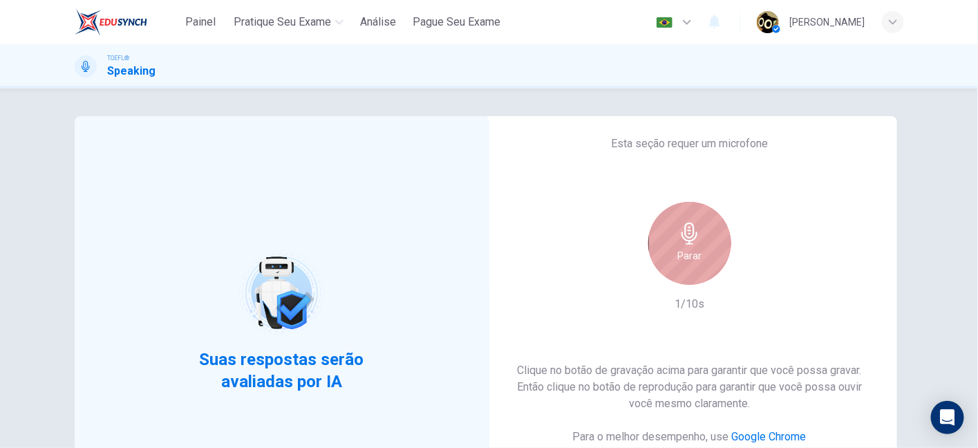
click at [697, 263] on h6 "Parar" at bounding box center [689, 255] width 24 height 17
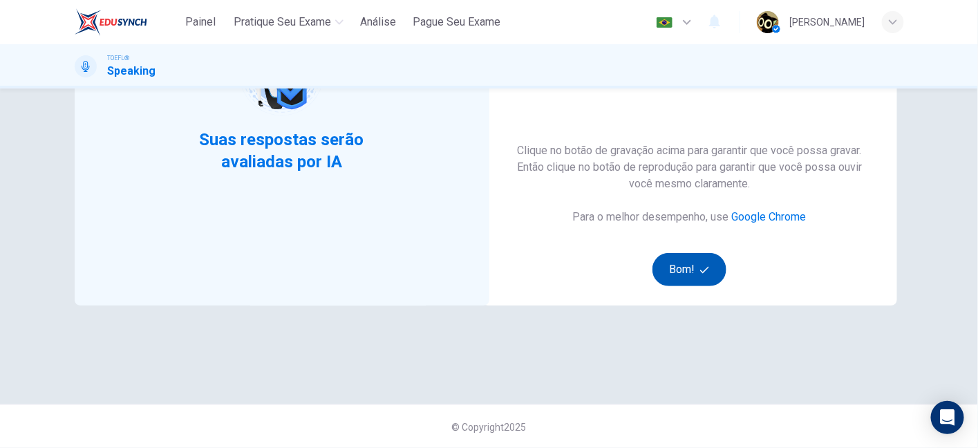
scroll to position [219, 0]
click at [668, 267] on button "Bom!" at bounding box center [689, 270] width 74 height 33
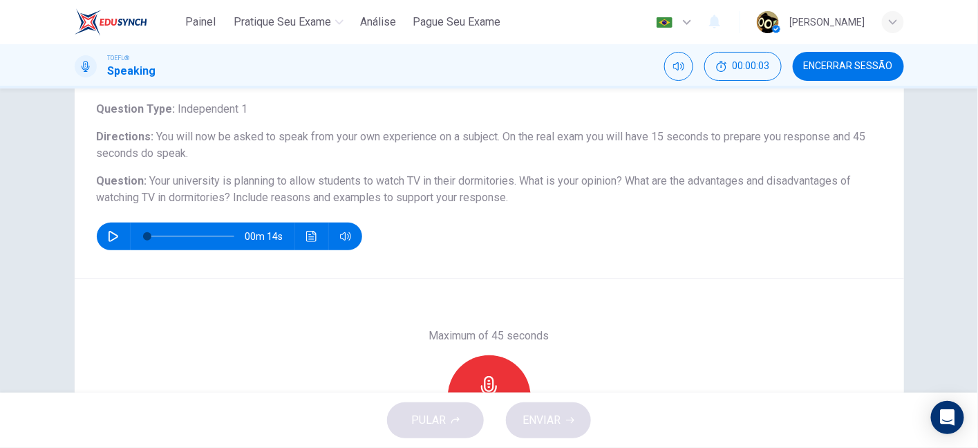
scroll to position [79, 0]
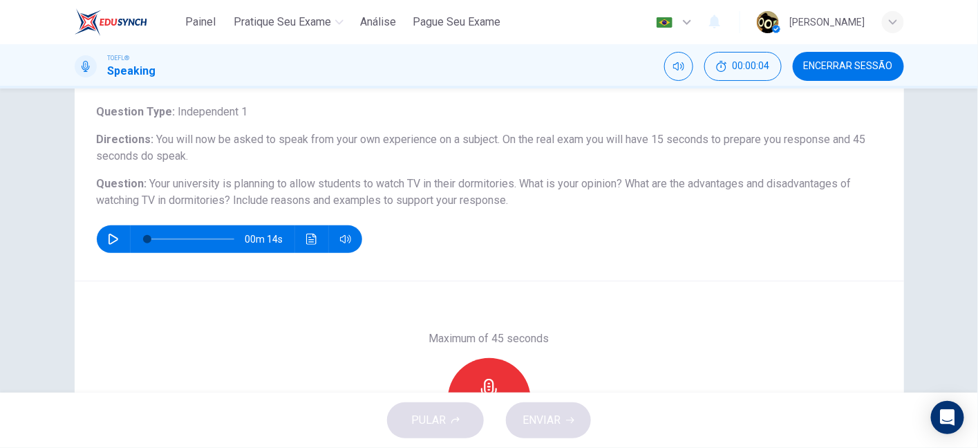
drag, startPoint x: 412, startPoint y: 184, endPoint x: 531, endPoint y: 188, distance: 119.6
click at [531, 188] on span "Your university is planning to allow students to watch TV in their dormitories.…" at bounding box center [474, 192] width 755 height 30
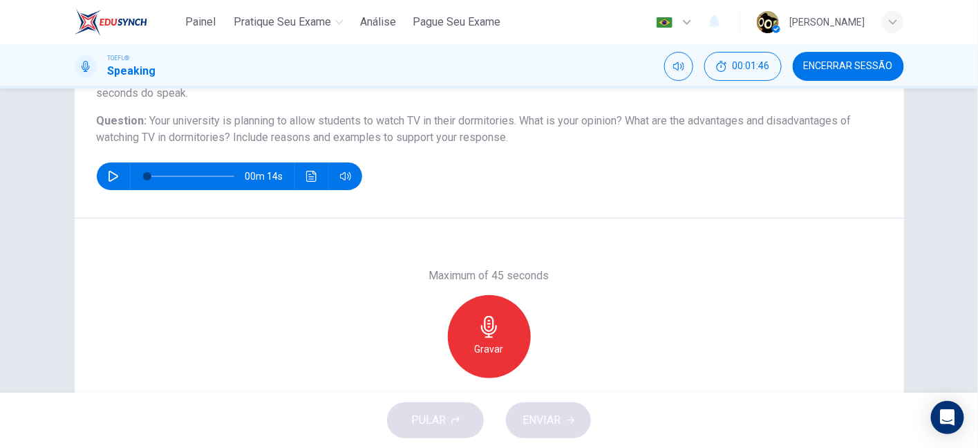
click at [504, 359] on div "Gravar" at bounding box center [489, 336] width 83 height 83
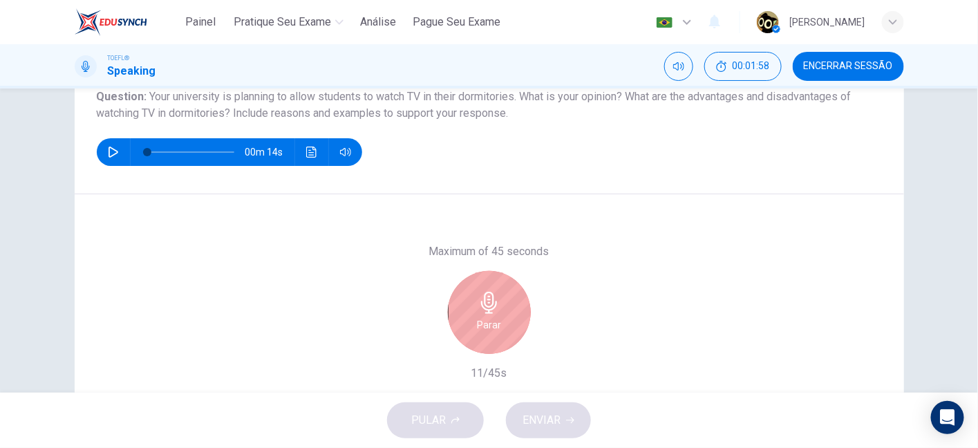
scroll to position [176, 0]
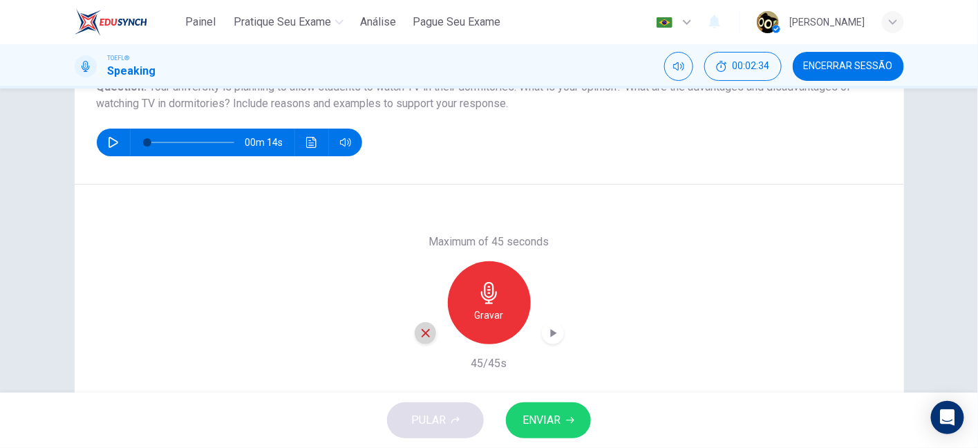
click at [421, 334] on icon "button" at bounding box center [425, 333] width 12 height 12
click at [493, 307] on h6 "Gravar" at bounding box center [489, 315] width 29 height 17
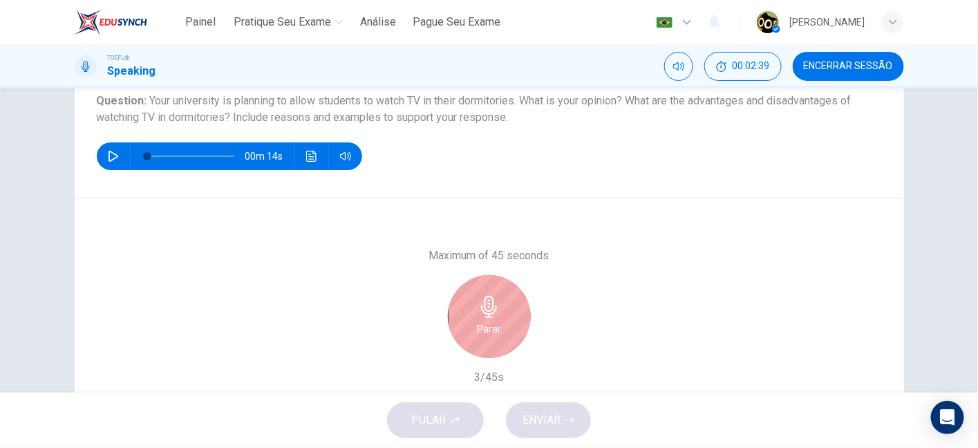
scroll to position [160, 0]
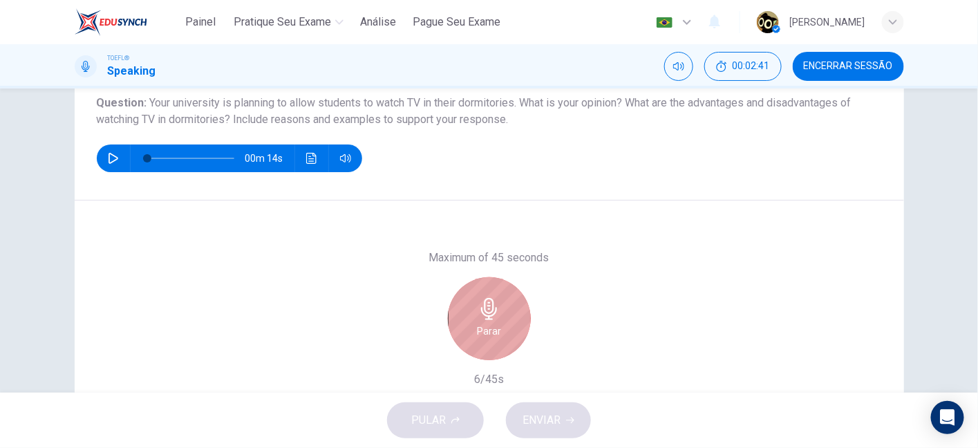
click at [487, 325] on h6 "Parar" at bounding box center [489, 331] width 24 height 17
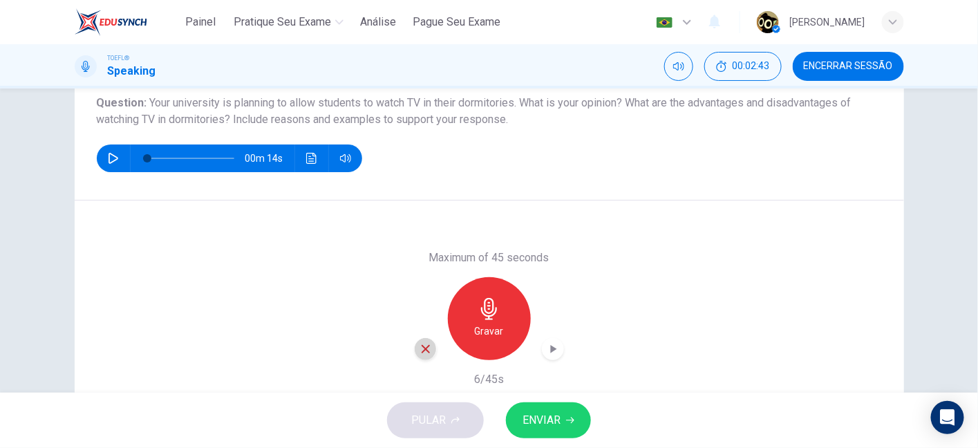
click at [422, 344] on icon "button" at bounding box center [425, 349] width 12 height 12
click at [506, 312] on div "Gravar" at bounding box center [489, 318] width 83 height 83
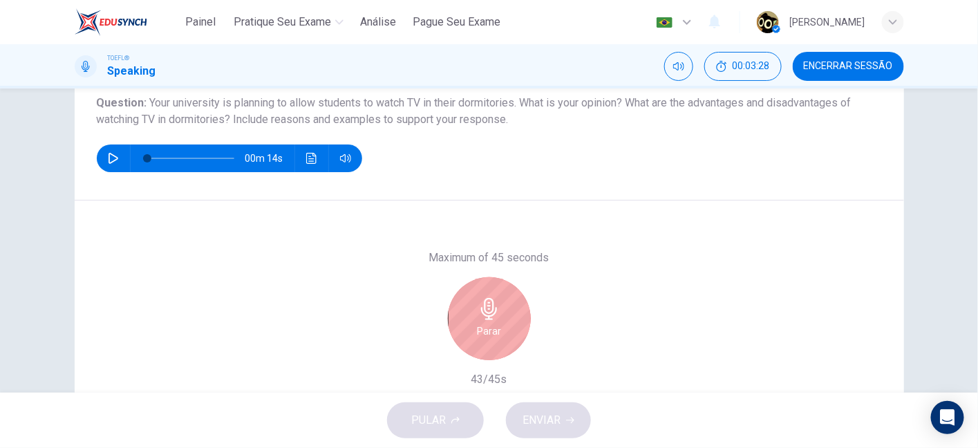
click at [502, 310] on div "Parar" at bounding box center [489, 318] width 83 height 83
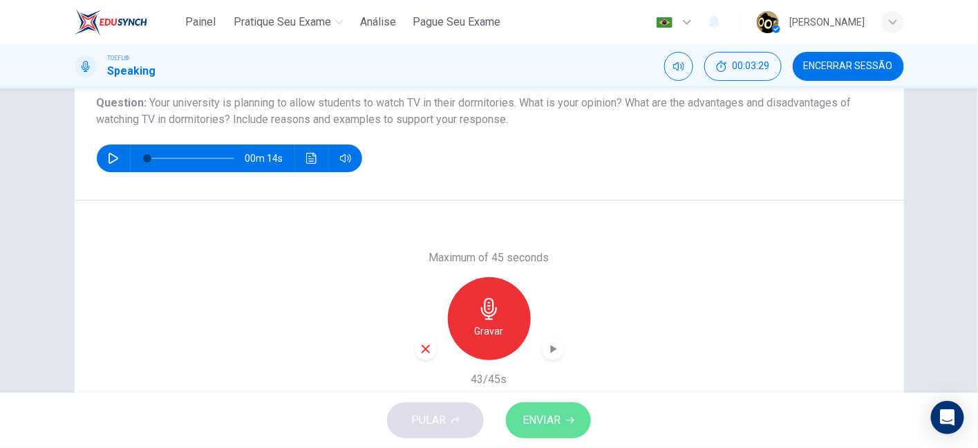
click at [567, 425] on button "ENVIAR" at bounding box center [548, 420] width 85 height 36
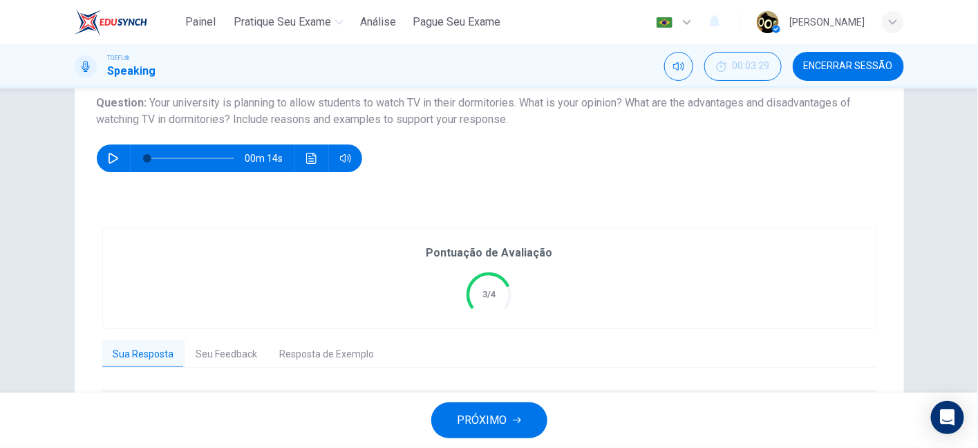
scroll to position [194, 0]
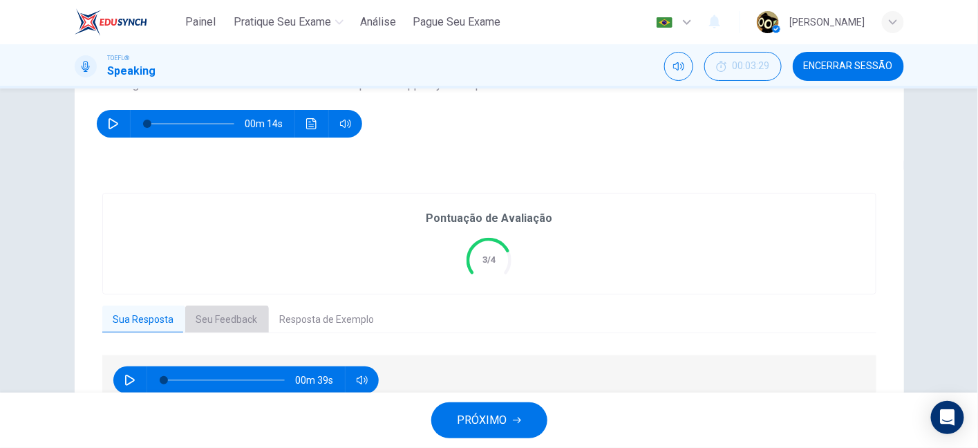
click at [218, 321] on button "Seu Feedback" at bounding box center [227, 319] width 84 height 29
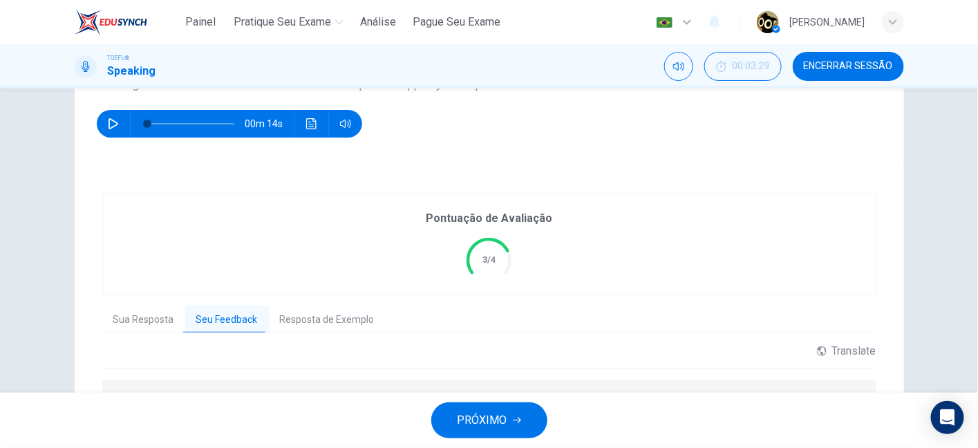
scroll to position [347, 0]
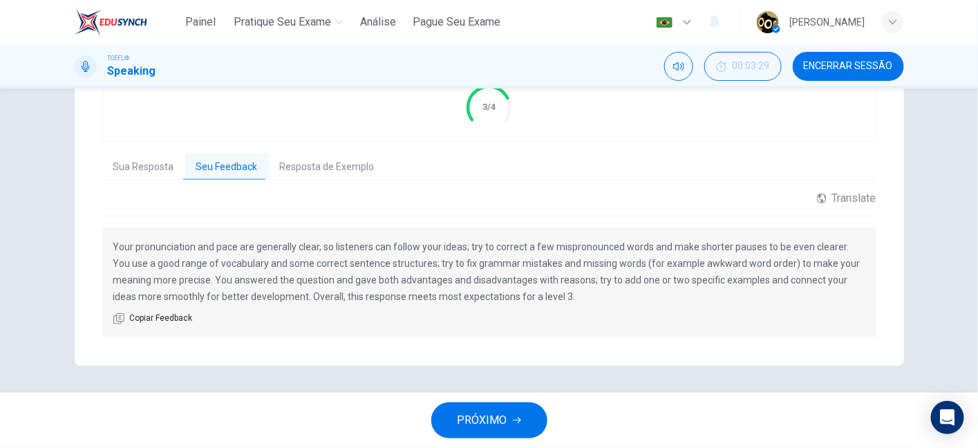
drag, startPoint x: 275, startPoint y: 248, endPoint x: 394, endPoint y: 242, distance: 119.0
click at [394, 242] on p "Your pronunciation and pace are generally clear, so listeners can follow your i…" at bounding box center [489, 271] width 752 height 66
drag, startPoint x: 521, startPoint y: 245, endPoint x: 625, endPoint y: 252, distance: 104.6
click at [625, 252] on p "Your pronunciation and pace are generally clear, so listeners can follow your i…" at bounding box center [489, 271] width 752 height 66
click at [279, 161] on button "Resposta de Exemplo" at bounding box center [327, 167] width 117 height 29
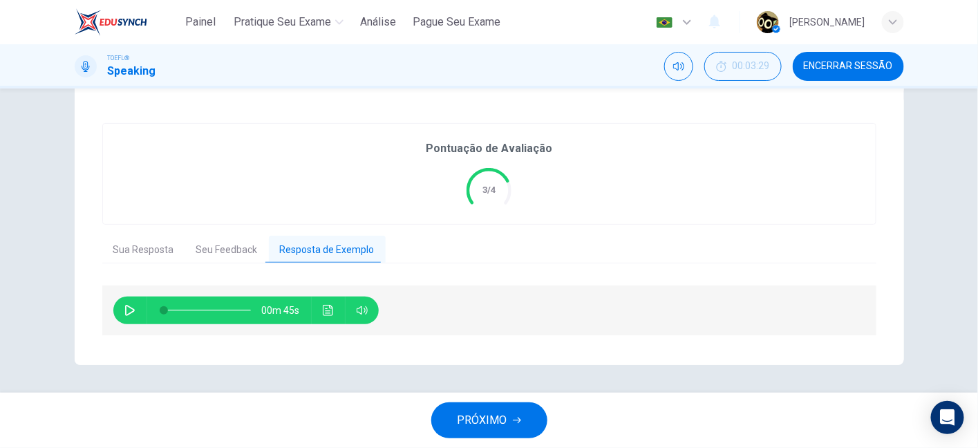
scroll to position [263, 0]
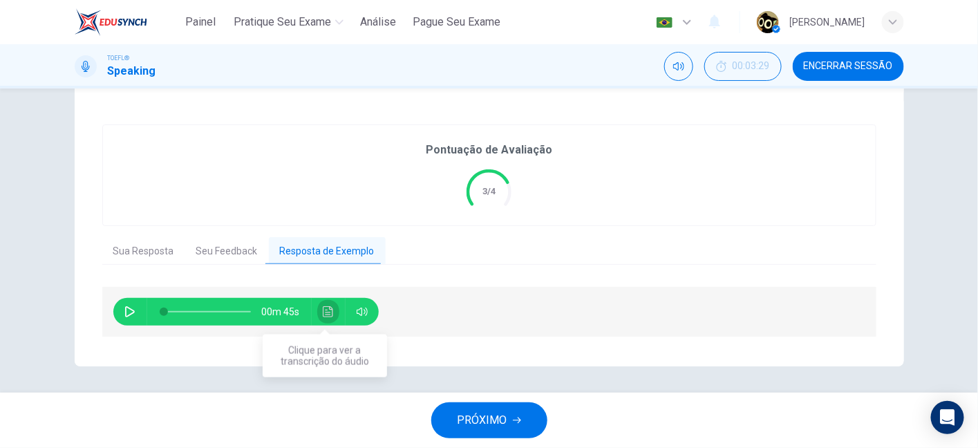
click at [321, 319] on button "Clique para ver a transcrição do áudio" at bounding box center [328, 312] width 22 height 28
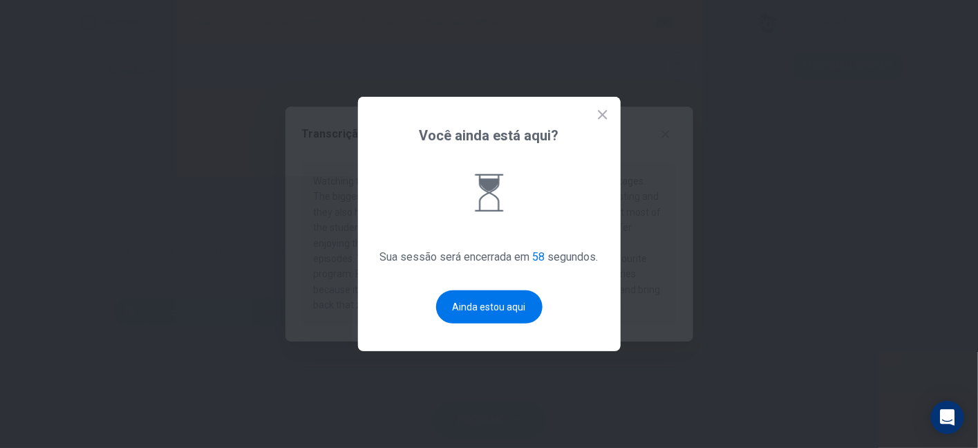
click at [604, 115] on icon at bounding box center [602, 114] width 9 height 9
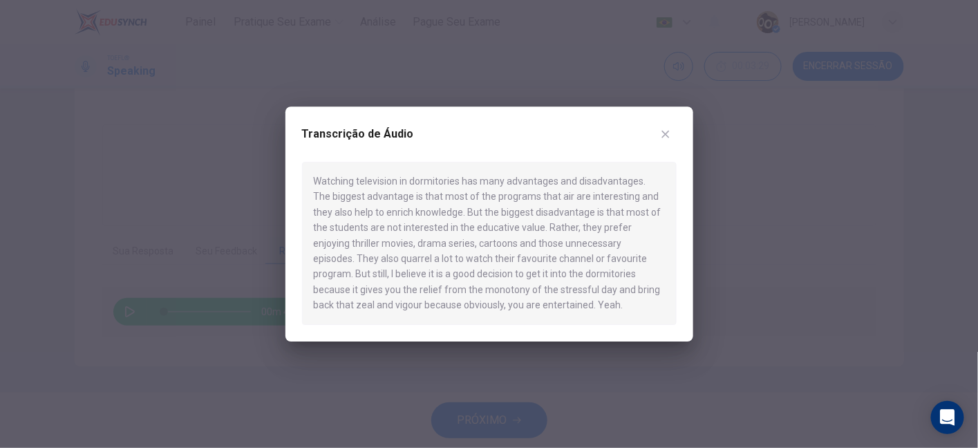
click at [668, 134] on icon "button" at bounding box center [665, 134] width 11 height 11
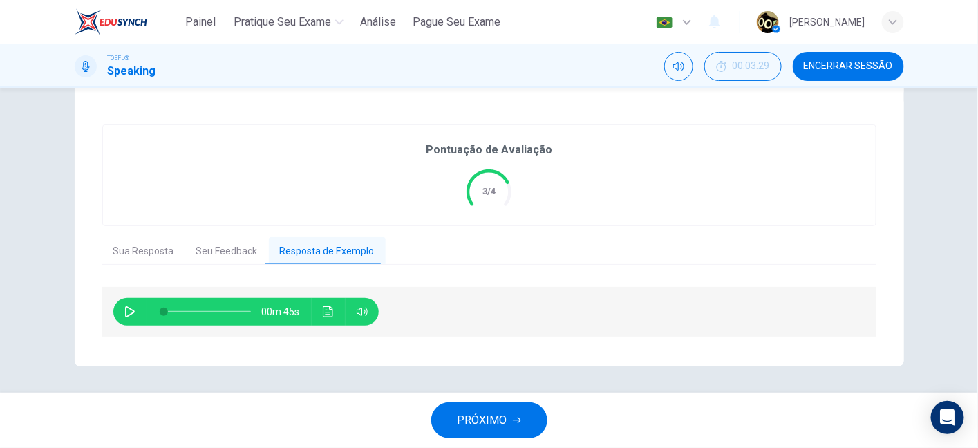
drag, startPoint x: 287, startPoint y: 313, endPoint x: 299, endPoint y: 314, distance: 11.8
click at [299, 314] on span "00m 45s" at bounding box center [286, 312] width 49 height 28
click at [500, 423] on span "PRÓXIMO" at bounding box center [482, 419] width 50 height 19
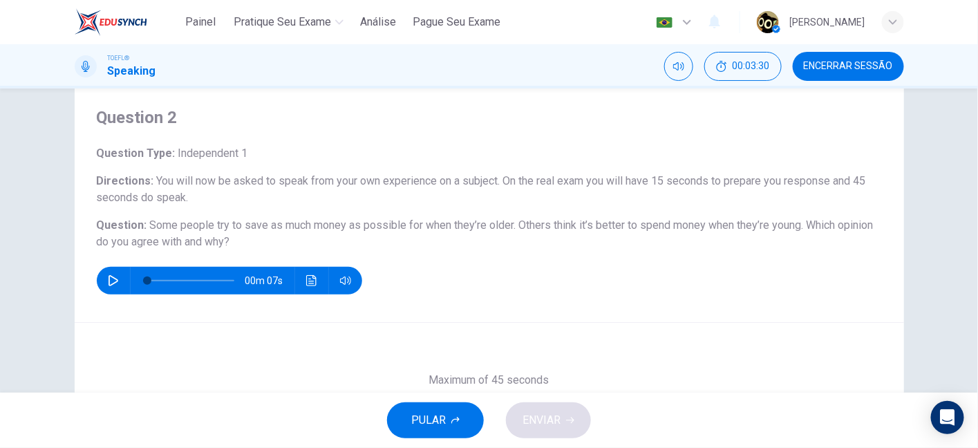
scroll to position [59, 0]
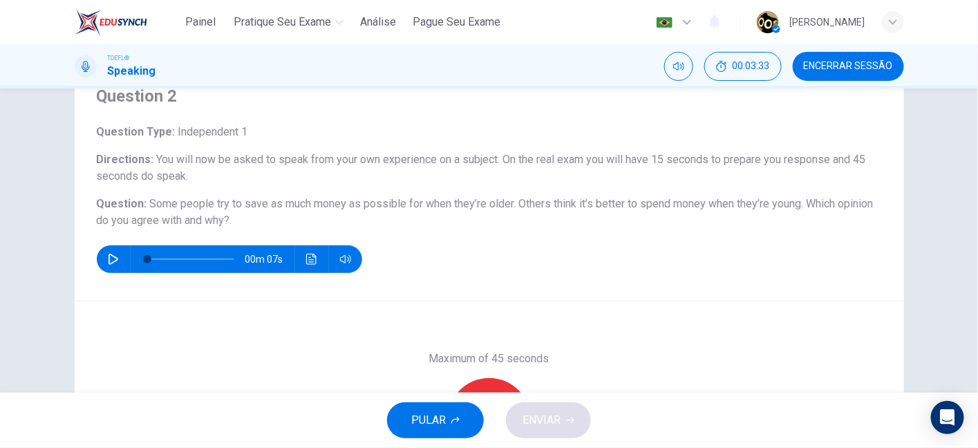
drag, startPoint x: 147, startPoint y: 203, endPoint x: 226, endPoint y: 215, distance: 79.6
click at [226, 215] on h6 "Question : Some people try to save as much money as possible for when they’re o…" at bounding box center [489, 212] width 785 height 33
drag, startPoint x: 451, startPoint y: 207, endPoint x: 509, endPoint y: 206, distance: 58.7
click at [509, 206] on span "Some people try to save as much money as possible for when they’re older. Other…" at bounding box center [477, 203] width 654 height 13
drag, startPoint x: 538, startPoint y: 203, endPoint x: 696, endPoint y: 205, distance: 158.3
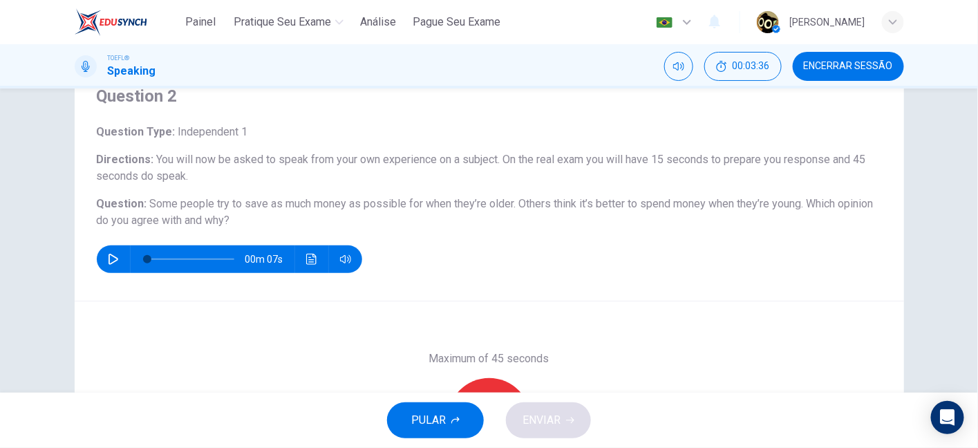
click at [696, 205] on span "Some people try to save as much money as possible for when they’re older. Other…" at bounding box center [477, 203] width 654 height 13
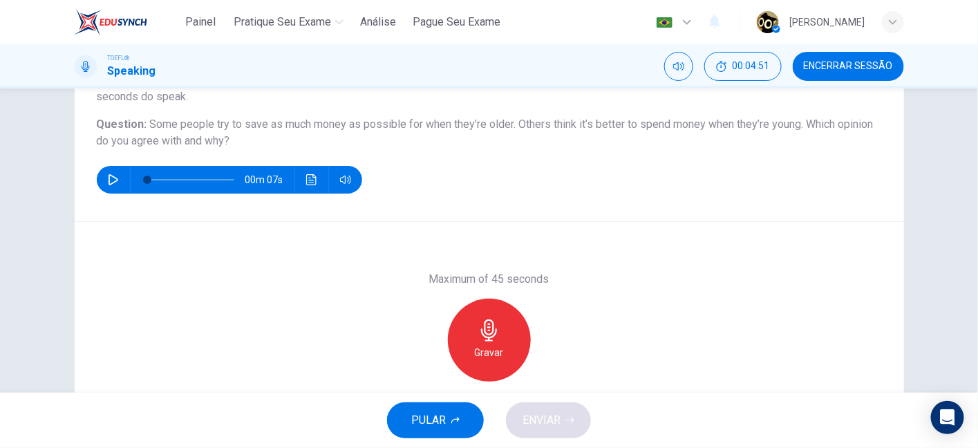
scroll to position [138, 0]
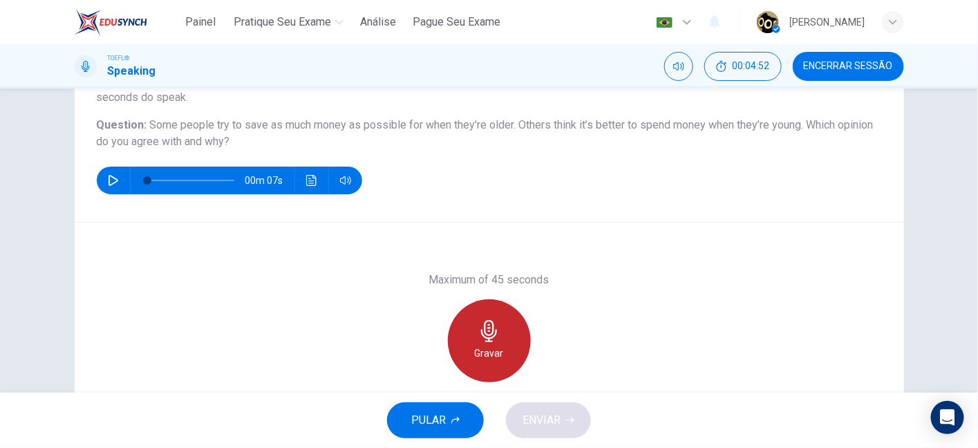
click at [500, 349] on div "Gravar" at bounding box center [489, 340] width 83 height 83
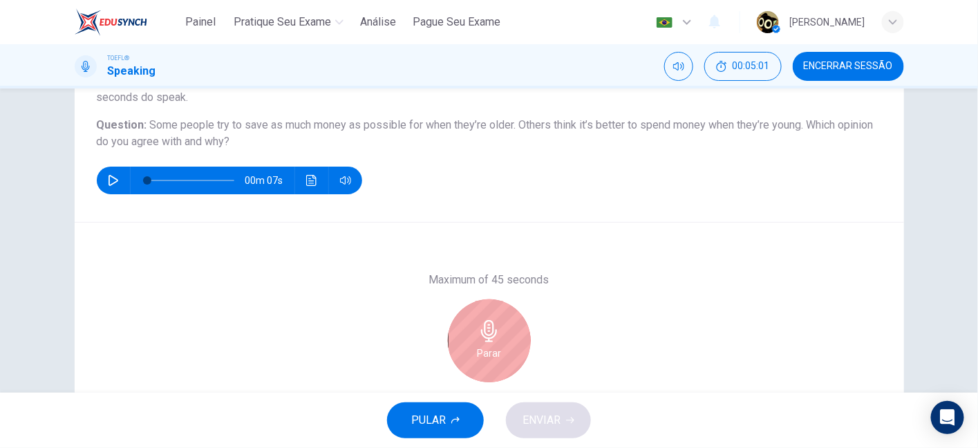
click at [500, 349] on div "Parar" at bounding box center [489, 340] width 83 height 83
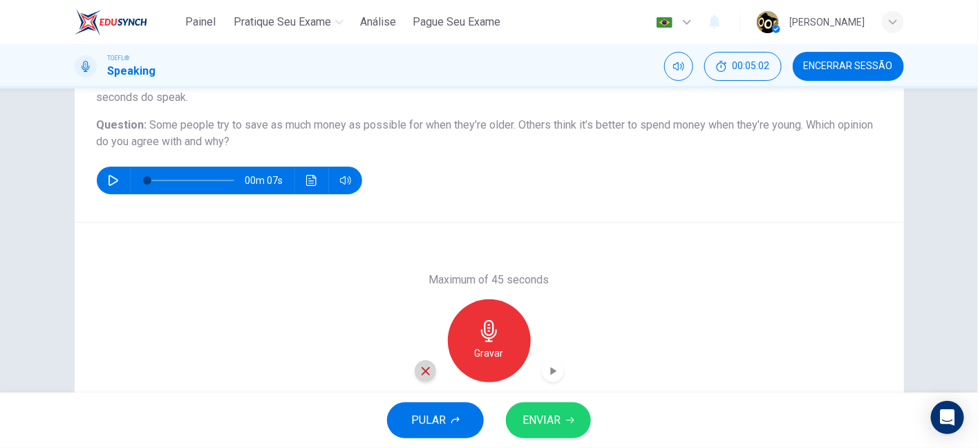
click at [419, 370] on icon "button" at bounding box center [425, 371] width 12 height 12
click at [468, 354] on div "Gravar" at bounding box center [489, 340] width 83 height 83
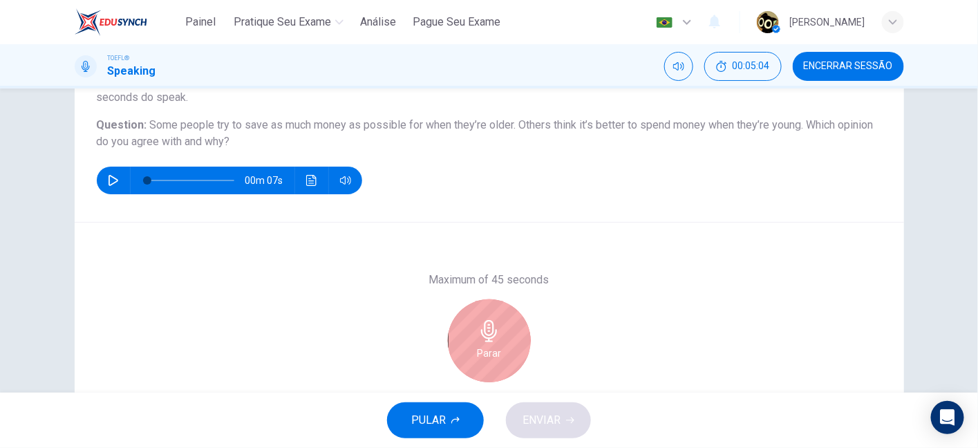
click at [468, 354] on div "Parar" at bounding box center [489, 340] width 83 height 83
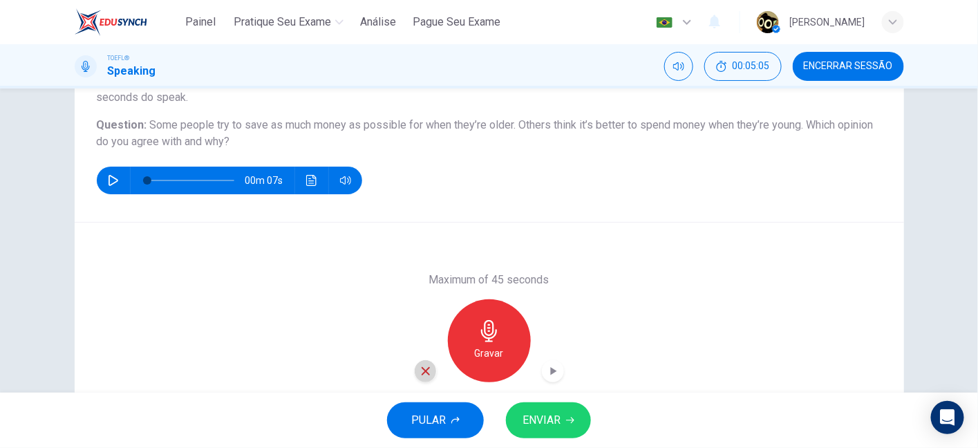
click at [419, 375] on icon "button" at bounding box center [425, 371] width 12 height 12
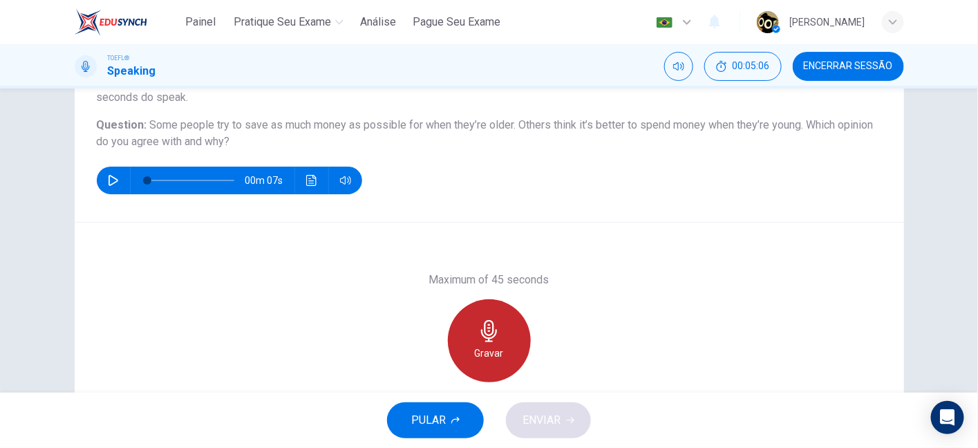
click at [475, 354] on h6 "Gravar" at bounding box center [489, 353] width 29 height 17
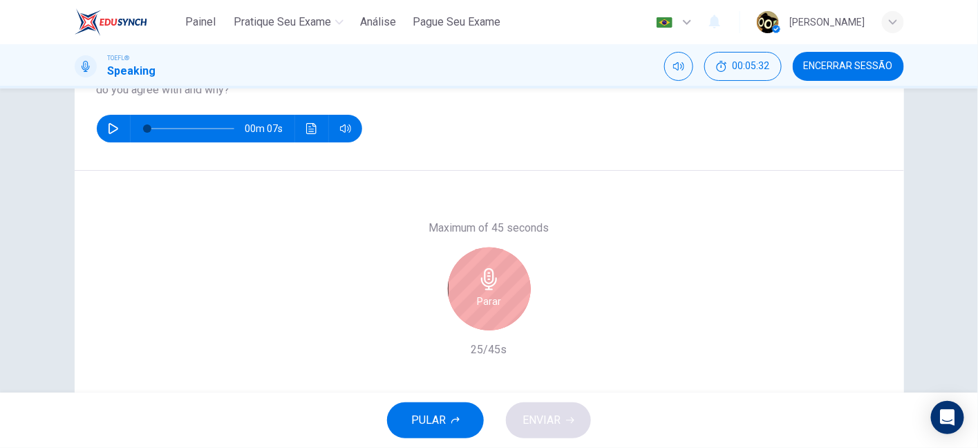
scroll to position [178, 0]
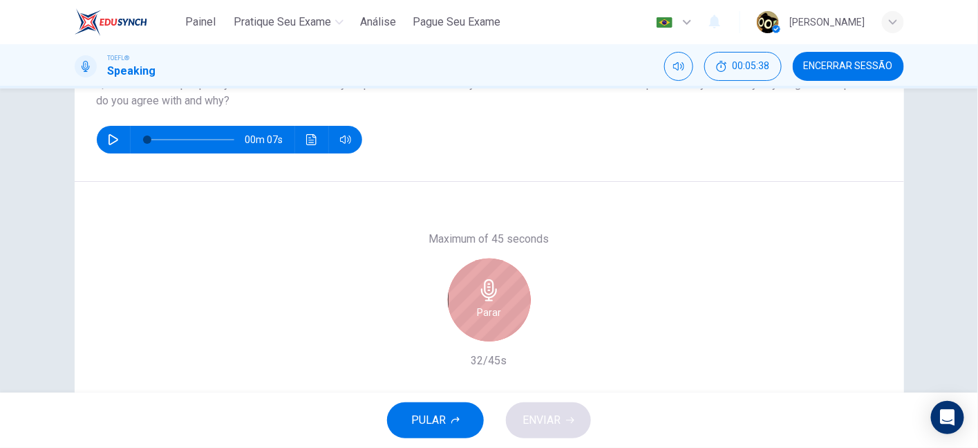
click at [515, 299] on div "Parar" at bounding box center [489, 299] width 83 height 83
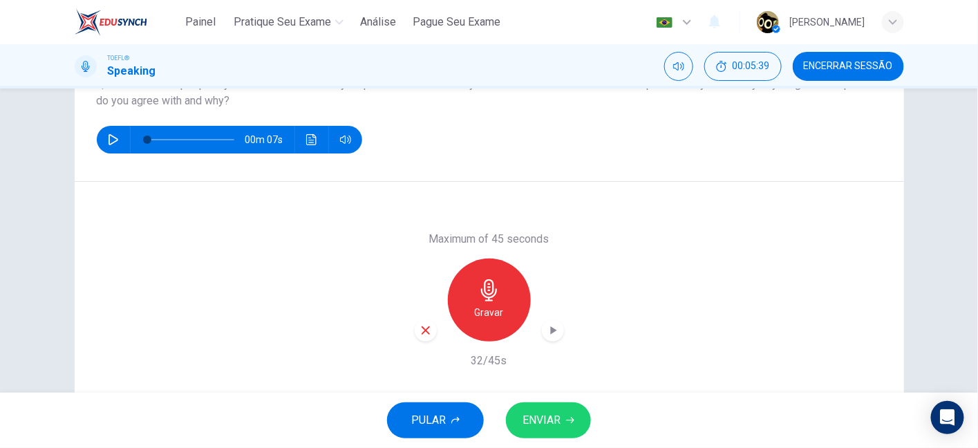
click at [415, 344] on div "Maximum of 45 seconds Gravar 32/45s" at bounding box center [489, 300] width 149 height 138
click at [419, 339] on div "button" at bounding box center [426, 330] width 22 height 22
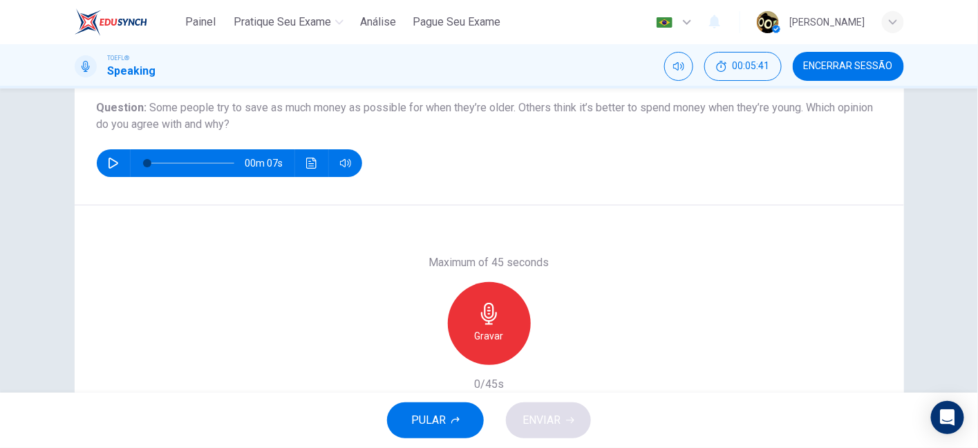
scroll to position [156, 0]
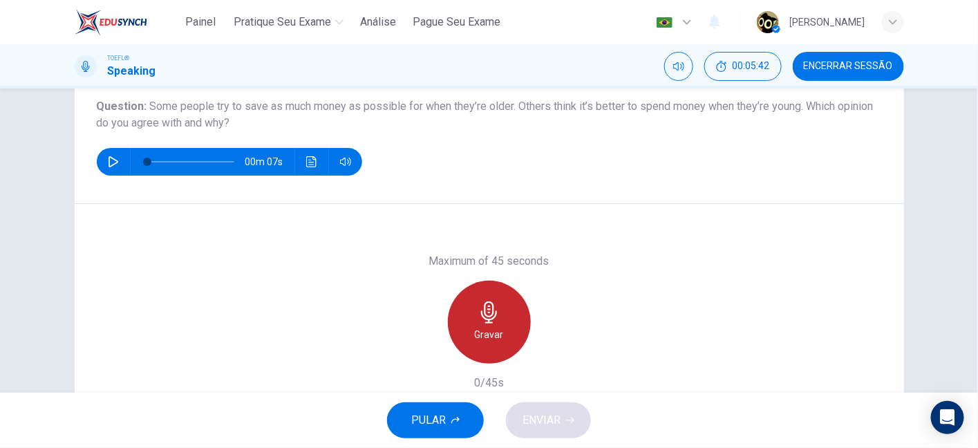
click at [492, 321] on icon "button" at bounding box center [489, 312] width 22 height 22
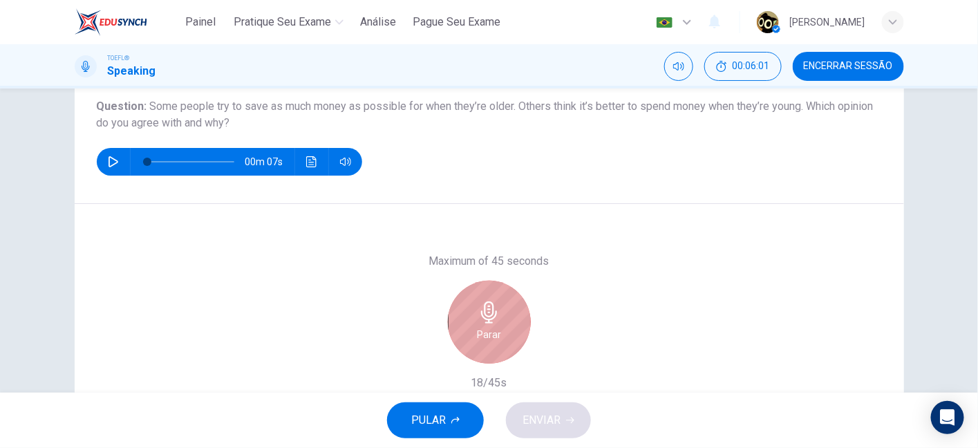
click at [492, 321] on icon "button" at bounding box center [489, 312] width 22 height 22
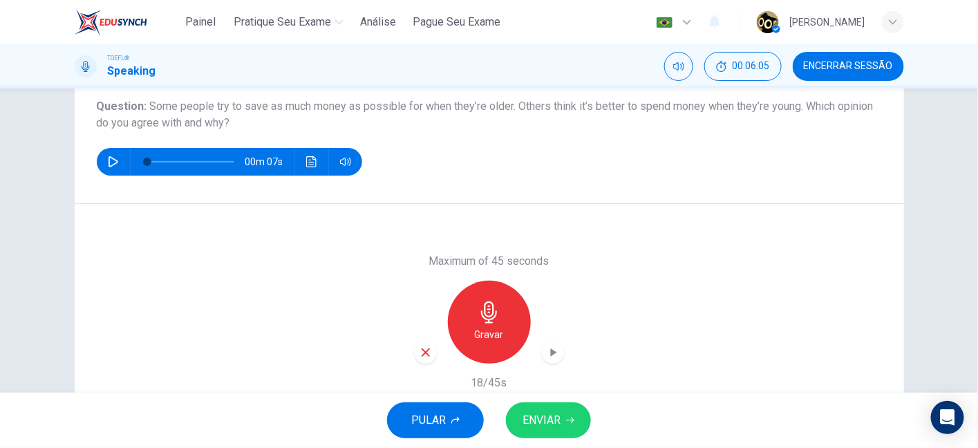
click at [424, 354] on icon "button" at bounding box center [425, 352] width 12 height 12
click at [484, 313] on icon "button" at bounding box center [489, 312] width 22 height 22
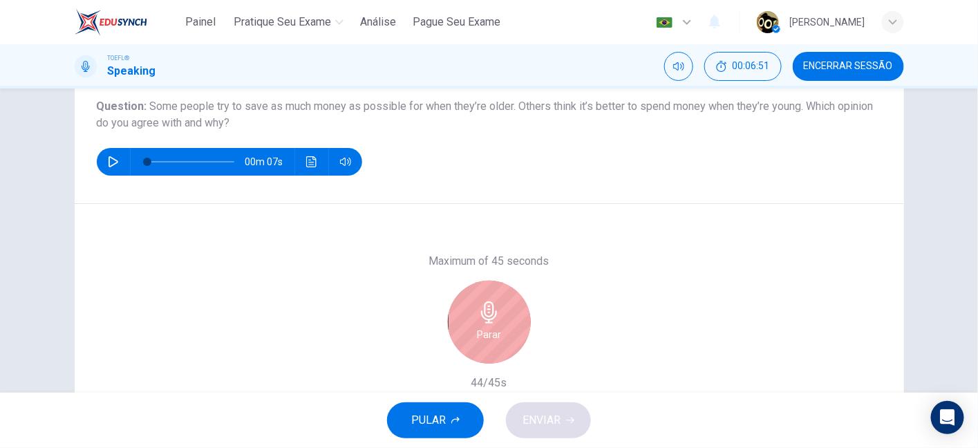
click at [484, 313] on icon "button" at bounding box center [489, 312] width 22 height 22
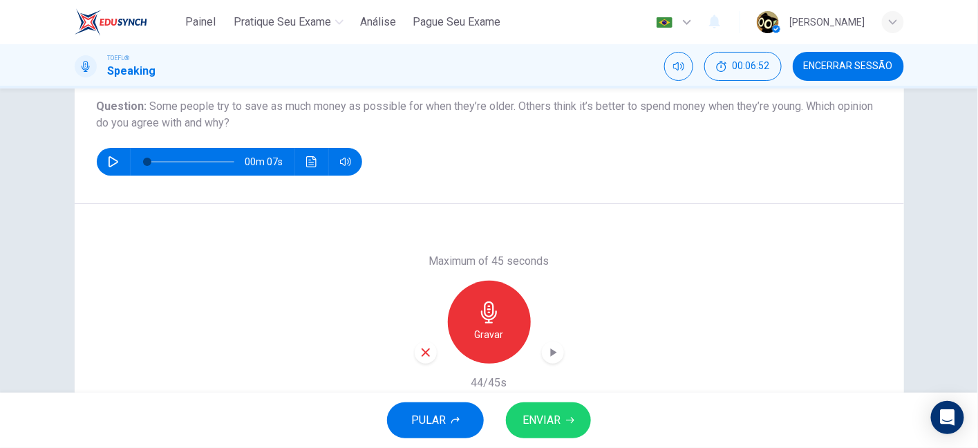
click at [555, 419] on span "ENVIAR" at bounding box center [541, 419] width 38 height 19
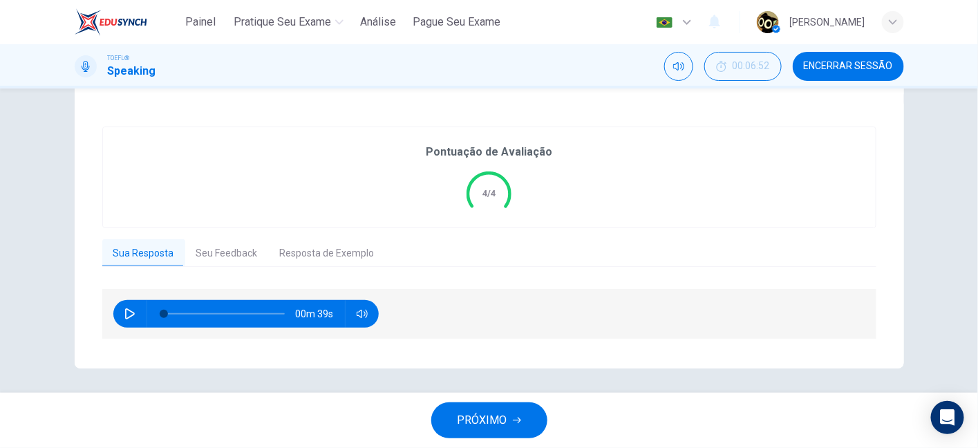
scroll to position [263, 0]
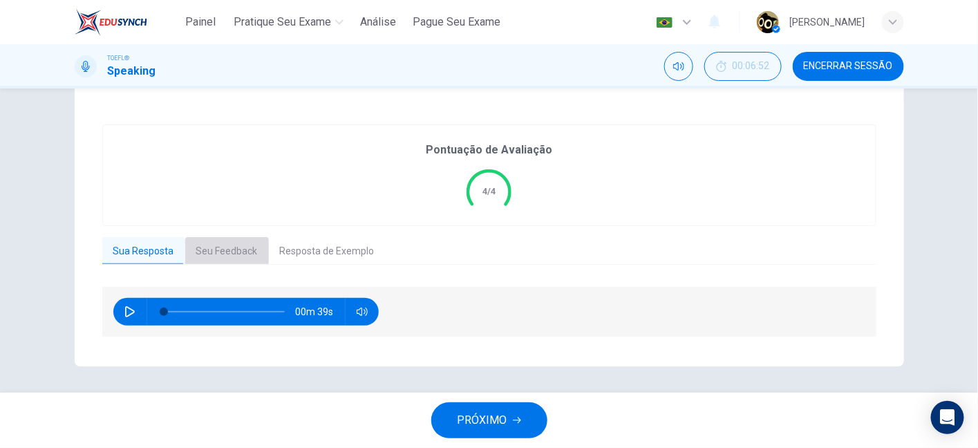
click at [249, 254] on button "Seu Feedback" at bounding box center [227, 251] width 84 height 29
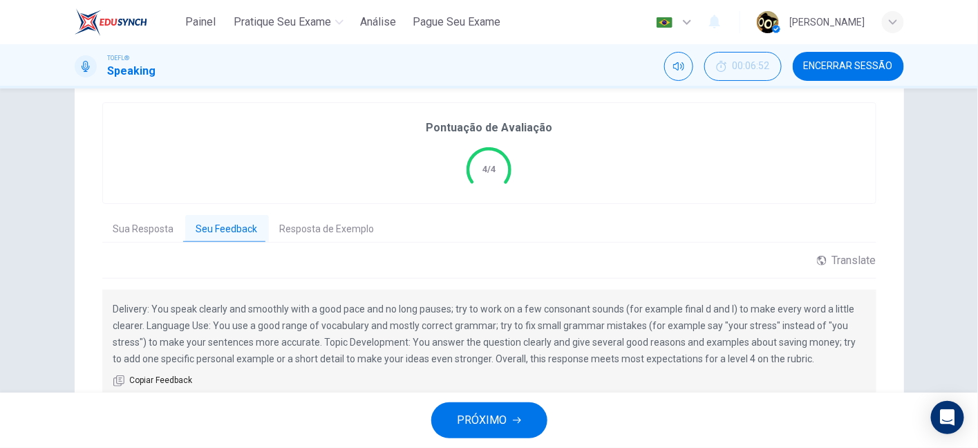
scroll to position [278, 0]
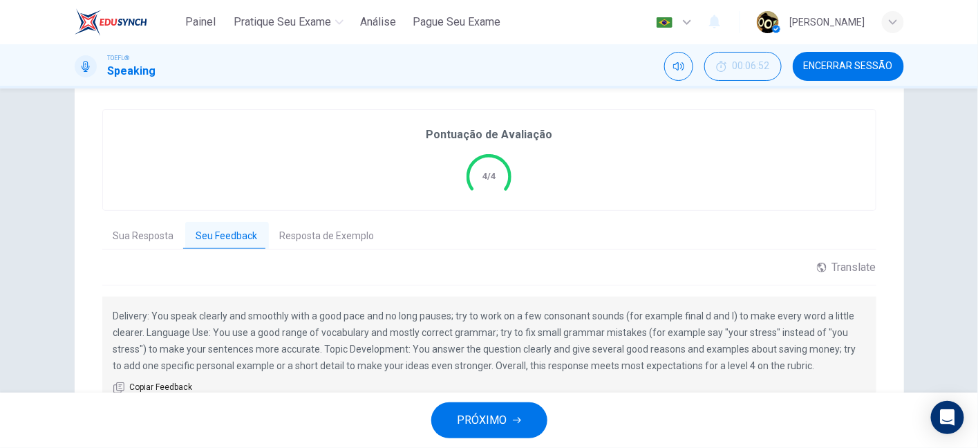
click at [795, 187] on div "Pontuação de Avaliação 4/4" at bounding box center [489, 160] width 773 height 100
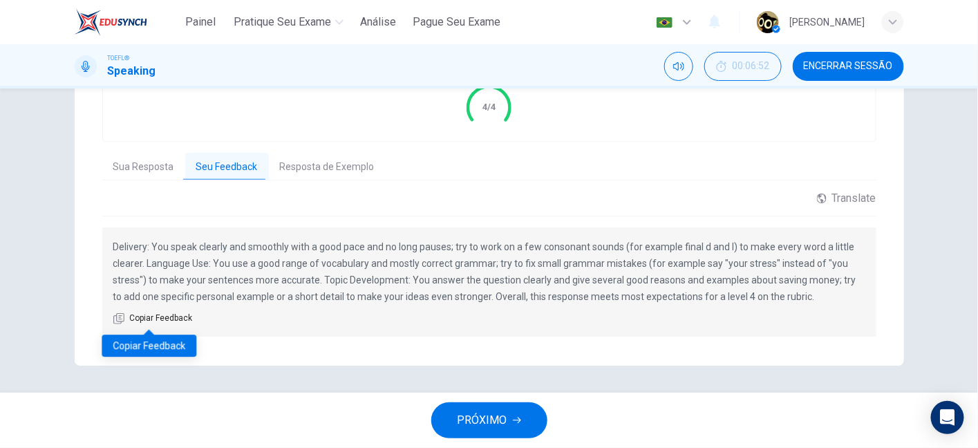
click at [158, 319] on span "Copiar Feedback" at bounding box center [161, 319] width 63 height 14
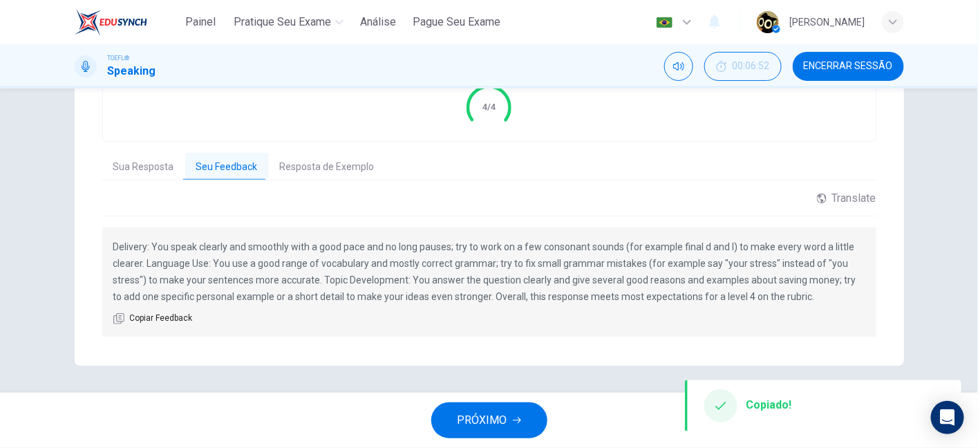
click at [730, 211] on div "Translate ​ ​ Powered by" at bounding box center [489, 203] width 774 height 25
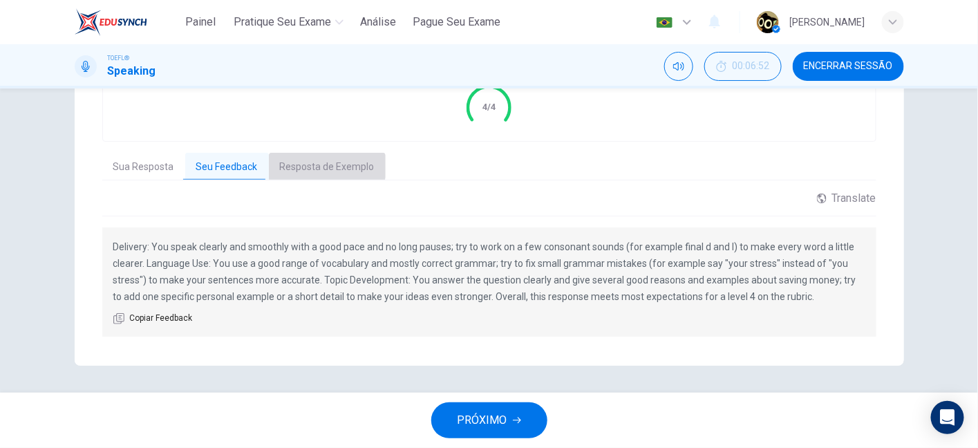
click at [319, 161] on button "Resposta de Exemplo" at bounding box center [327, 167] width 117 height 29
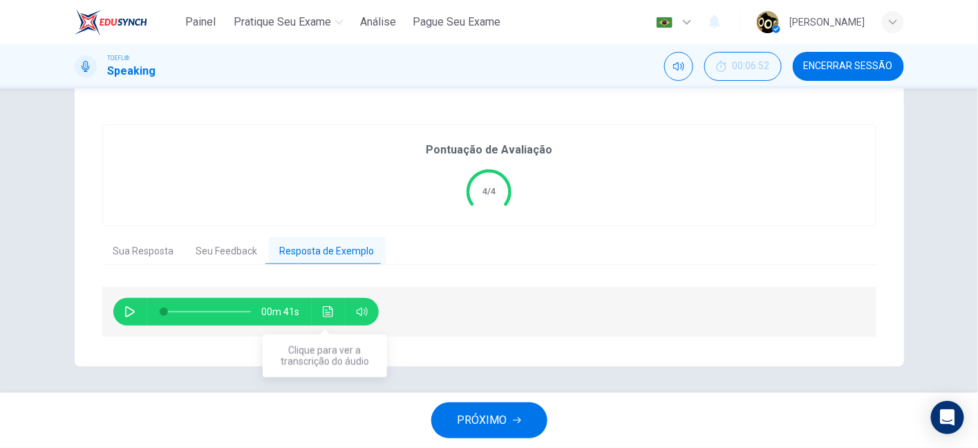
click at [323, 311] on icon "Clique para ver a transcrição do áudio" at bounding box center [328, 311] width 10 height 11
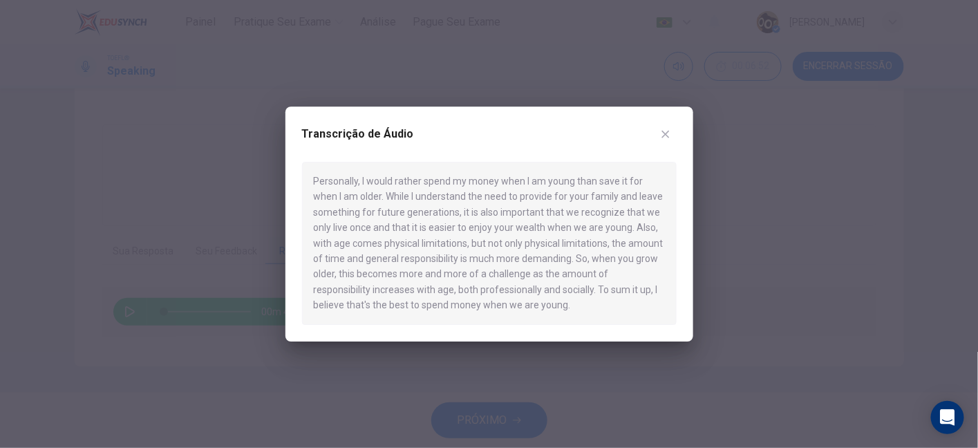
click at [757, 115] on div at bounding box center [489, 224] width 978 height 448
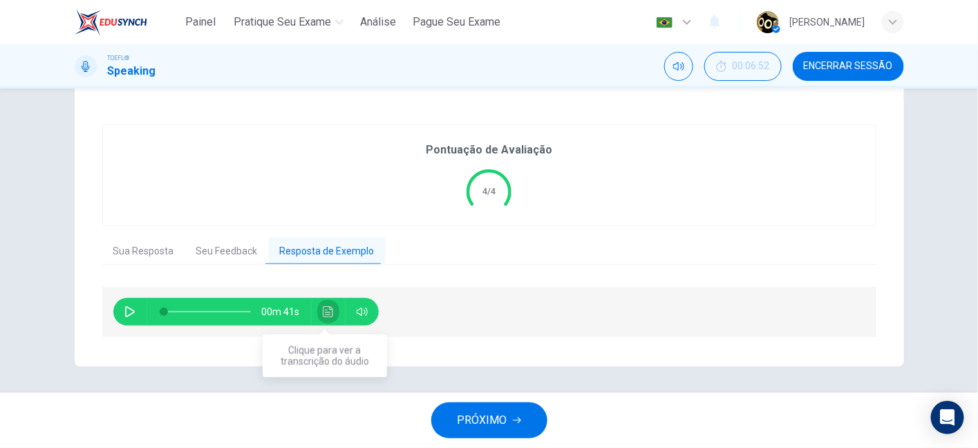
click at [328, 312] on icon "Clique para ver a transcrição do áudio" at bounding box center [328, 311] width 10 height 11
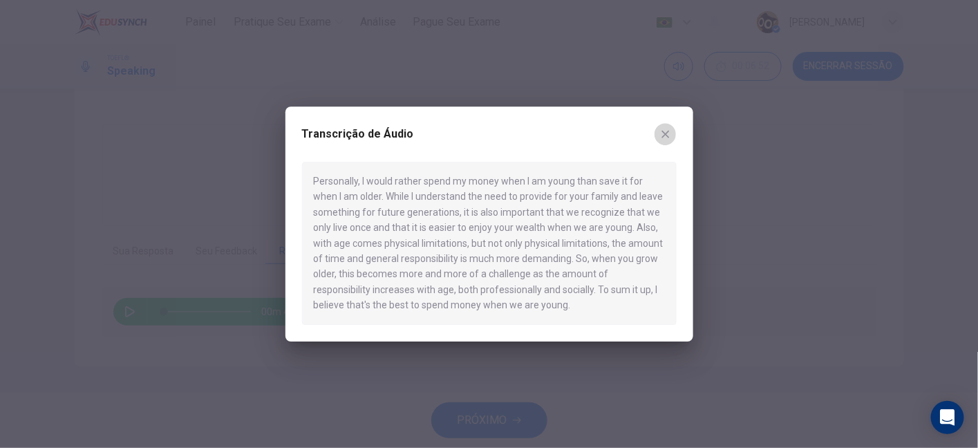
click at [667, 136] on icon "button" at bounding box center [665, 135] width 8 height 8
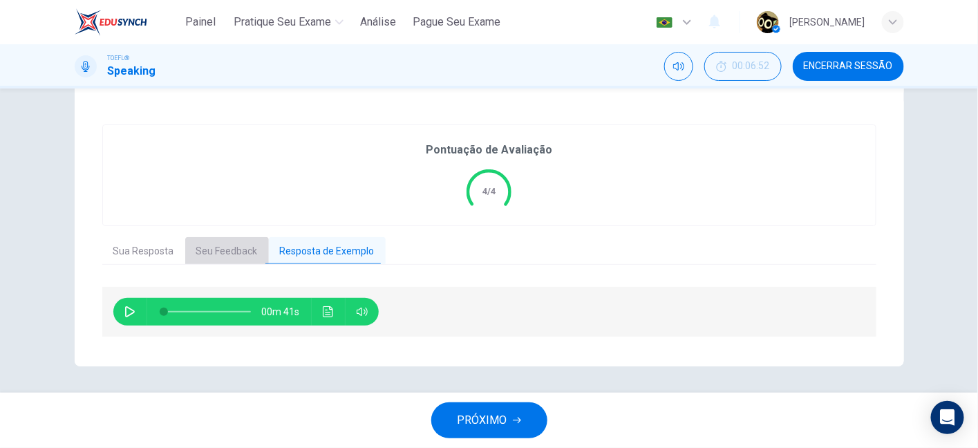
click at [217, 260] on button "Seu Feedback" at bounding box center [227, 251] width 84 height 29
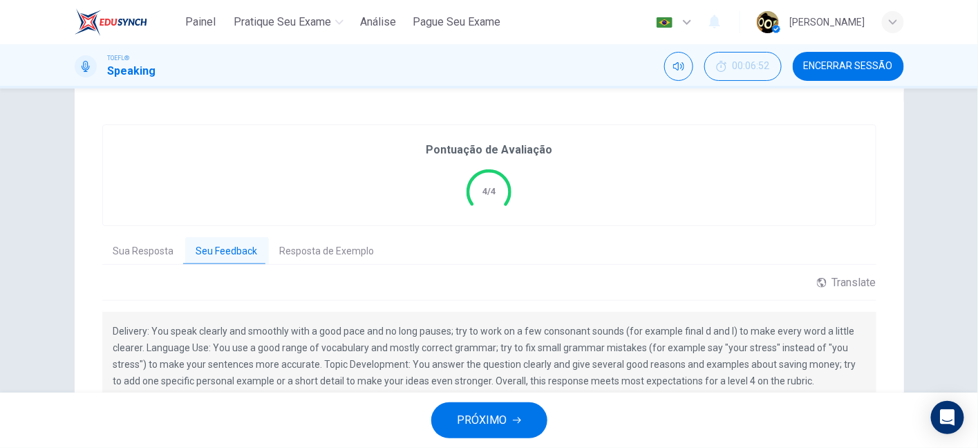
scroll to position [347, 0]
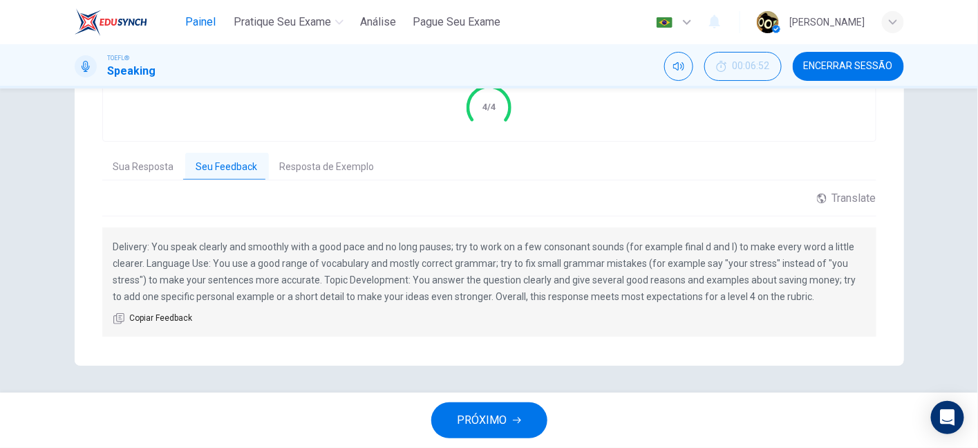
click at [211, 19] on span "Painel" at bounding box center [200, 22] width 30 height 17
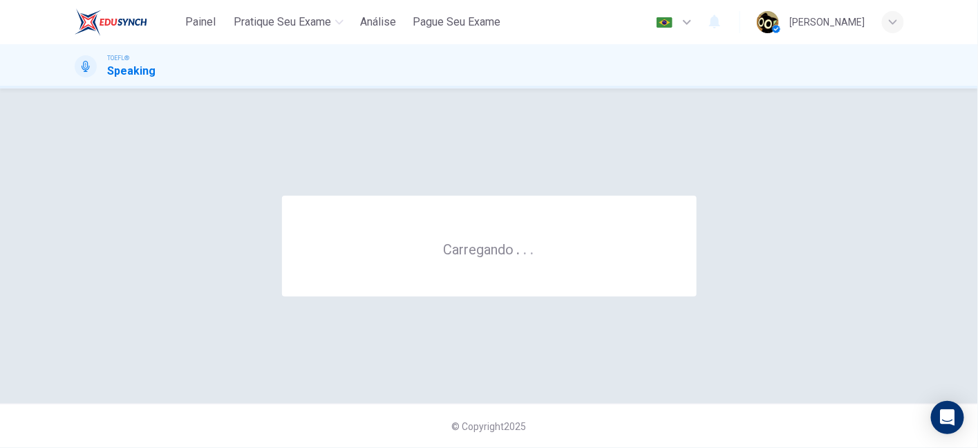
scroll to position [0, 0]
